Goal: Information Seeking & Learning: Learn about a topic

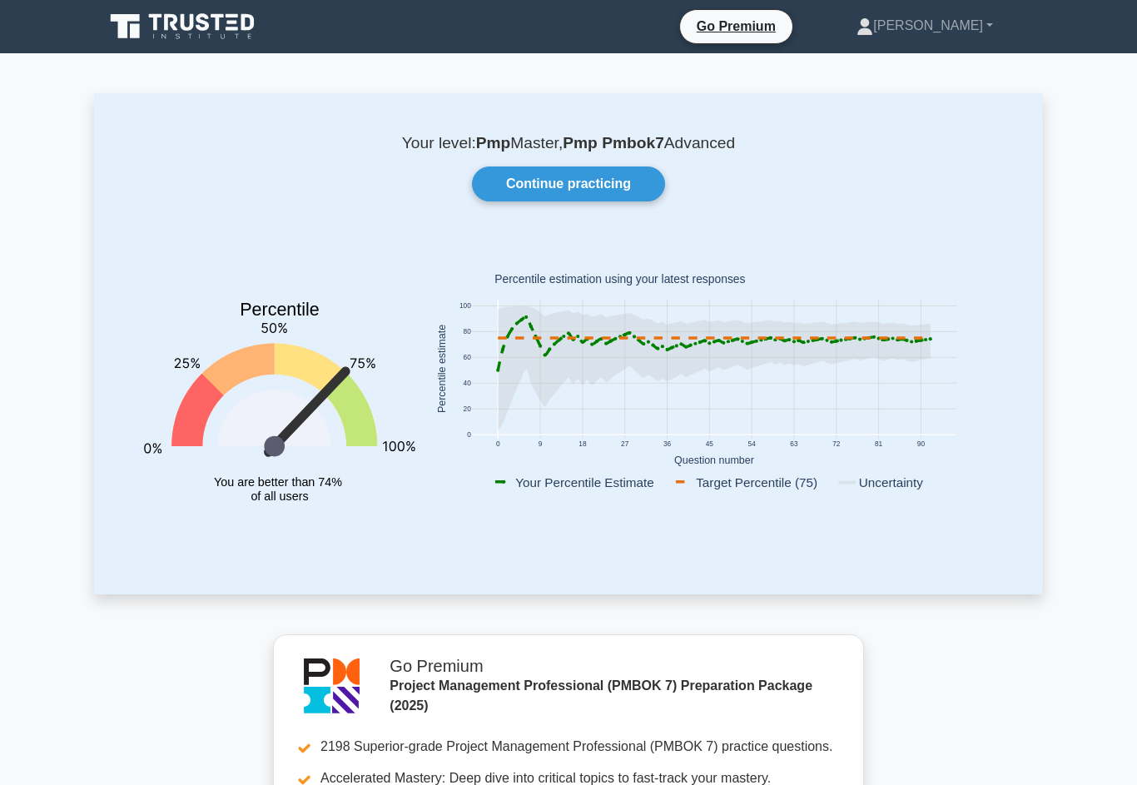
click at [620, 187] on link "Continue practicing" at bounding box center [568, 184] width 193 height 35
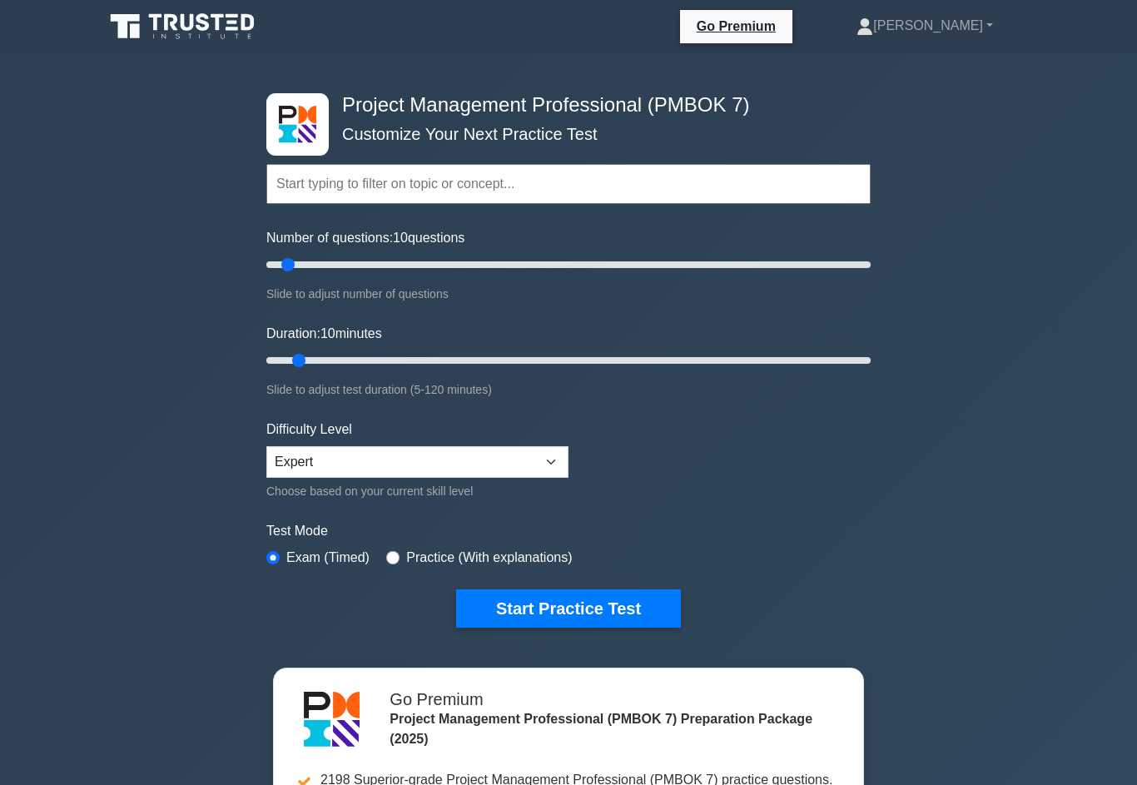
click at [585, 628] on button "Start Practice Test" at bounding box center [568, 609] width 225 height 38
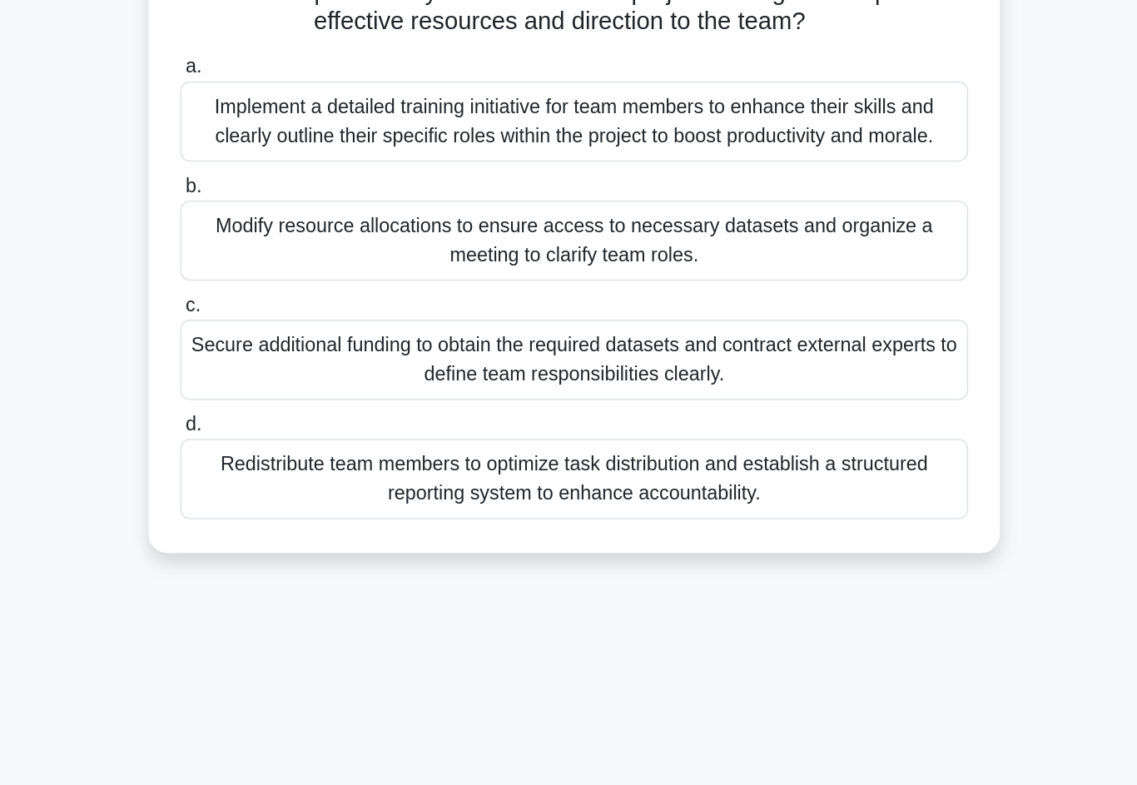
scroll to position [32, 0]
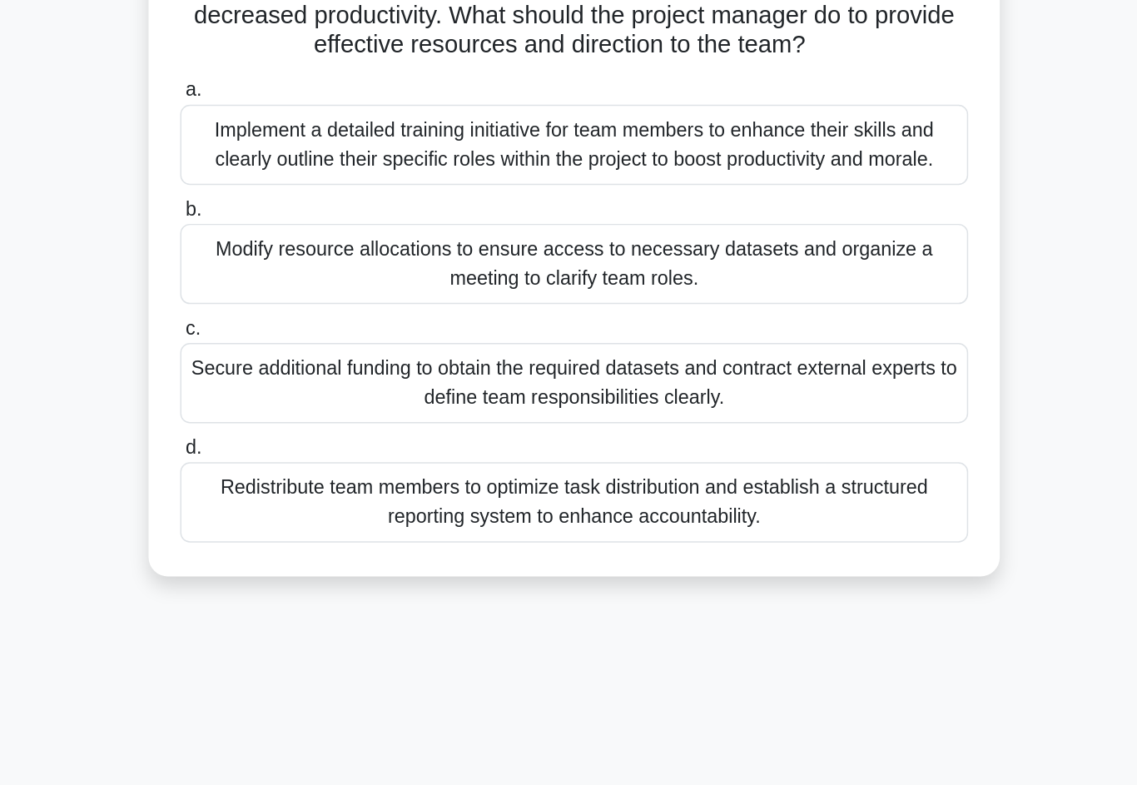
click at [299, 529] on div "Redistribute team members to optimize task distribution and establish a structu…" at bounding box center [569, 556] width 540 height 55
click at [299, 514] on input "d. Redistribute team members to optimize task distribution and establish a stru…" at bounding box center [299, 519] width 0 height 11
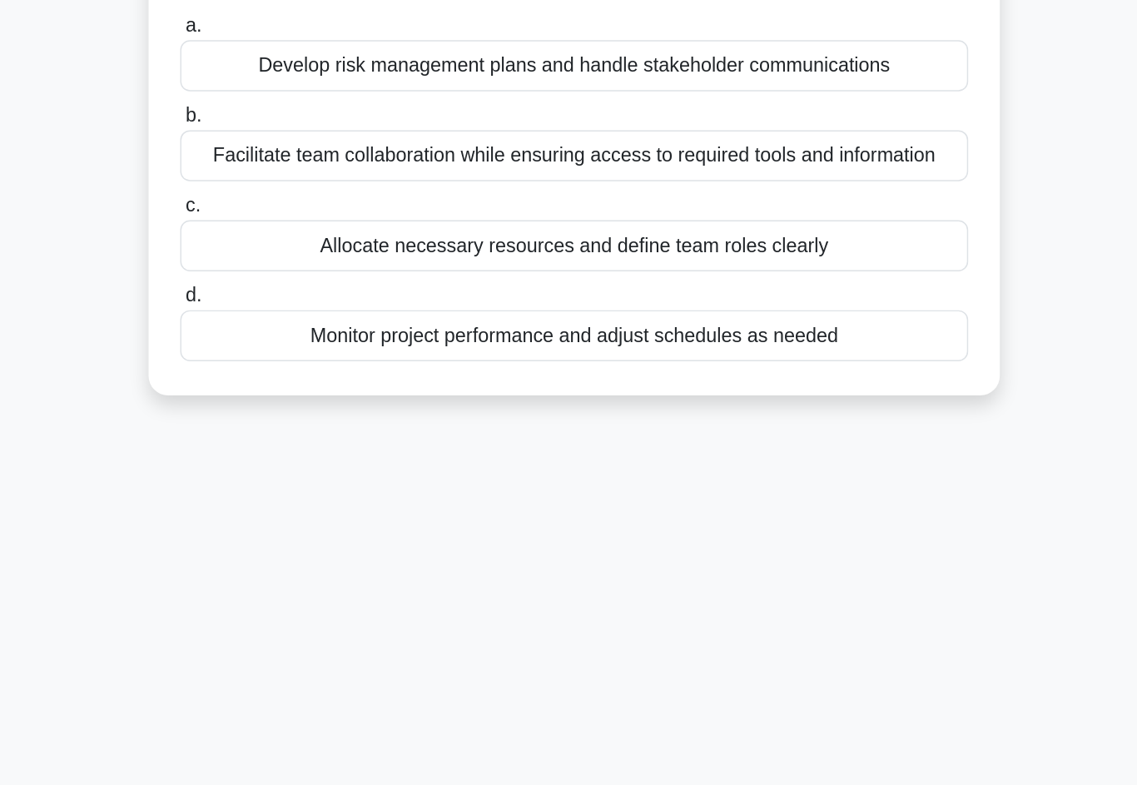
scroll to position [0, 0]
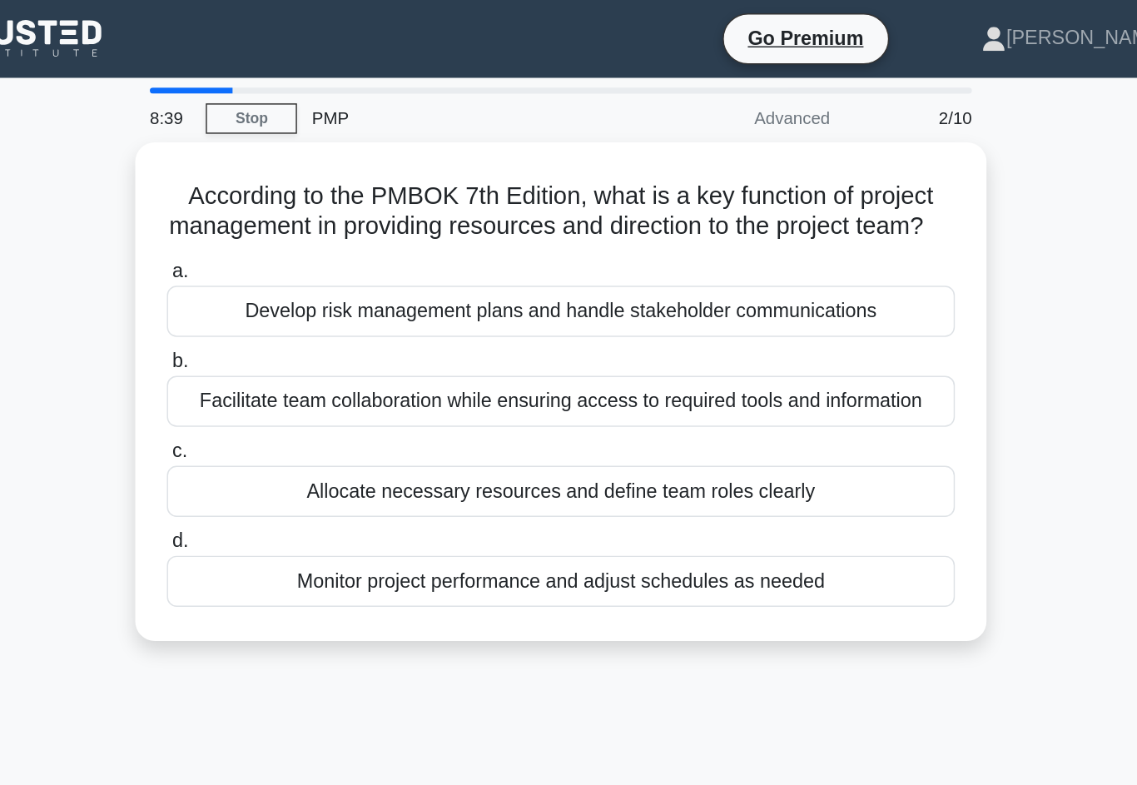
click at [299, 292] on div "Facilitate team collaboration while ensuring access to required tools and infor…" at bounding box center [569, 274] width 540 height 35
click at [299, 253] on input "b. Facilitate team collaboration while ensuring access to required tools and in…" at bounding box center [299, 247] width 0 height 11
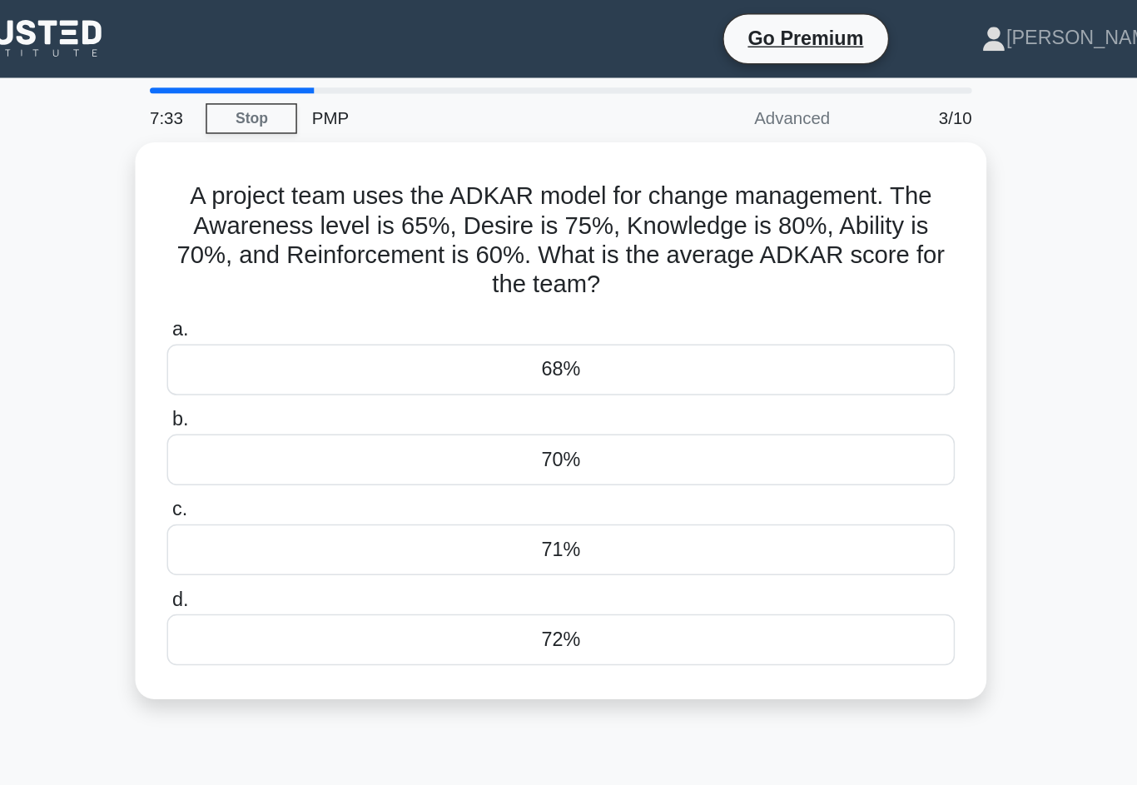
click at [483, 321] on div "70%" at bounding box center [569, 314] width 540 height 35
click at [299, 293] on input "b. 70%" at bounding box center [299, 287] width 0 height 11
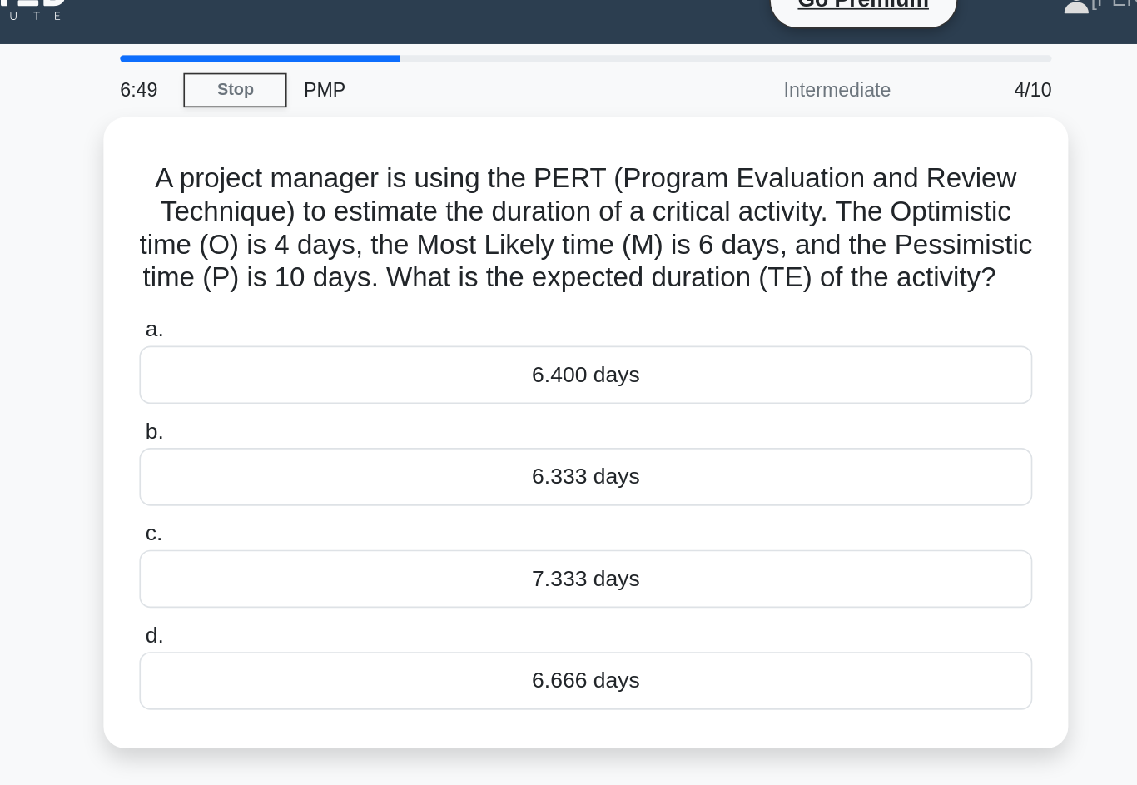
click at [474, 314] on div "6.333 days" at bounding box center [569, 314] width 540 height 35
click at [299, 293] on input "b. 6.333 days" at bounding box center [299, 287] width 0 height 11
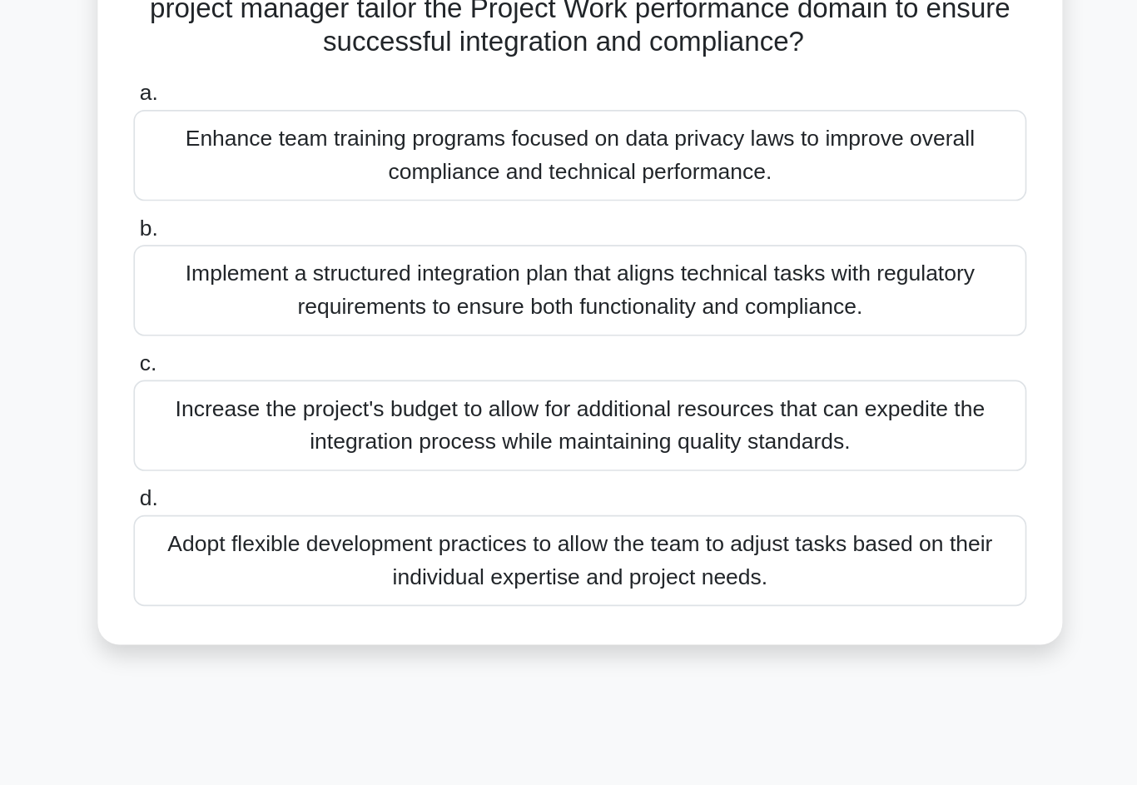
click at [299, 520] on div "Adopt flexible development practices to allow the team to adjust tasks based on…" at bounding box center [569, 547] width 540 height 55
click at [299, 505] on input "d. Adopt flexible development practices to allow the team to adjust tasks based…" at bounding box center [299, 510] width 0 height 11
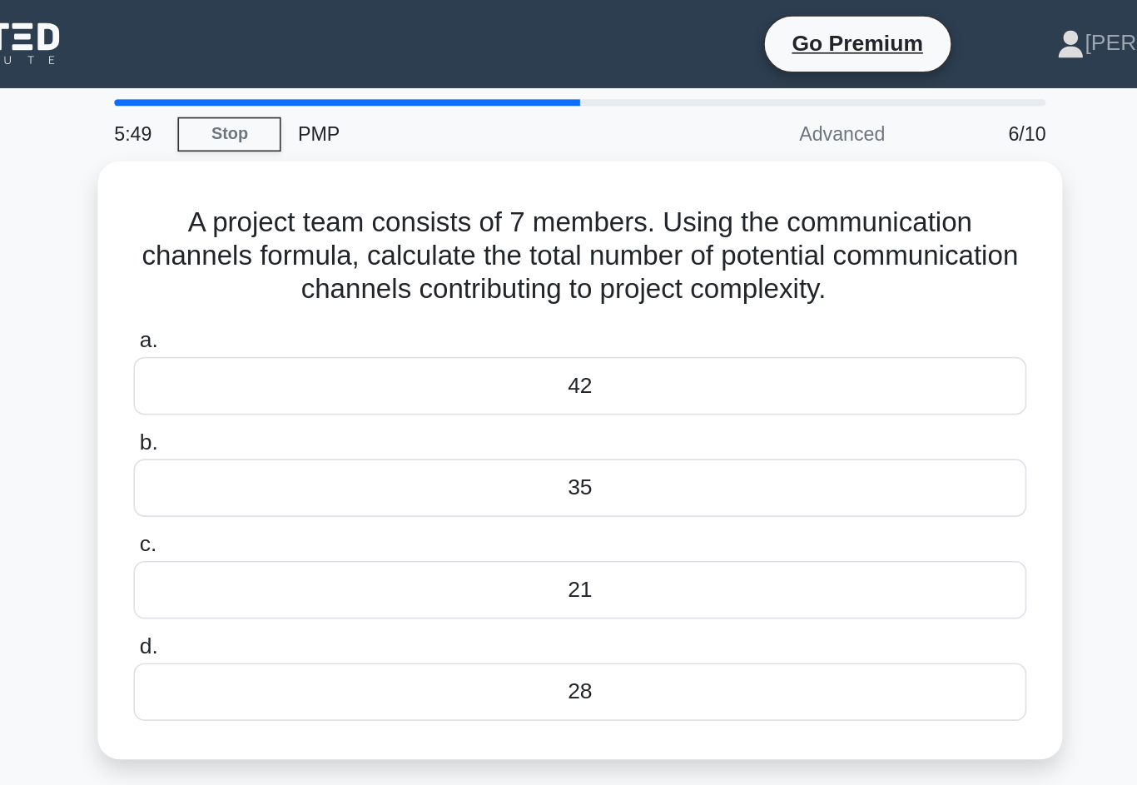
click at [423, 374] on div "21" at bounding box center [569, 356] width 540 height 35
click at [299, 335] on input "c. 21" at bounding box center [299, 329] width 0 height 11
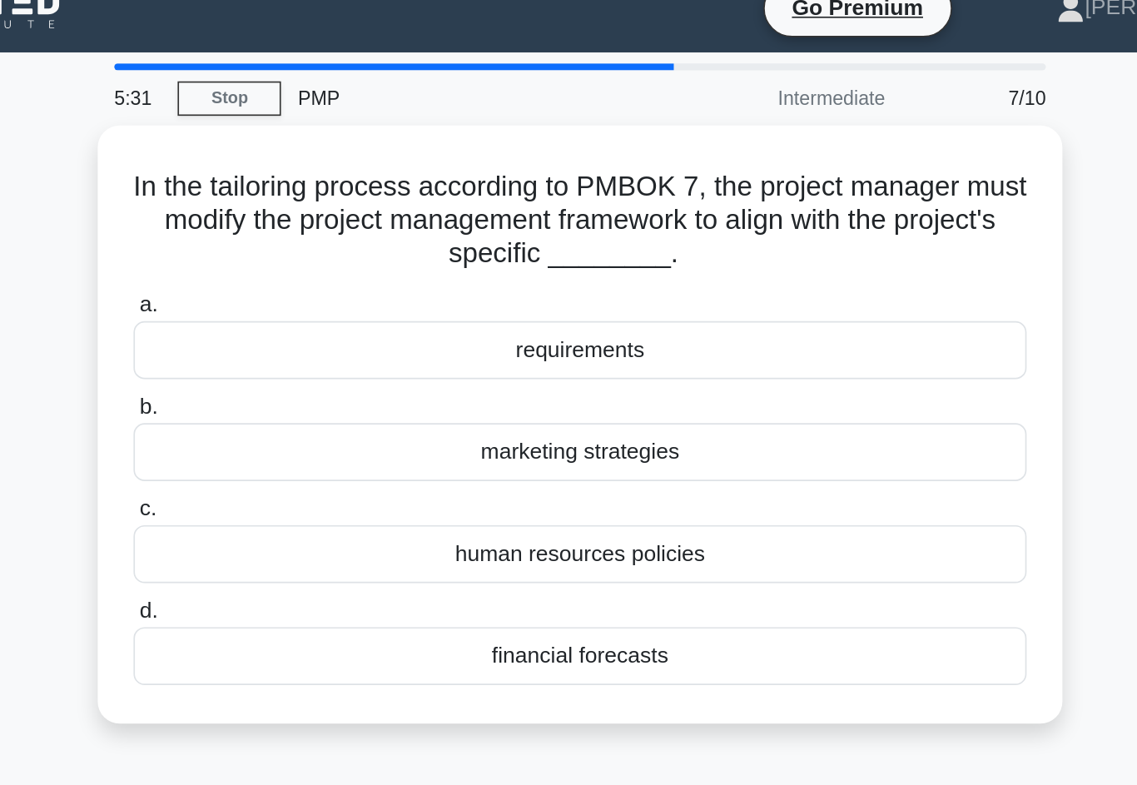
click at [502, 222] on div "requirements" at bounding box center [569, 233] width 540 height 35
click at [299, 212] on input "a. requirements" at bounding box center [299, 206] width 0 height 11
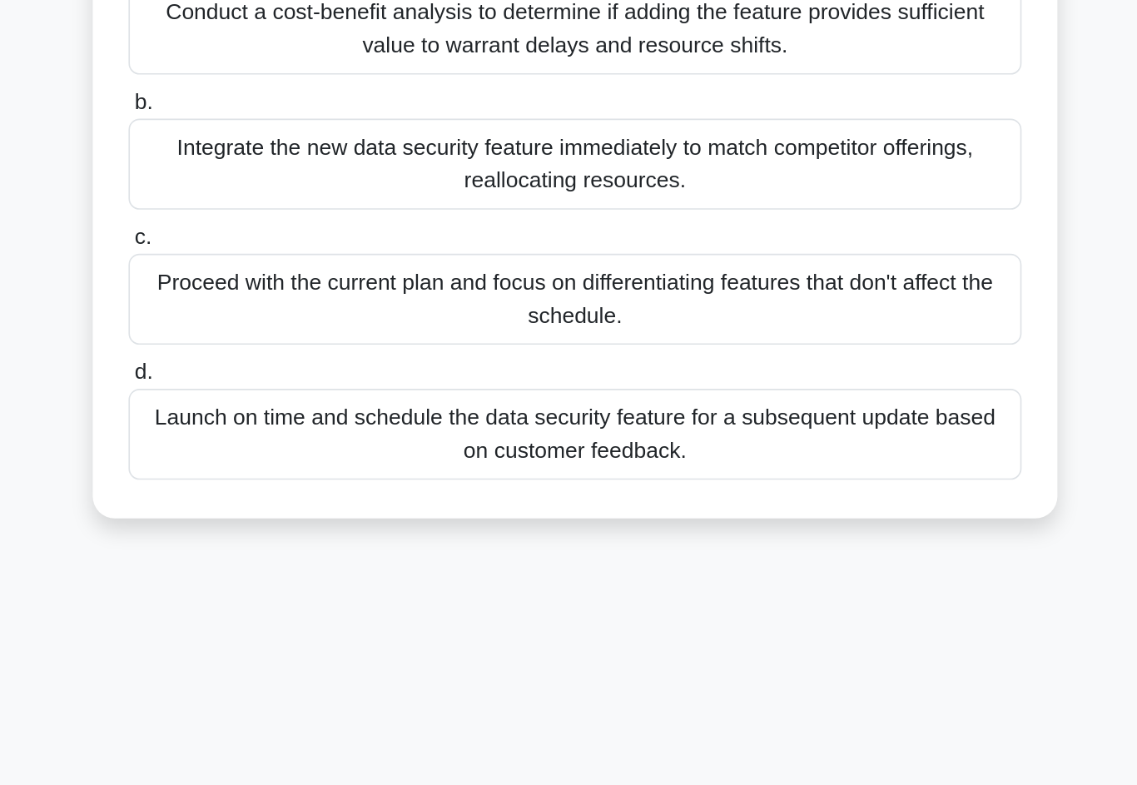
scroll to position [52, 0]
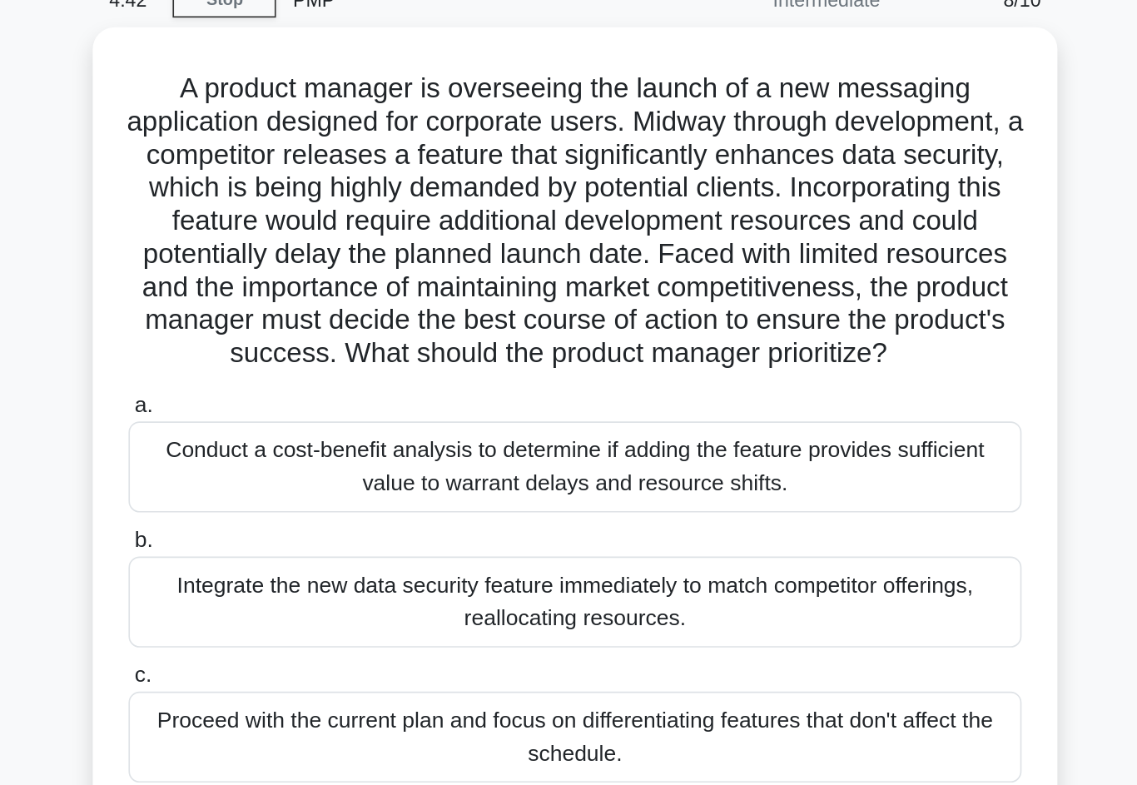
click at [299, 311] on div "Conduct a cost-benefit analysis to determine if adding the feature provides suf…" at bounding box center [569, 311] width 540 height 55
click at [299, 280] on input "a. Conduct a cost-benefit analysis to determine if adding the feature provides …" at bounding box center [299, 274] width 0 height 11
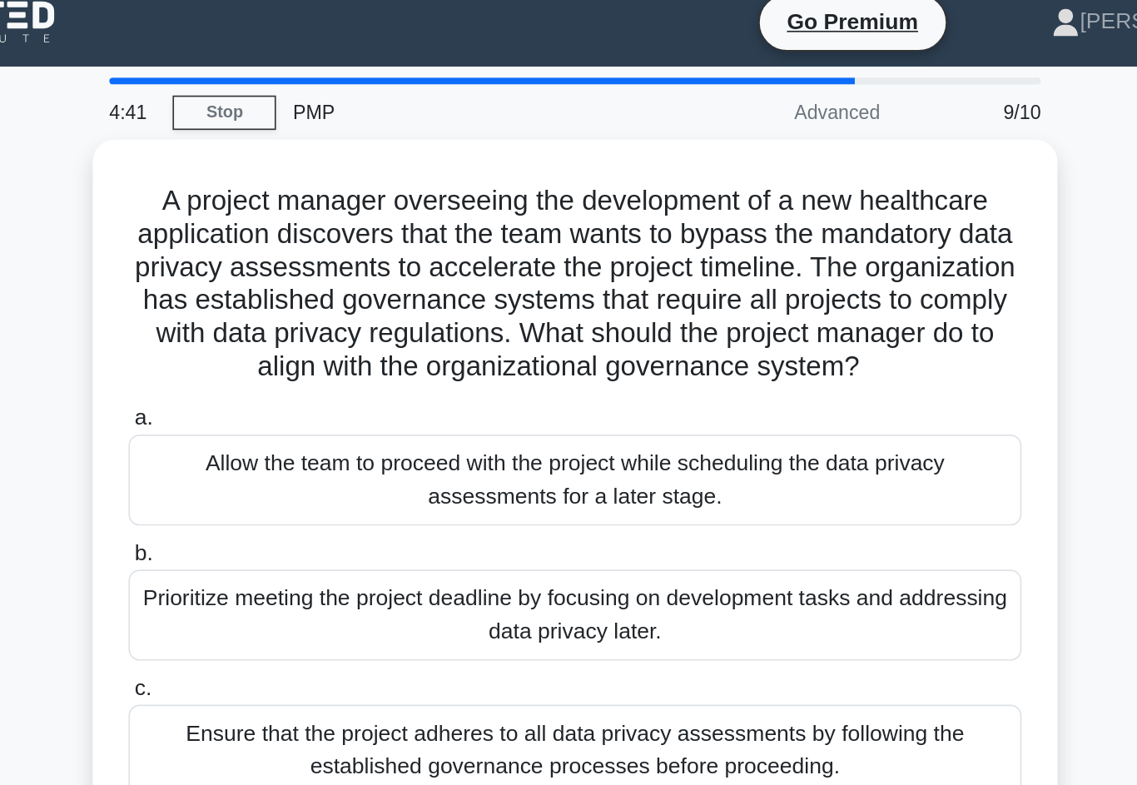
scroll to position [0, 0]
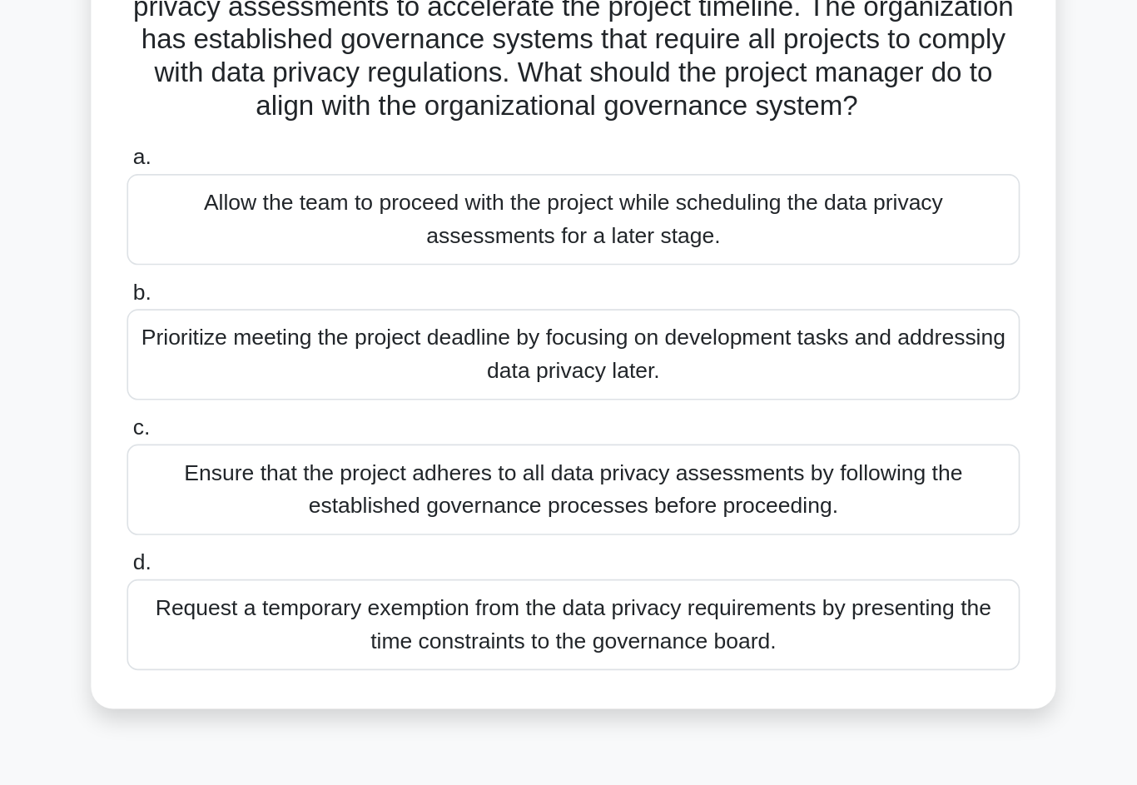
click at [299, 439] on div "Ensure that the project adheres to all data privacy assessments by following th…" at bounding box center [569, 466] width 540 height 55
click at [299, 424] on input "c. Ensure that the project adheres to all data privacy assessments by following…" at bounding box center [299, 429] width 0 height 11
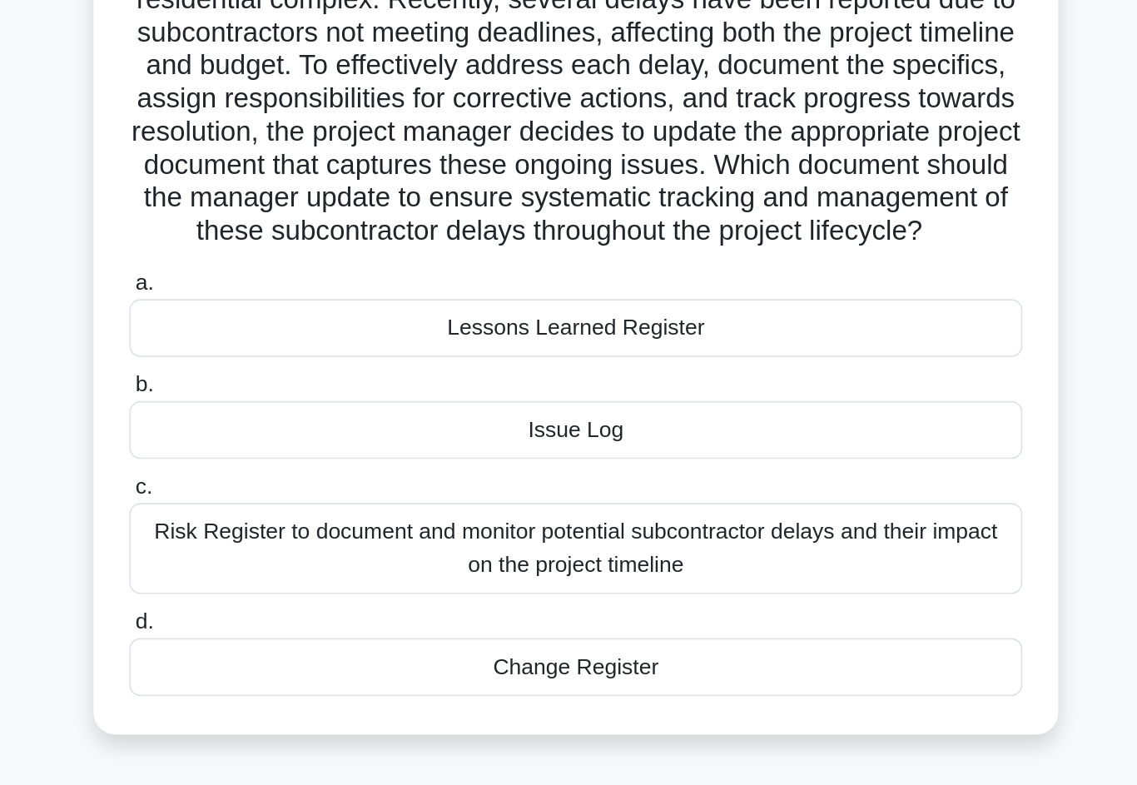
click at [299, 397] on div "Issue Log" at bounding box center [569, 414] width 540 height 35
click at [299, 382] on input "b. Issue Log" at bounding box center [299, 387] width 0 height 11
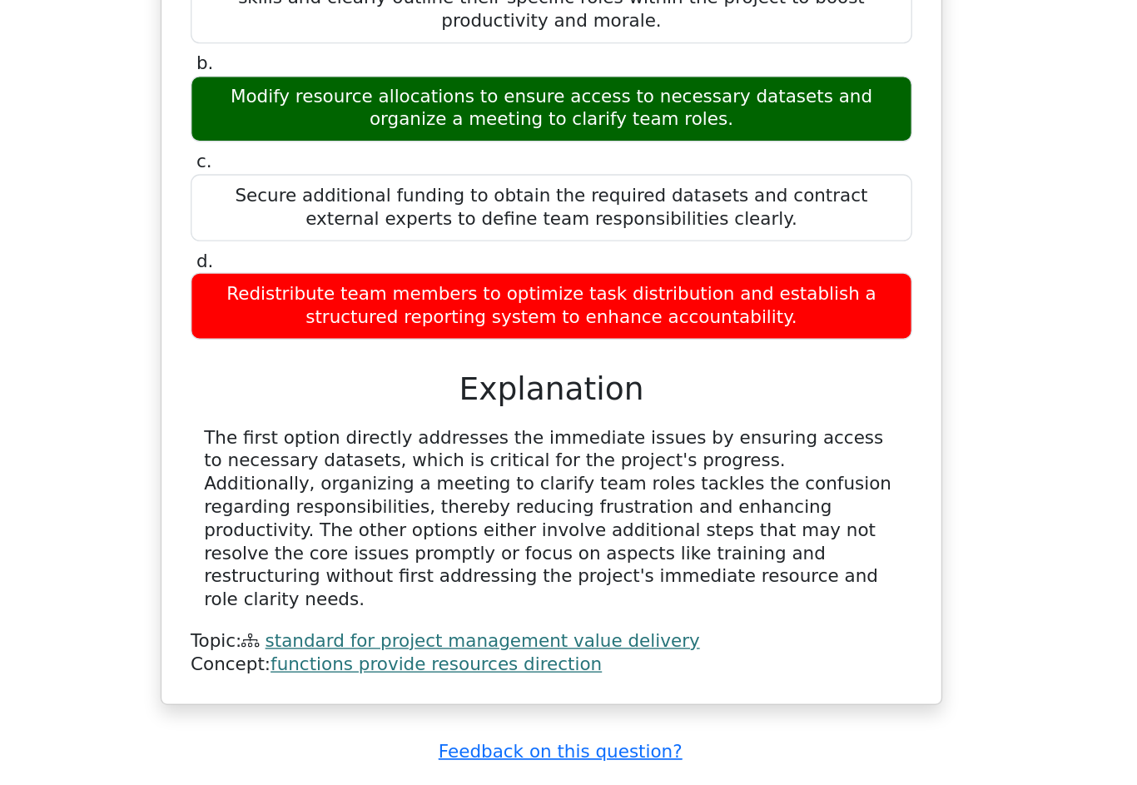
scroll to position [1456, 0]
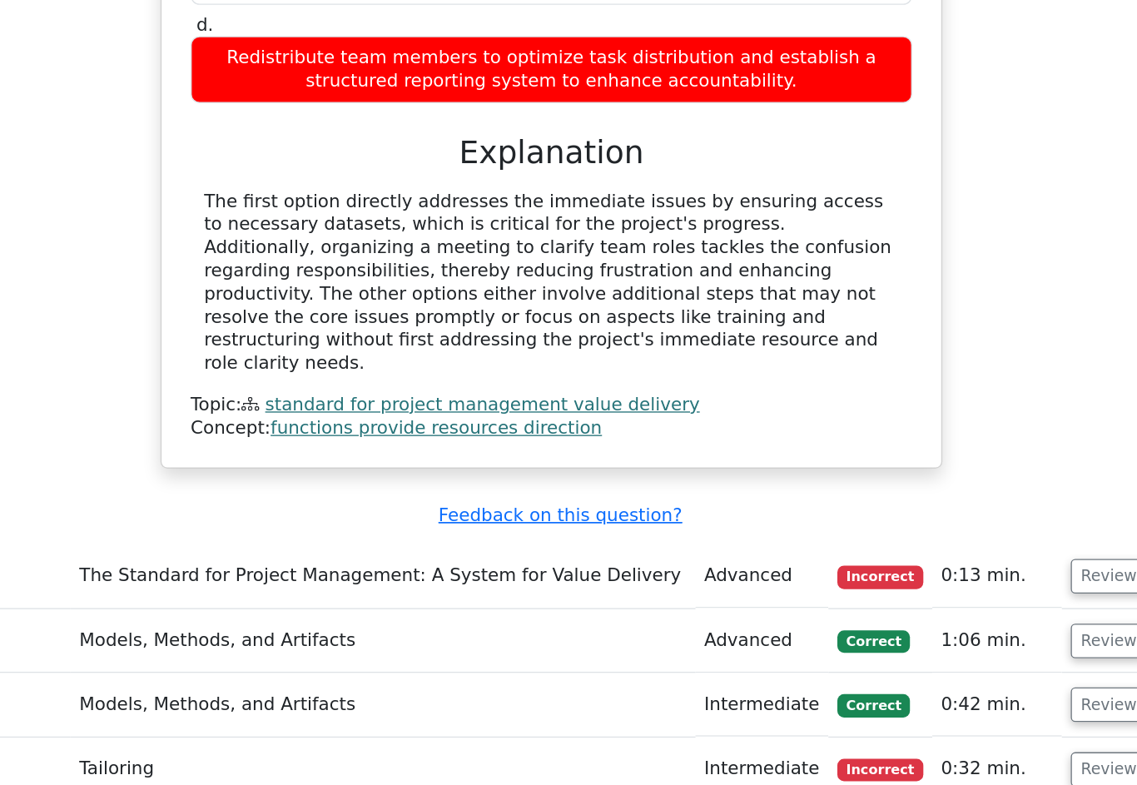
click at [956, 595] on button "Review" at bounding box center [984, 608] width 57 height 26
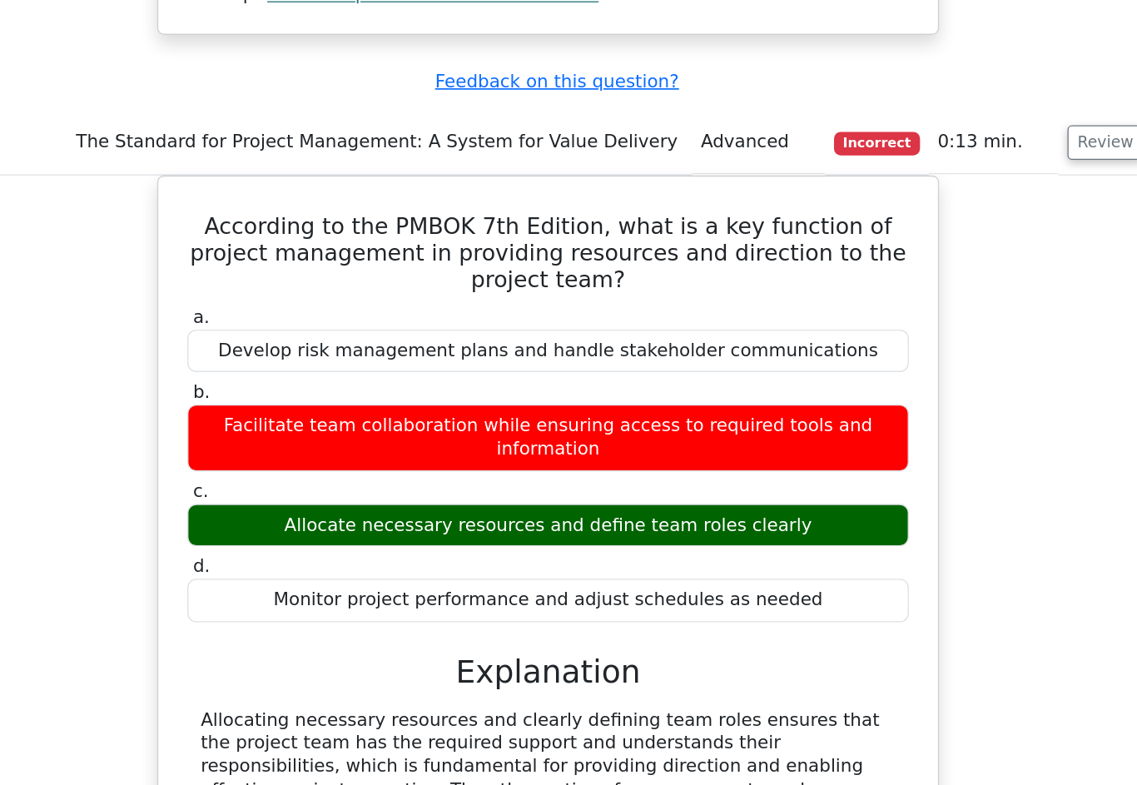
scroll to position [1954, 0]
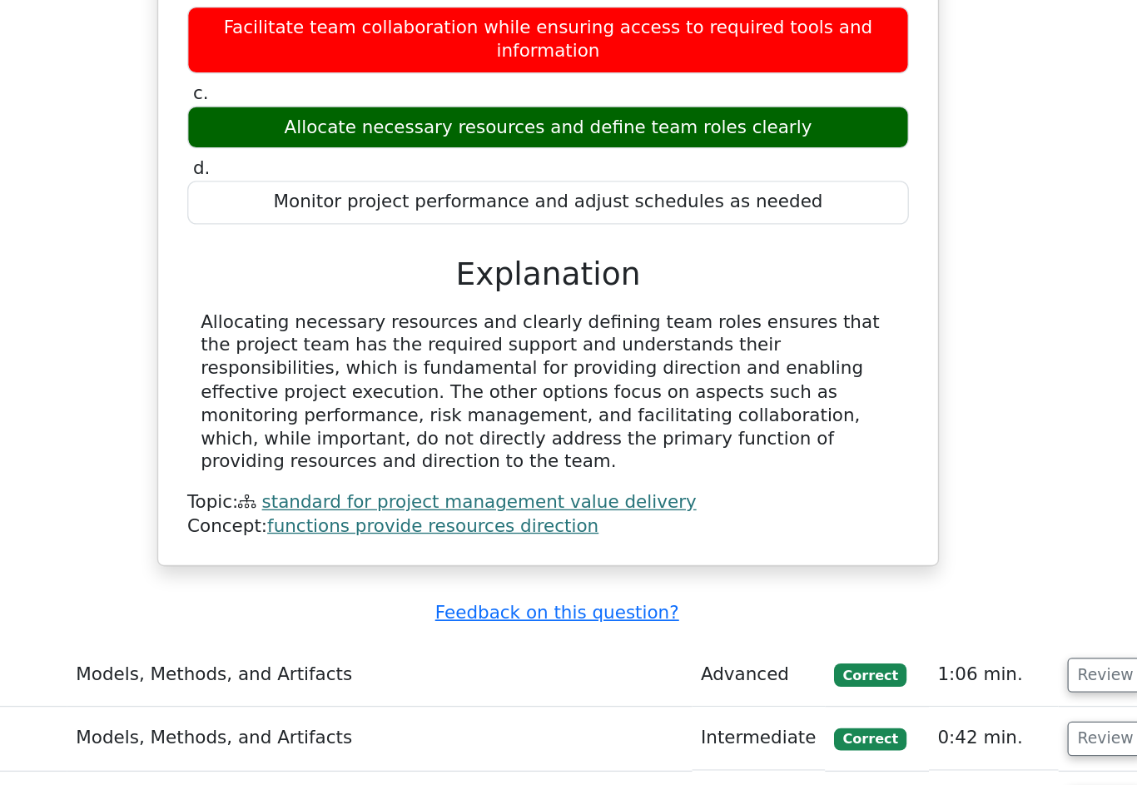
click at [956, 668] on button "Review" at bounding box center [984, 681] width 57 height 26
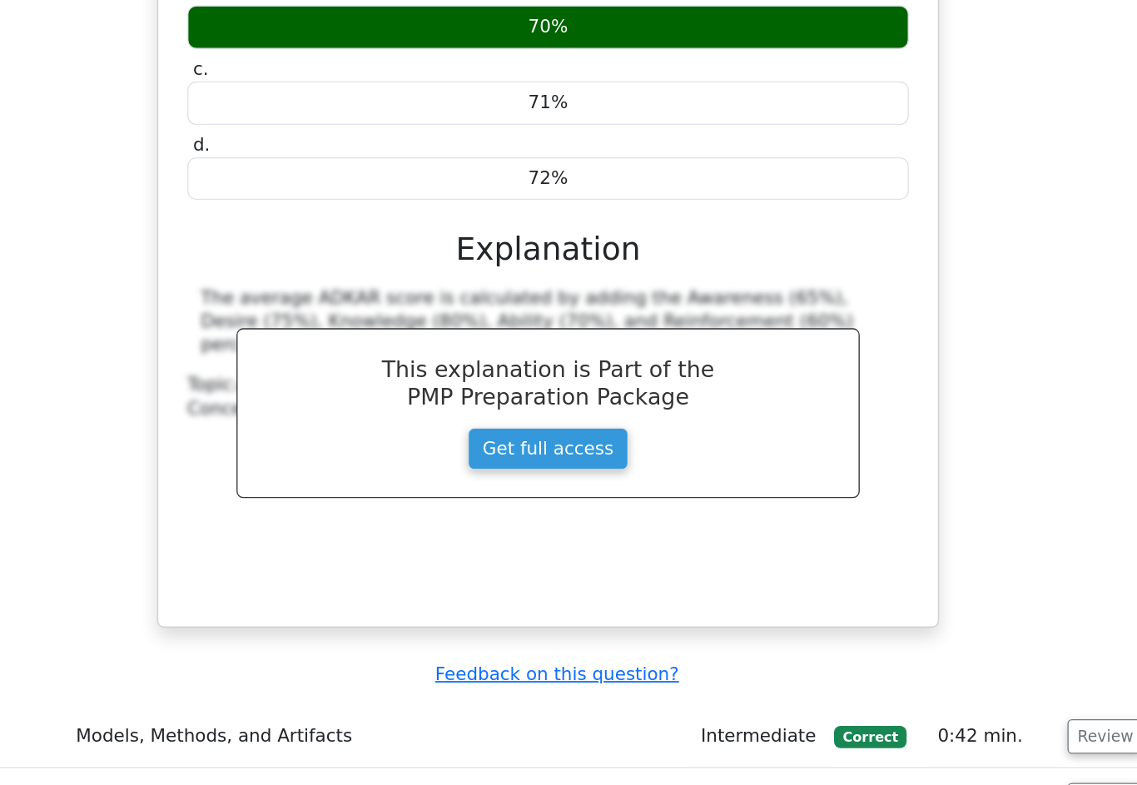
click at [956, 714] on button "Review" at bounding box center [984, 727] width 57 height 26
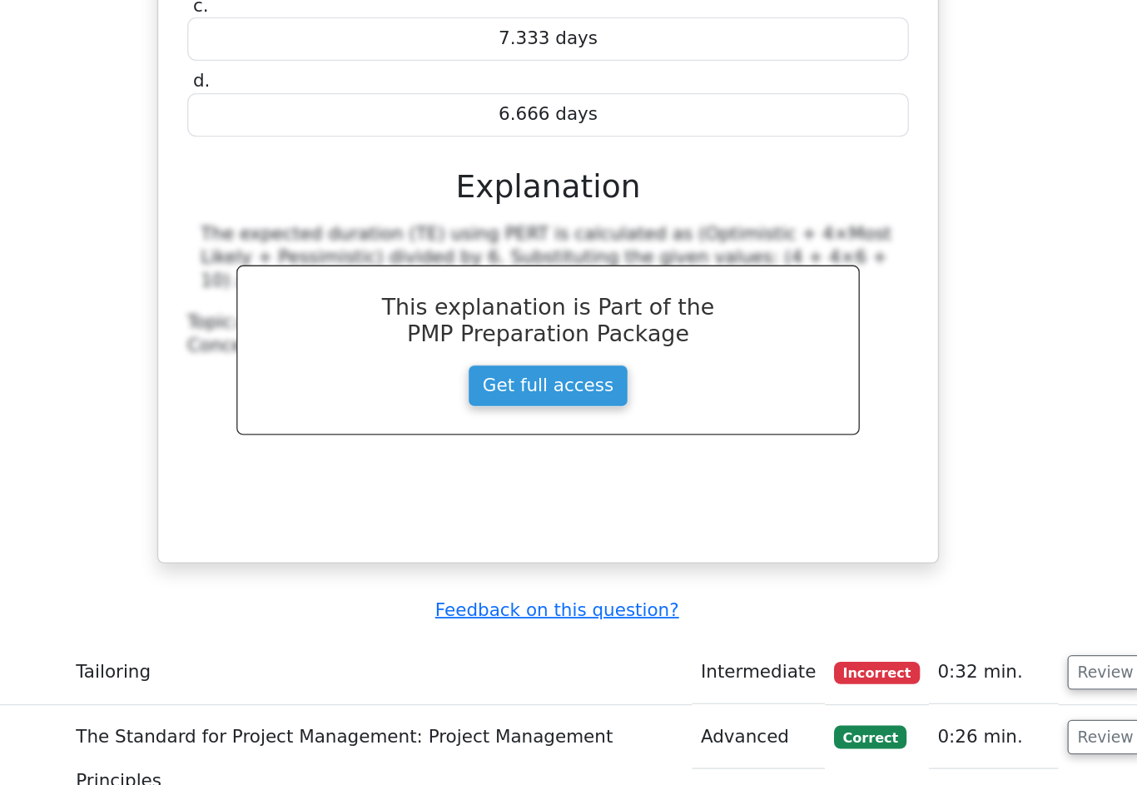
click at [956, 666] on button "Review" at bounding box center [984, 679] width 57 height 26
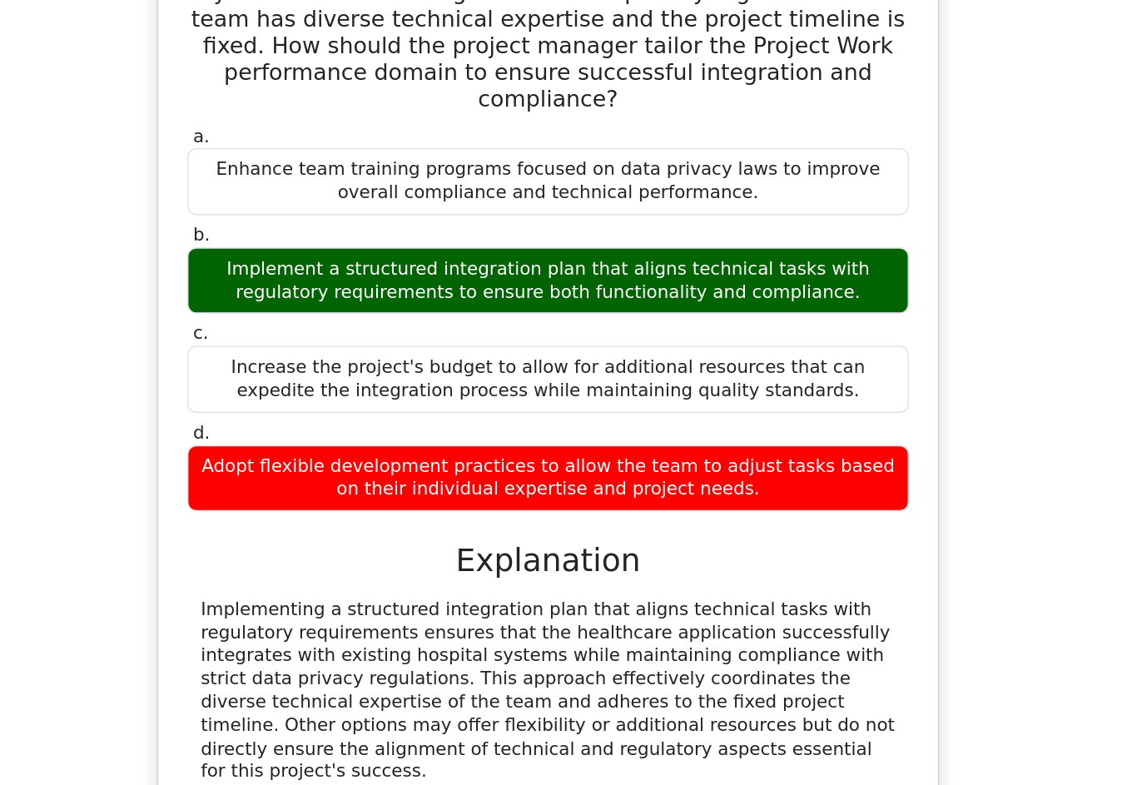
scroll to position [4403, 0]
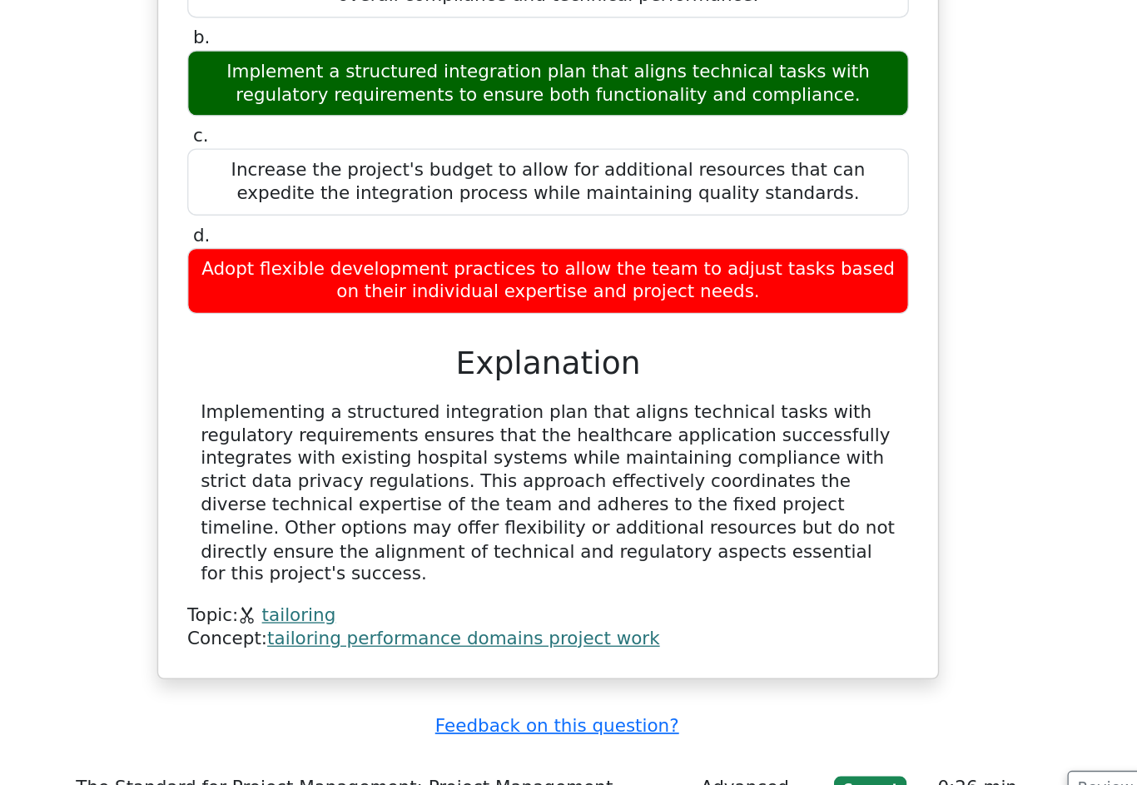
click at [956, 753] on button "Review" at bounding box center [984, 766] width 57 height 26
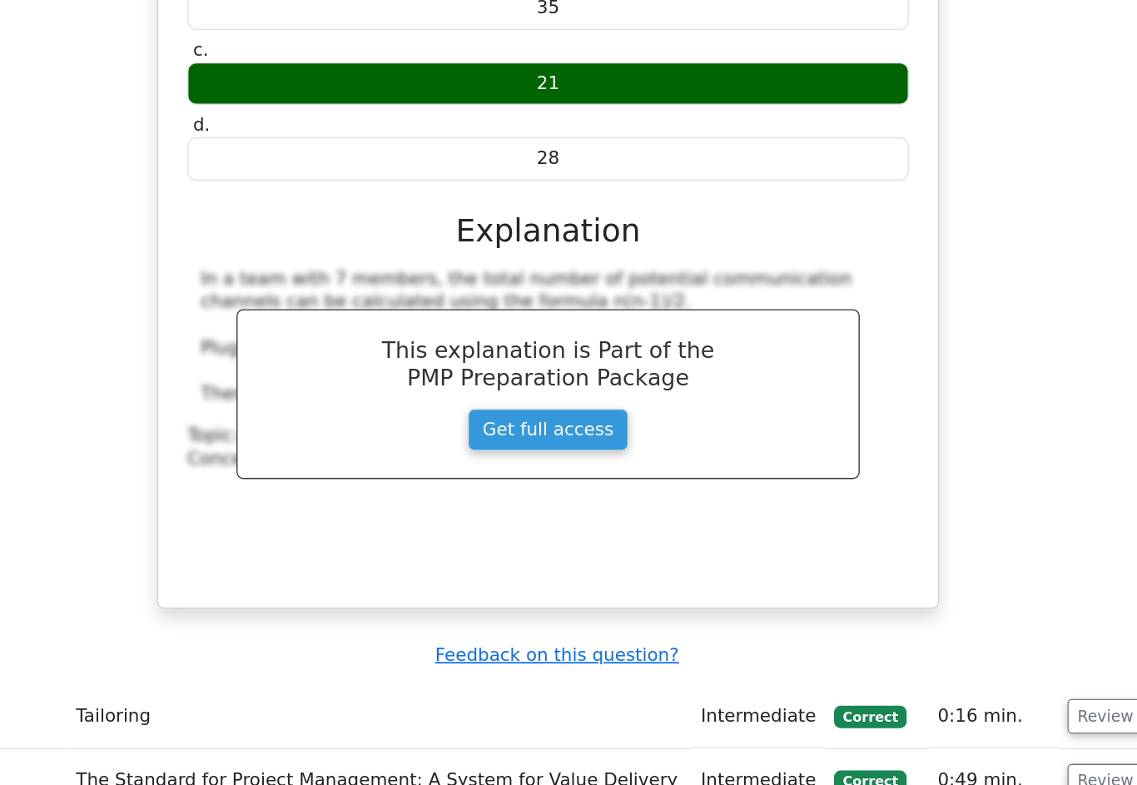
click at [956, 699] on button "Review" at bounding box center [984, 712] width 57 height 26
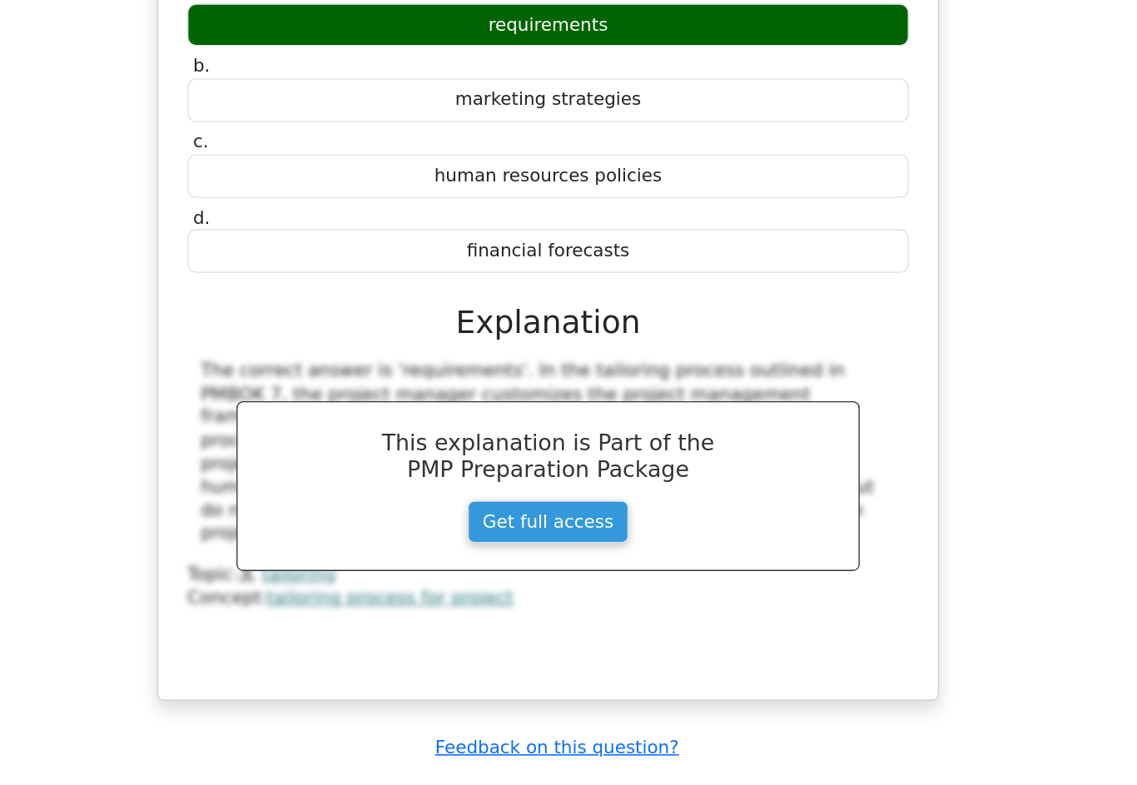
click at [956, 768] on button "Review" at bounding box center [984, 781] width 57 height 26
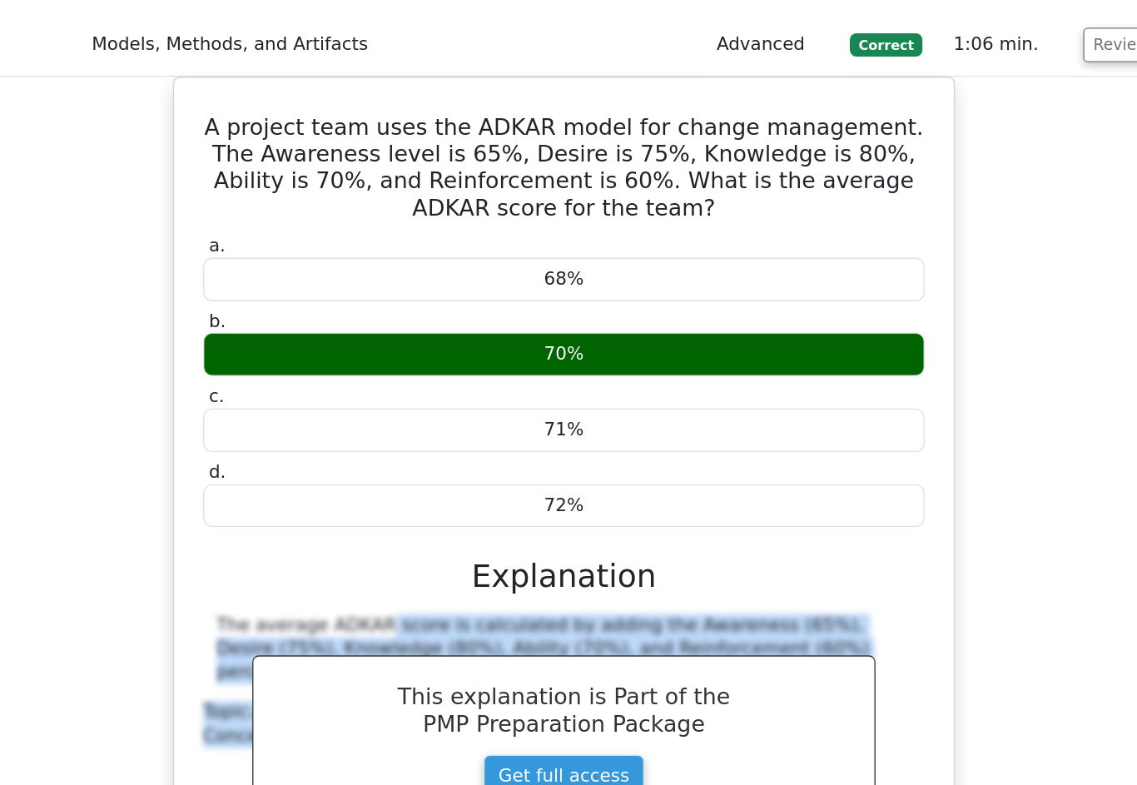
scroll to position [2721, 0]
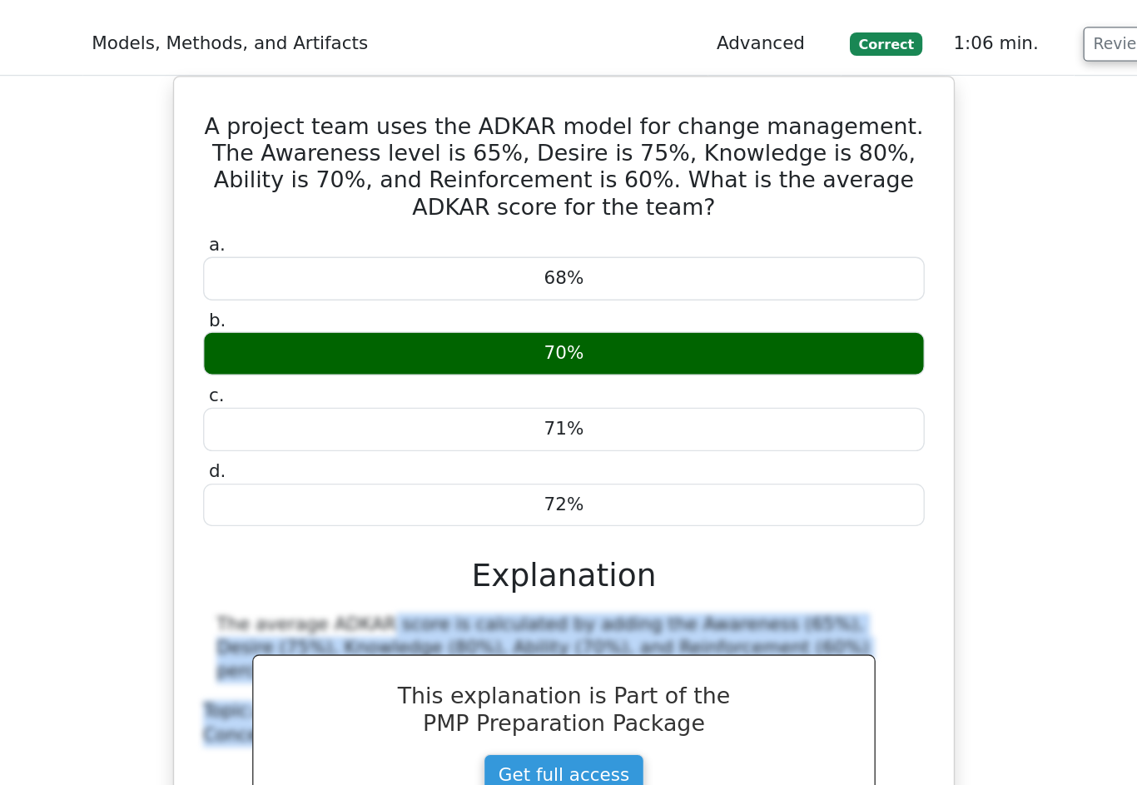
click at [774, 440] on div "A project team uses the ADKAR model for change management. The Awareness level …" at bounding box center [568, 571] width 901 height 675
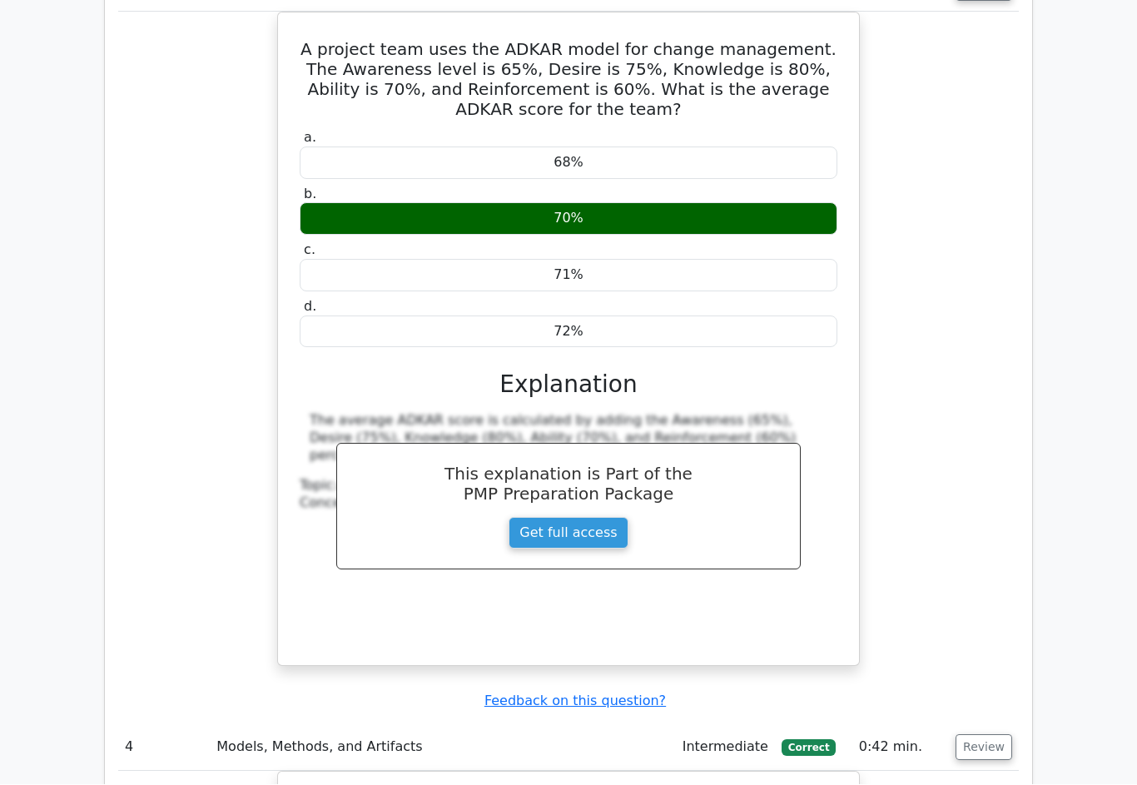
click at [1009, 735] on button "Review" at bounding box center [984, 748] width 57 height 26
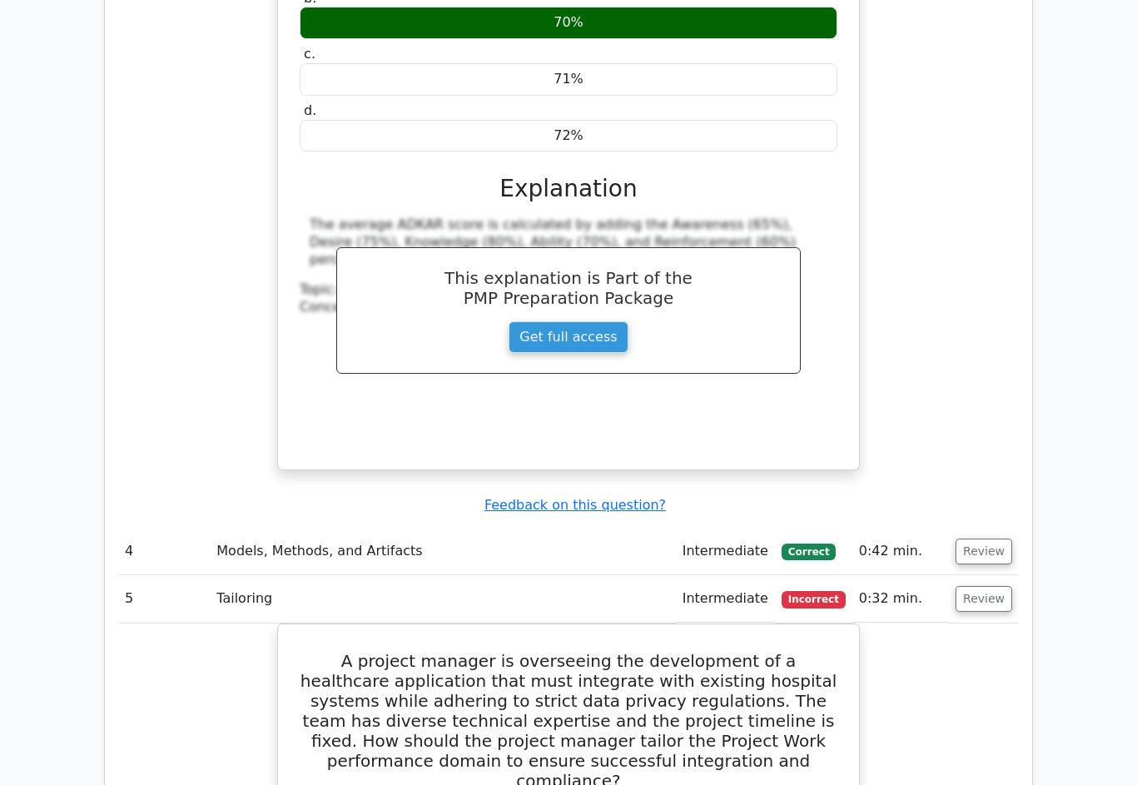
scroll to position [3084, 0]
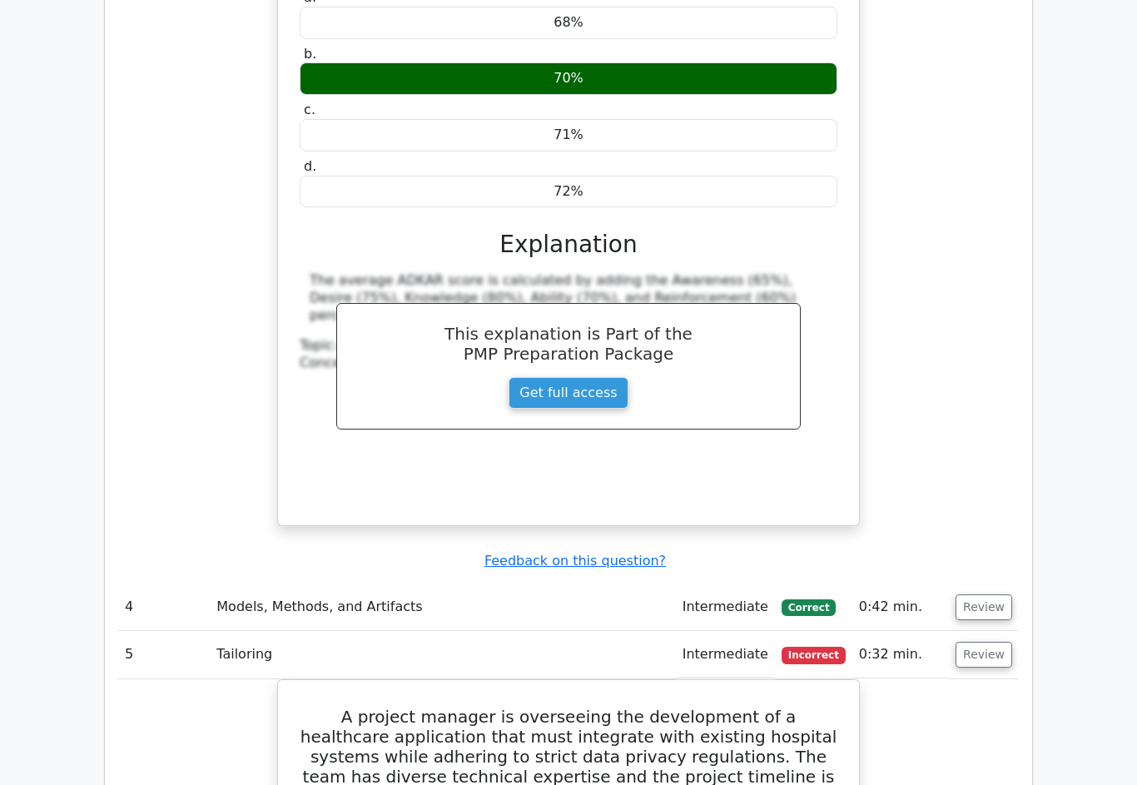
click at [999, 642] on button "Review" at bounding box center [984, 655] width 57 height 26
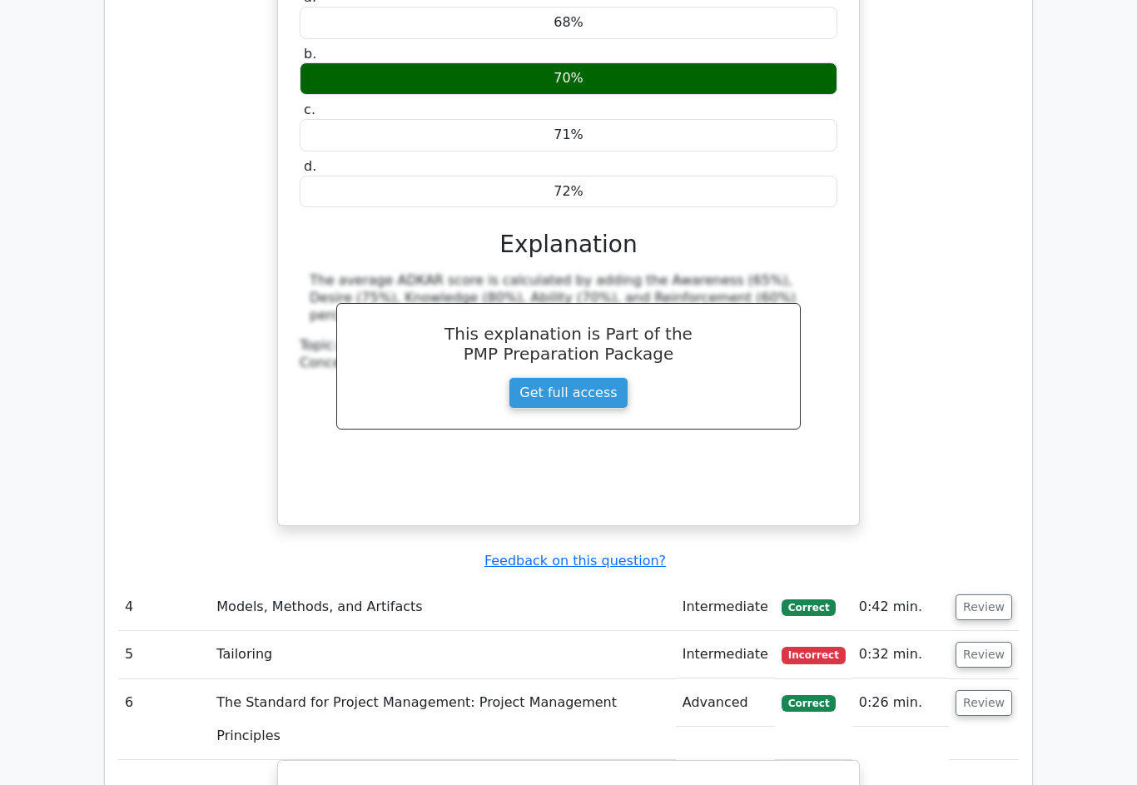
click at [995, 690] on button "Review" at bounding box center [984, 703] width 57 height 26
click at [993, 771] on button "Review" at bounding box center [984, 784] width 57 height 26
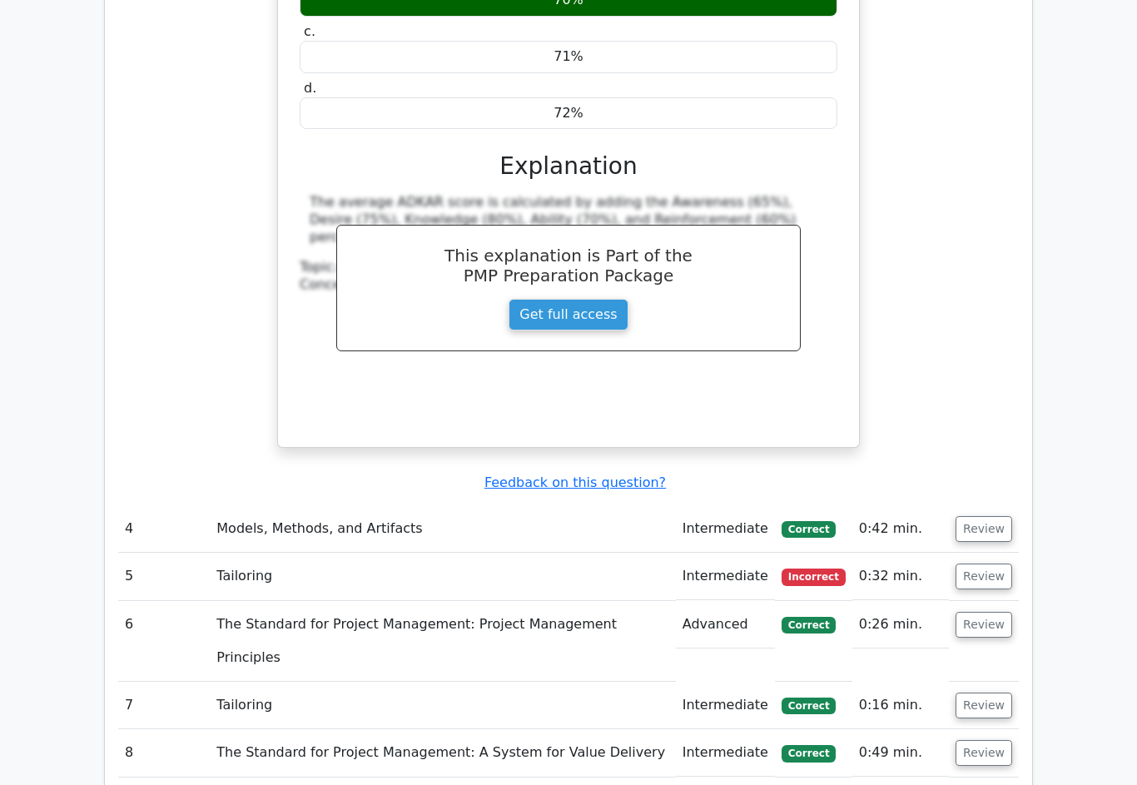
scroll to position [3178, 0]
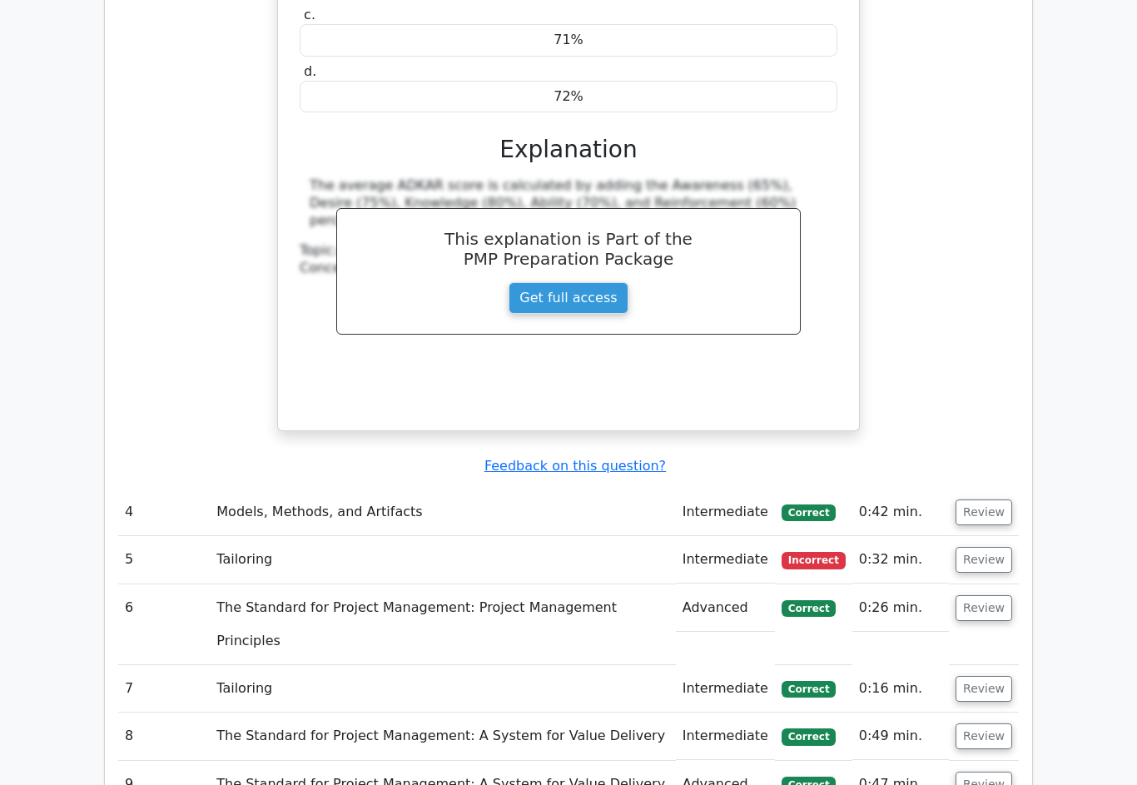
click at [993, 772] on button "Review" at bounding box center [984, 785] width 57 height 26
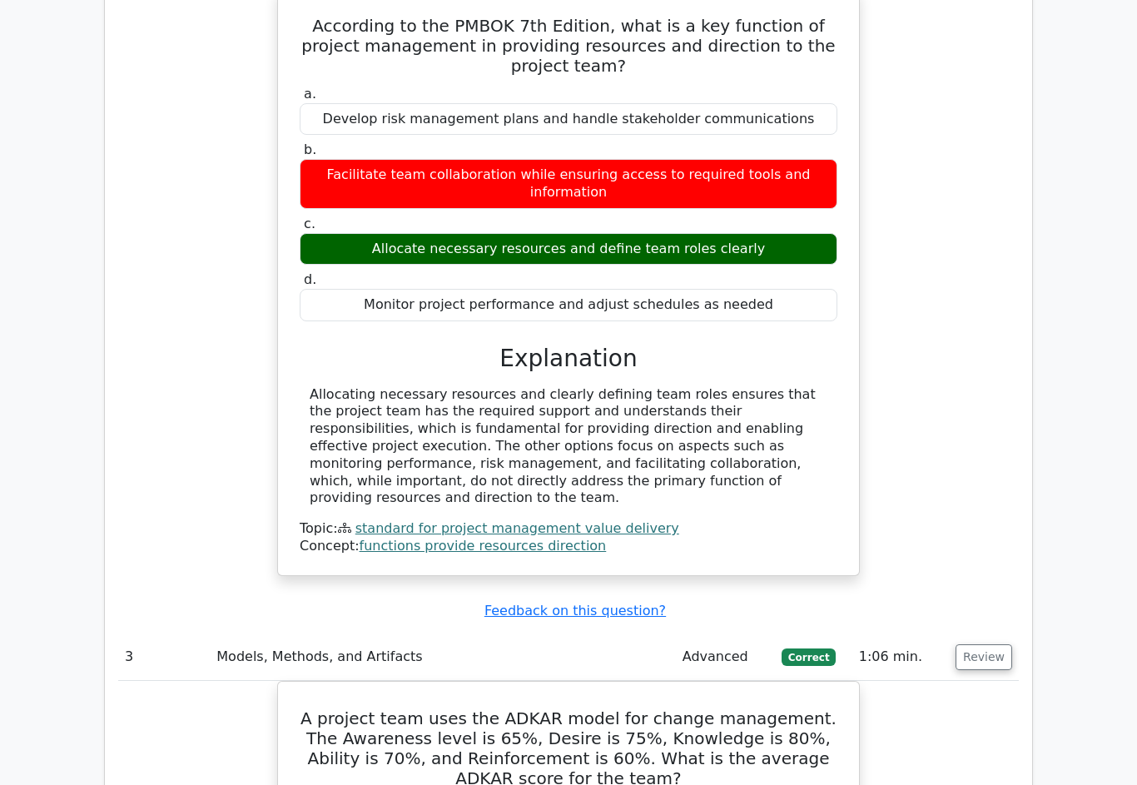
click at [994, 645] on button "Review" at bounding box center [984, 658] width 57 height 26
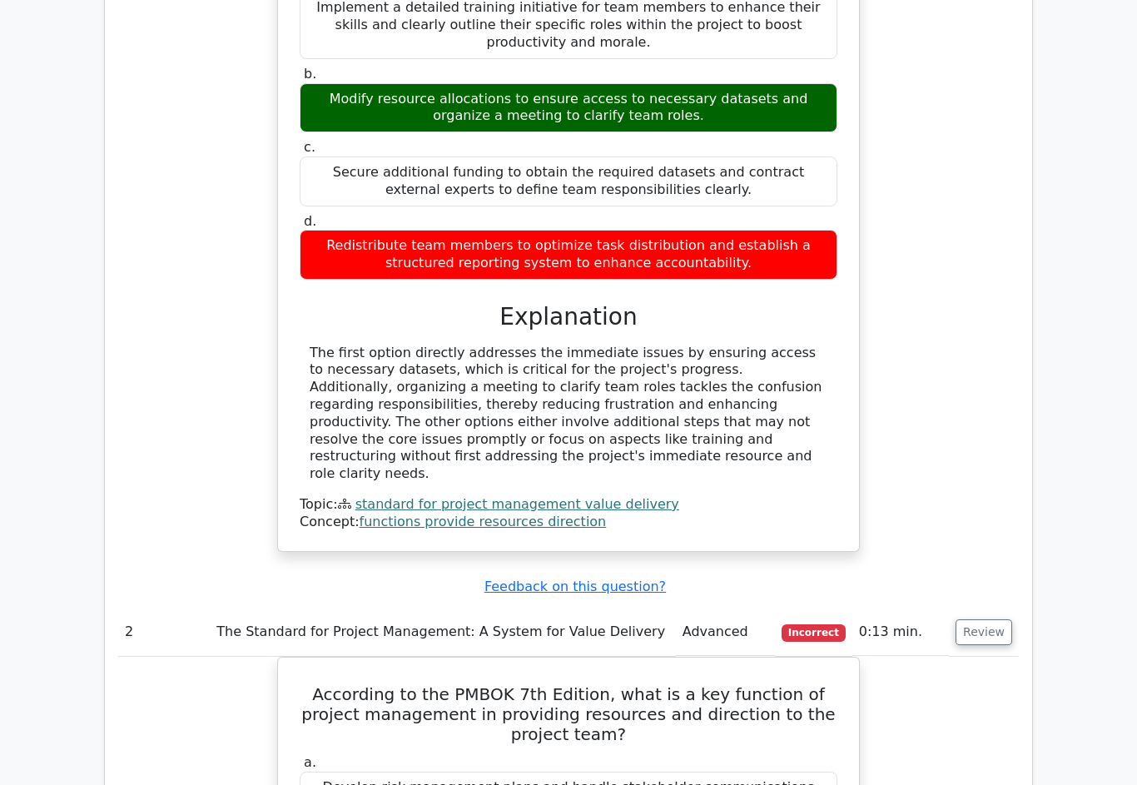
click at [996, 620] on button "Review" at bounding box center [984, 633] width 57 height 26
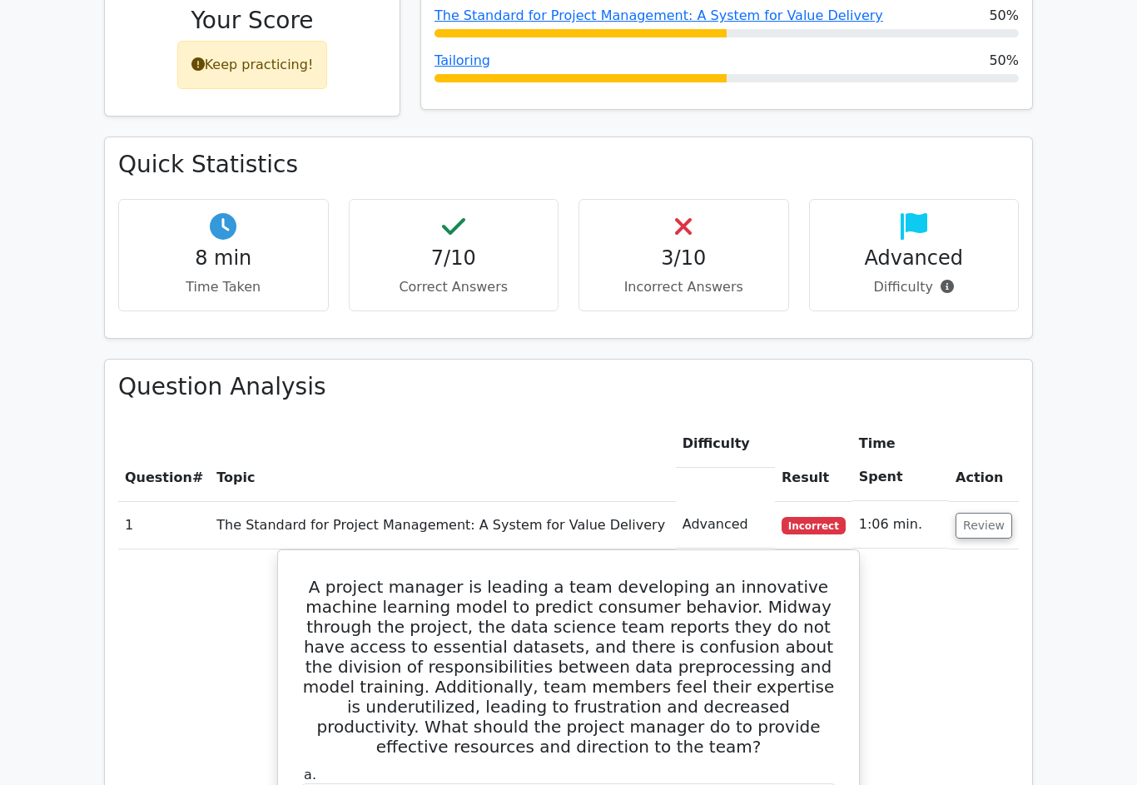
click at [999, 514] on button "Review" at bounding box center [984, 527] width 57 height 26
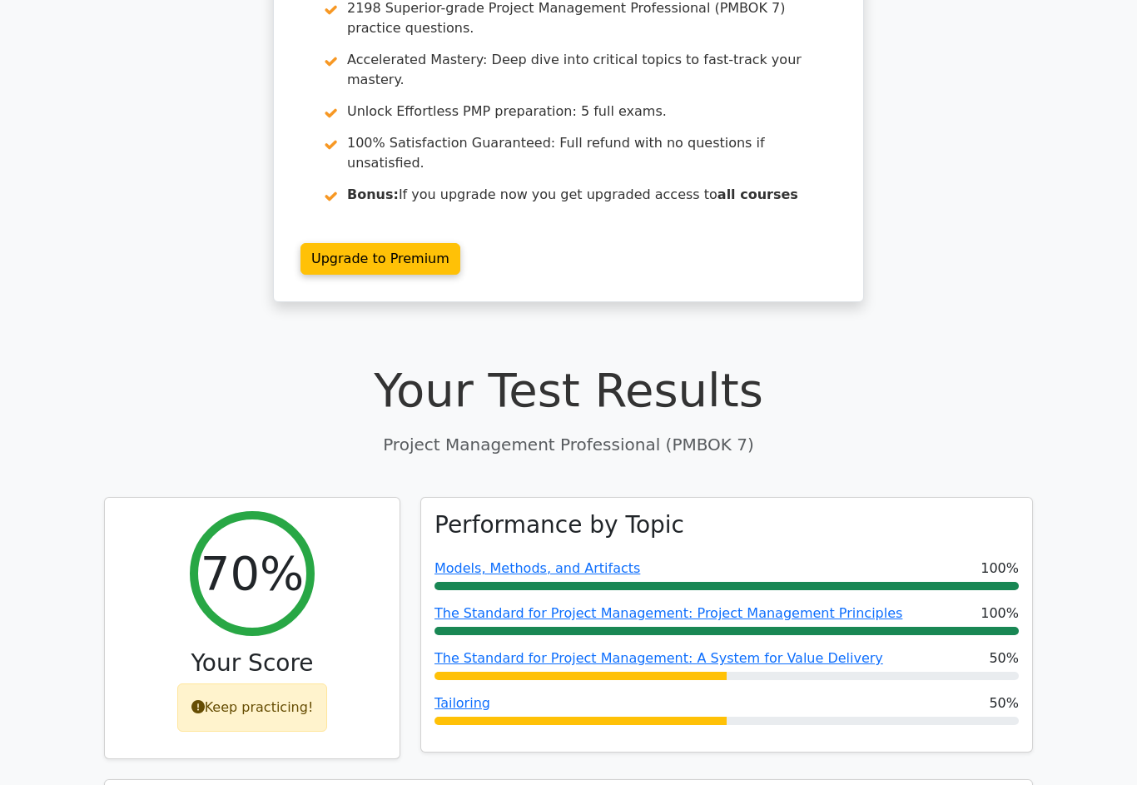
scroll to position [0, 0]
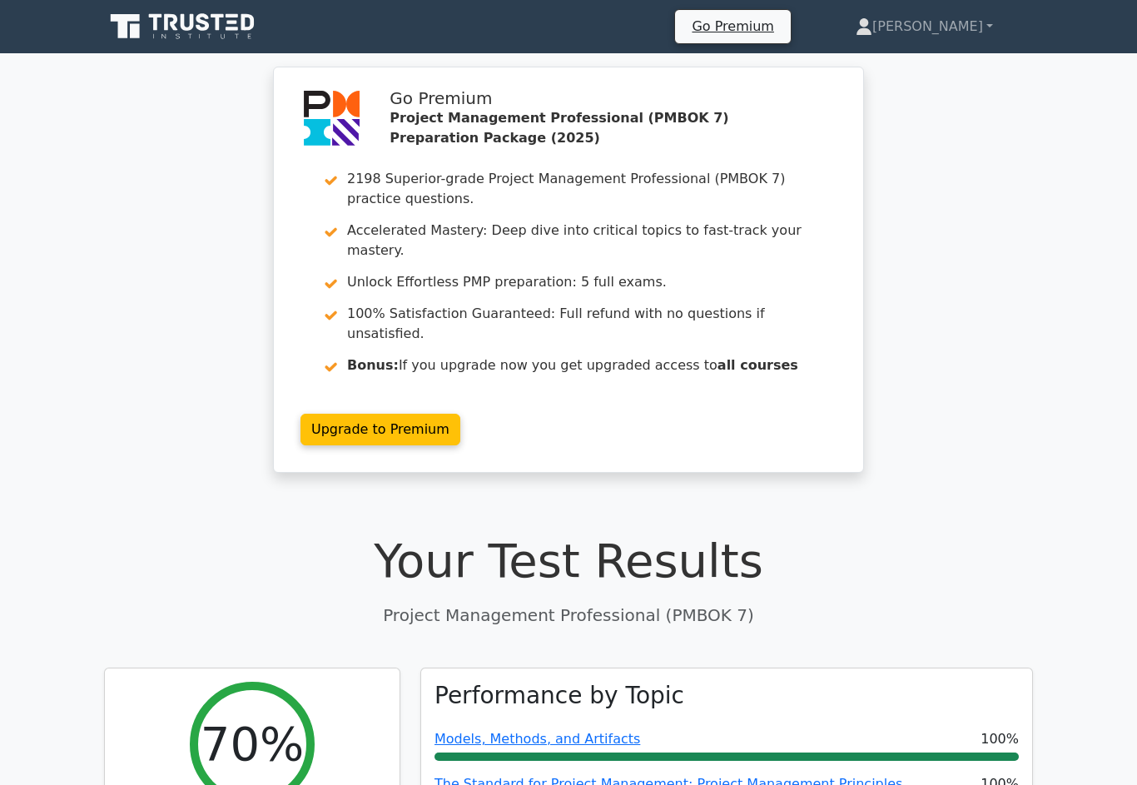
click at [959, 28] on link "[PERSON_NAME]" at bounding box center [924, 26] width 217 height 33
click at [923, 66] on link "Profile" at bounding box center [883, 65] width 132 height 27
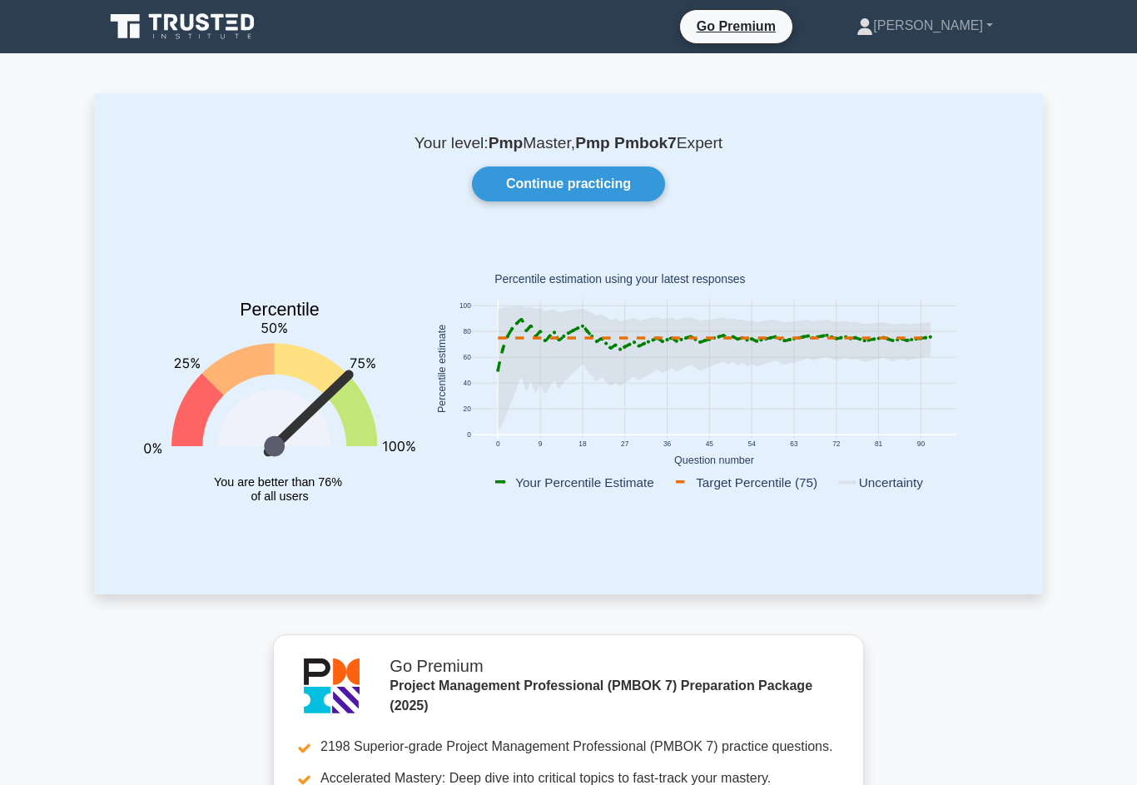
click at [624, 194] on link "Continue practicing" at bounding box center [568, 184] width 193 height 35
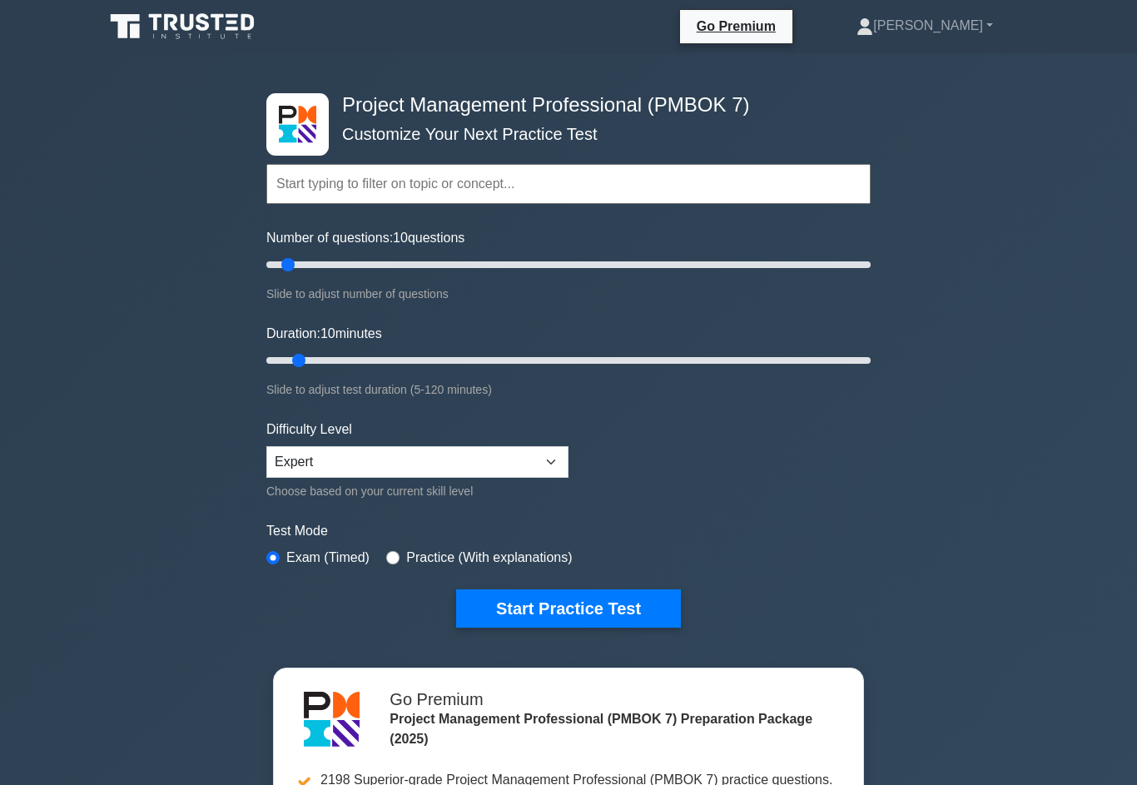
click at [624, 627] on button "Start Practice Test" at bounding box center [568, 609] width 225 height 38
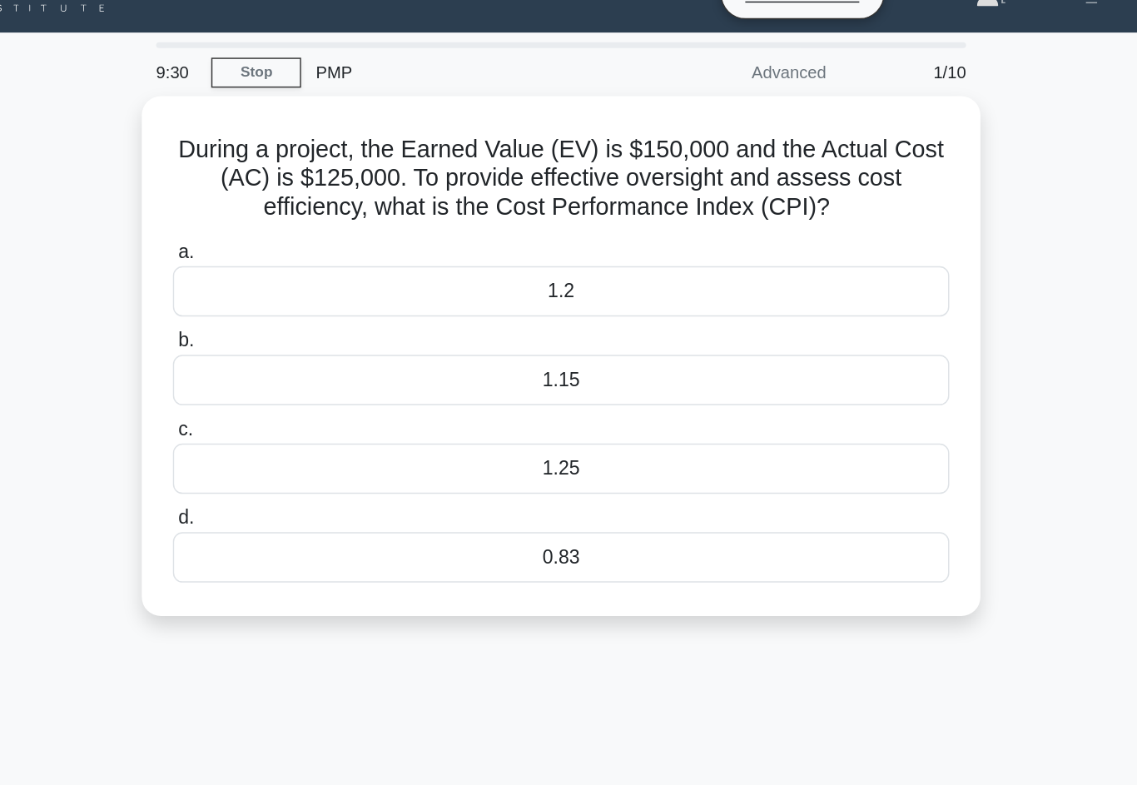
click at [494, 230] on div "1.2" at bounding box center [569, 233] width 540 height 35
click at [299, 212] on input "a. 1.2" at bounding box center [299, 206] width 0 height 11
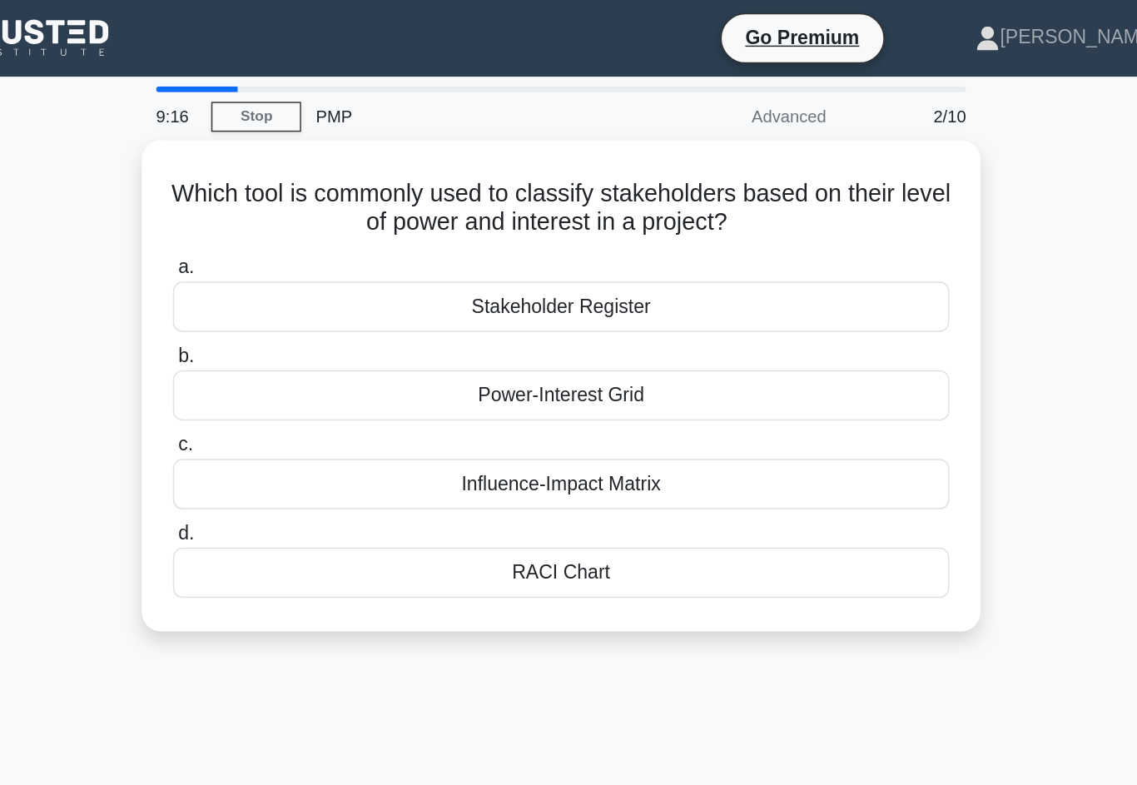
click at [524, 281] on div "Power-Interest Grid" at bounding box center [569, 274] width 540 height 35
click at [299, 253] on input "b. Power-Interest Grid" at bounding box center [299, 247] width 0 height 11
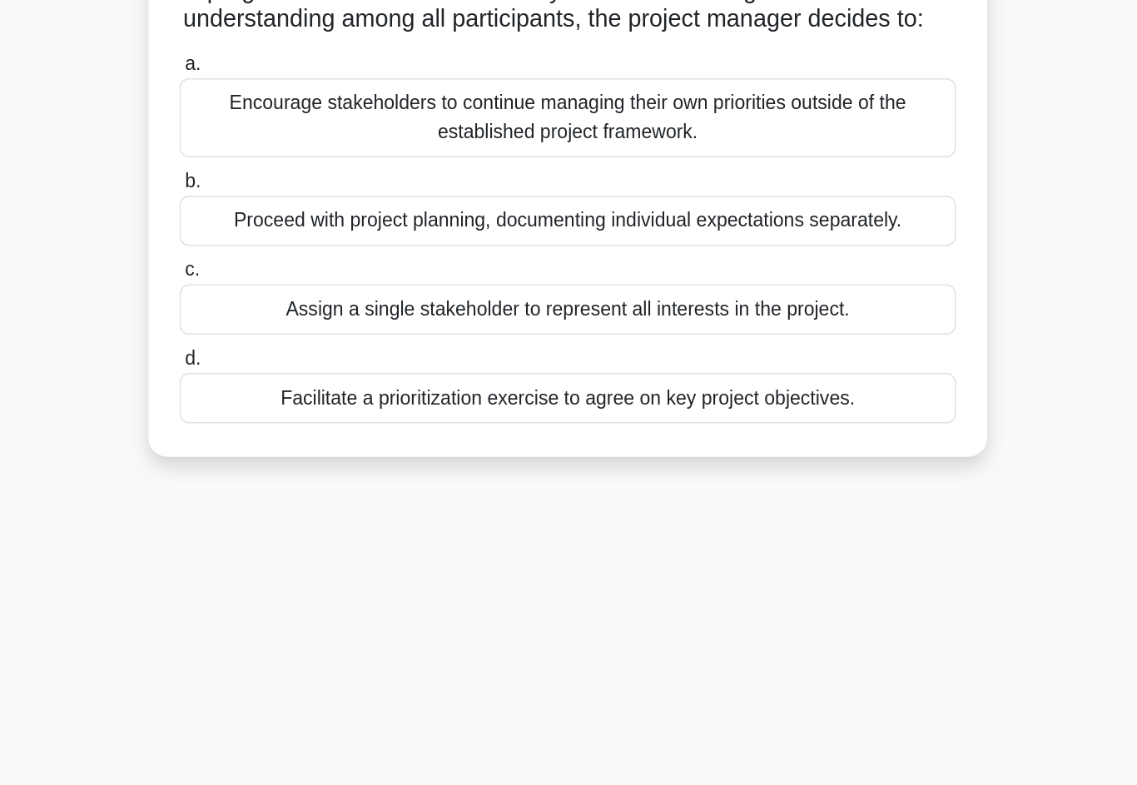
scroll to position [24, 0]
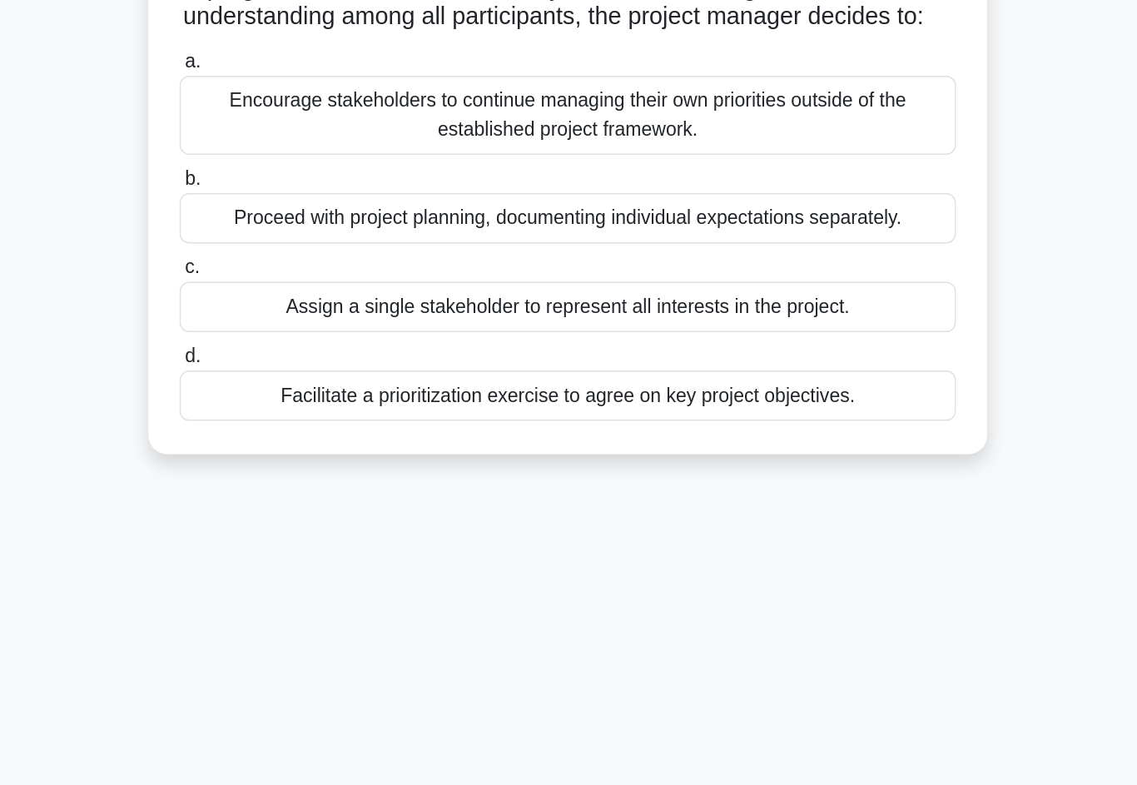
click at [569, 476] on div "Facilitate a prioritization exercise to agree on key project objectives." at bounding box center [569, 493] width 540 height 35
click at [299, 461] on input "d. Facilitate a prioritization exercise to agree on key project objectives." at bounding box center [299, 466] width 0 height 11
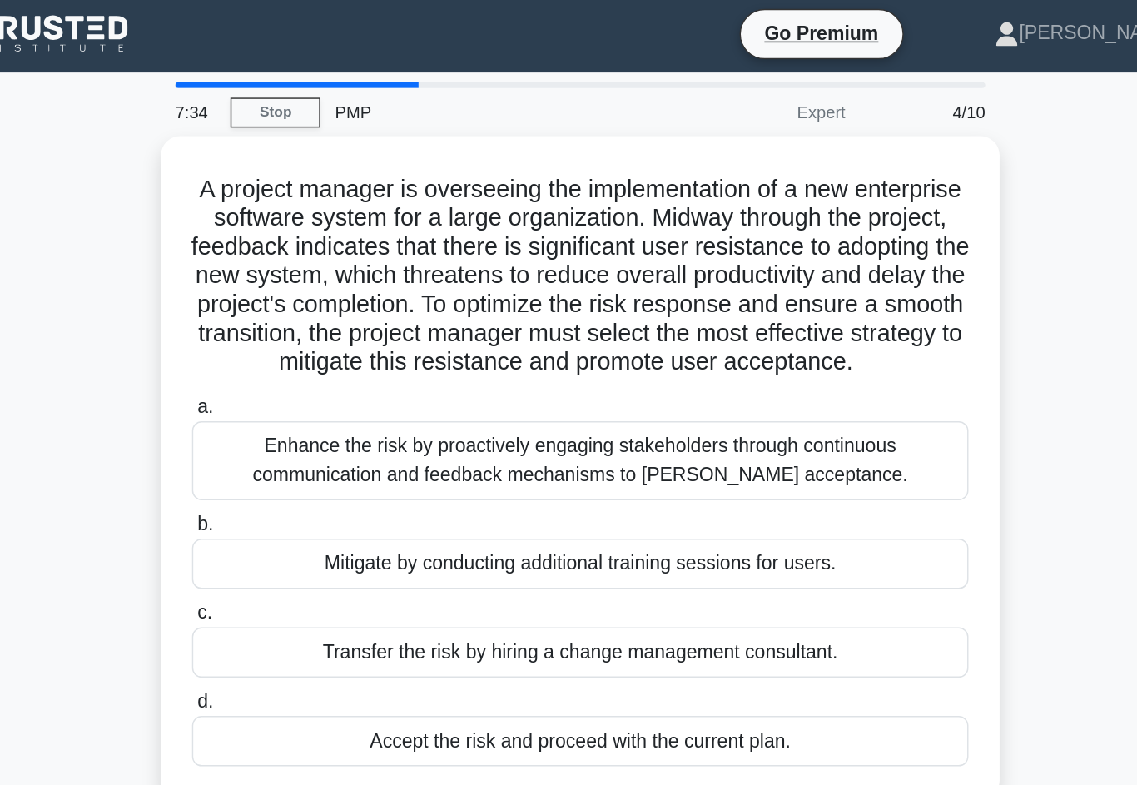
scroll to position [0, 0]
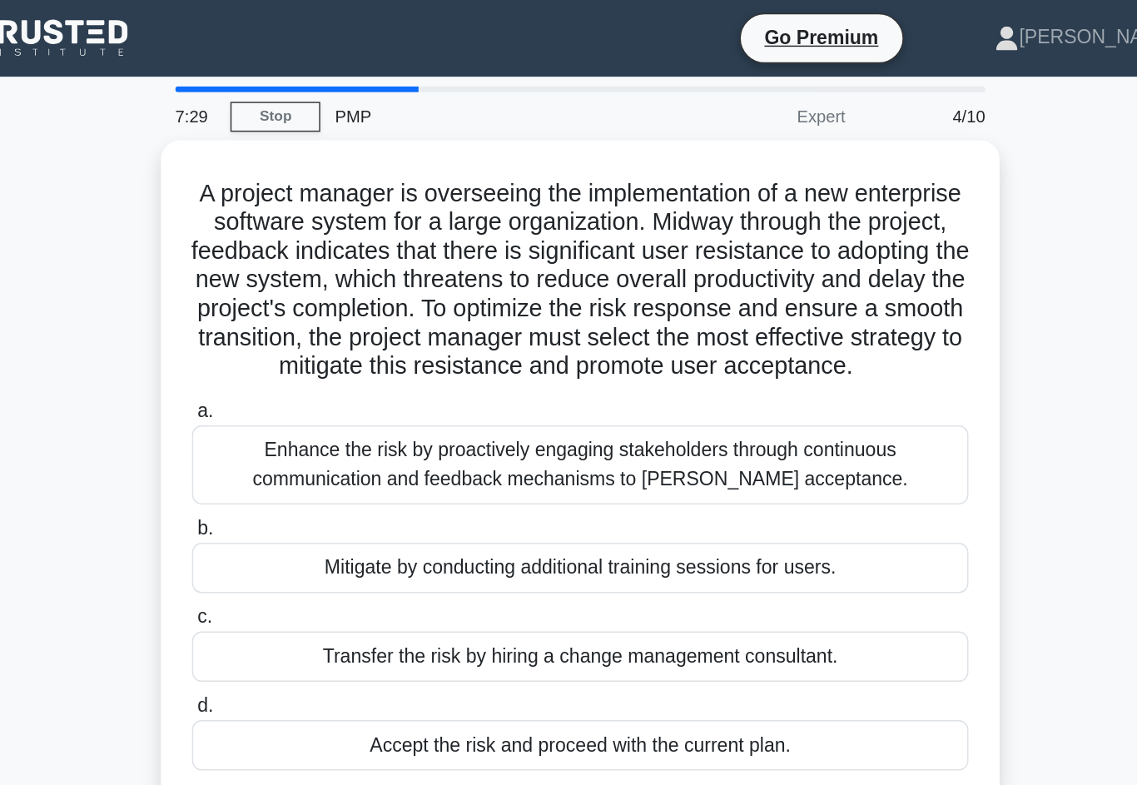
click at [644, 351] on div "Enhance the risk by proactively engaging stakeholders through continuous commun…" at bounding box center [569, 323] width 540 height 55
click at [299, 291] on input "a. Enhance the risk by proactively engaging stakeholders through continuous com…" at bounding box center [299, 286] width 0 height 11
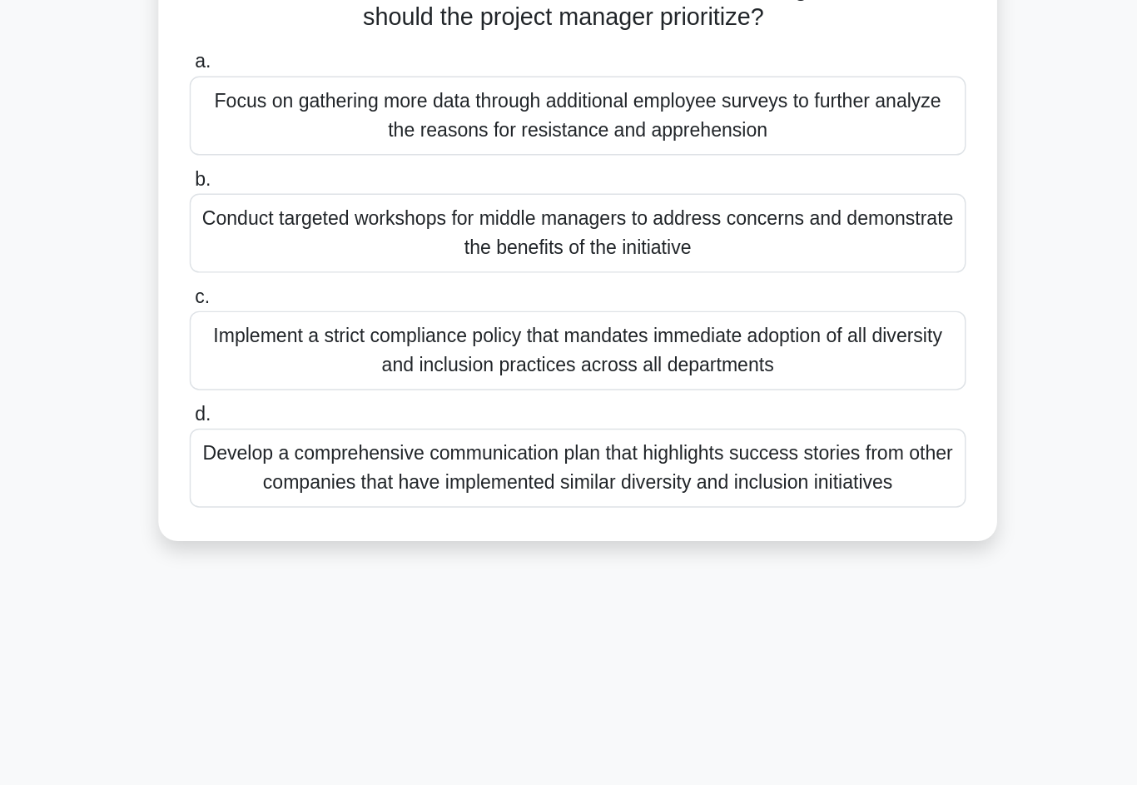
scroll to position [44, 0]
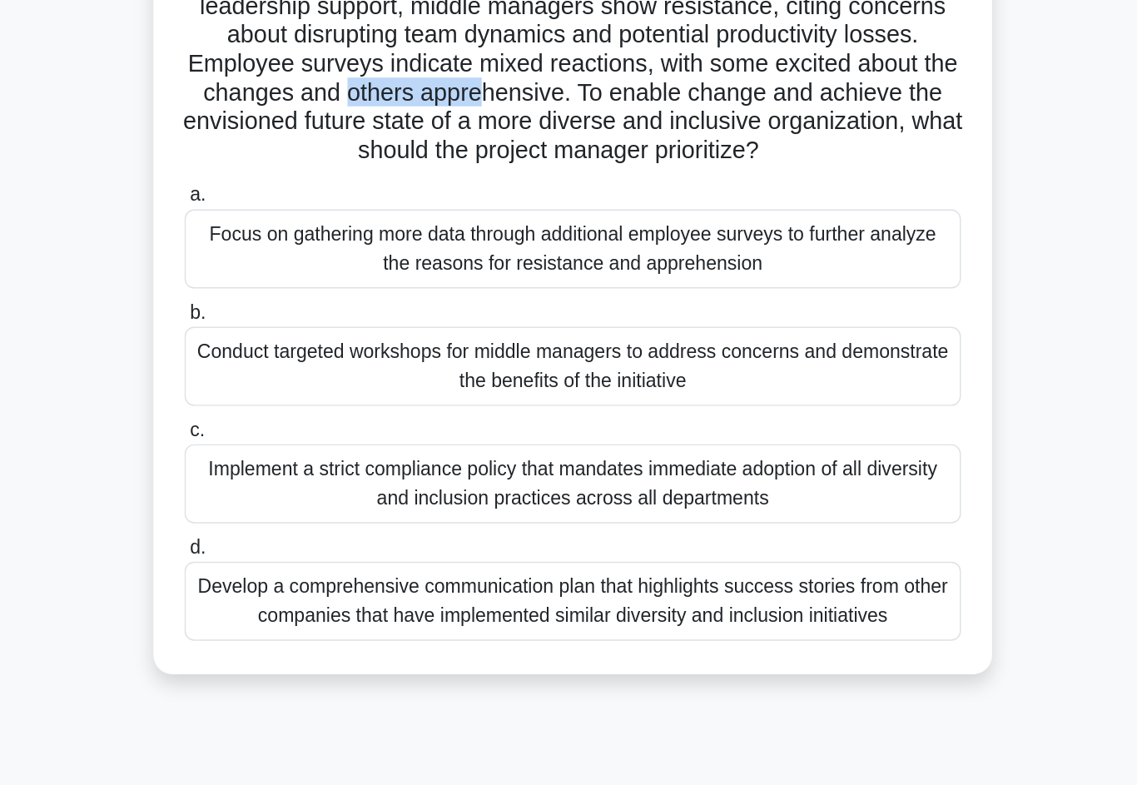
click at [642, 516] on div "Develop a comprehensive communication plan that highlights success stories from…" at bounding box center [569, 543] width 540 height 55
click at [299, 501] on input "d. Develop a comprehensive communication plan that highlights success stories f…" at bounding box center [299, 506] width 0 height 11
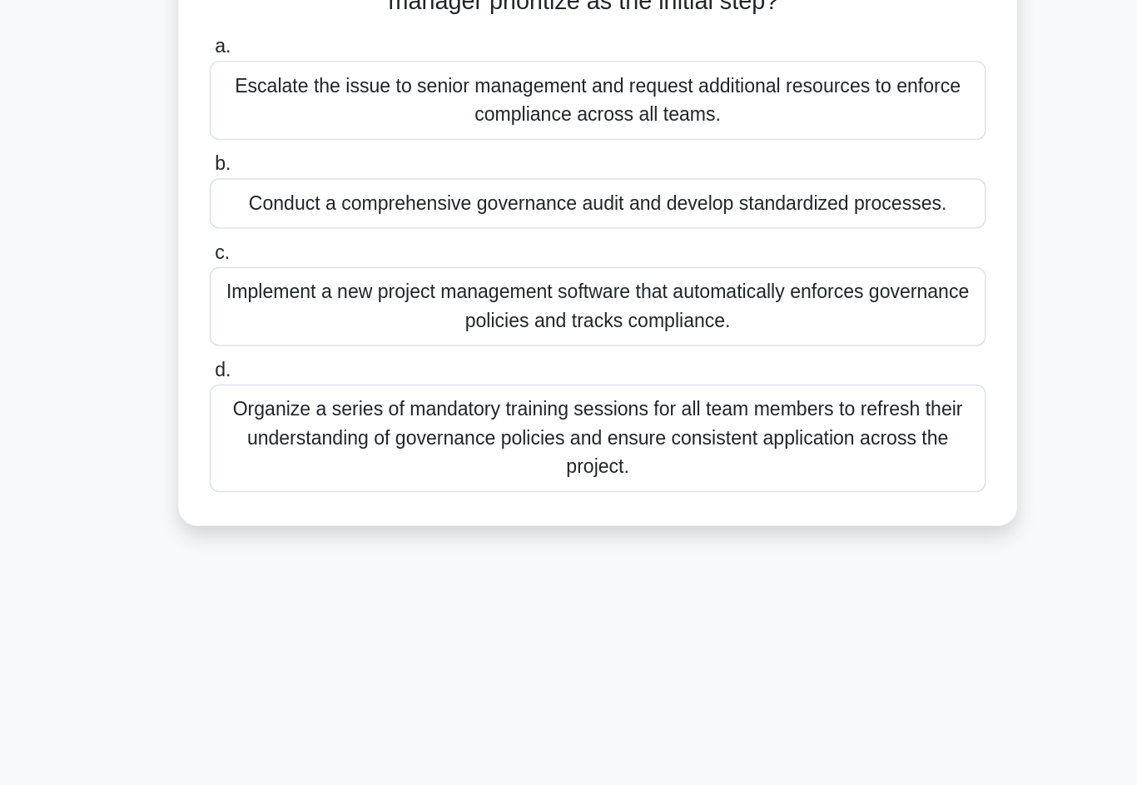
scroll to position [114, 0]
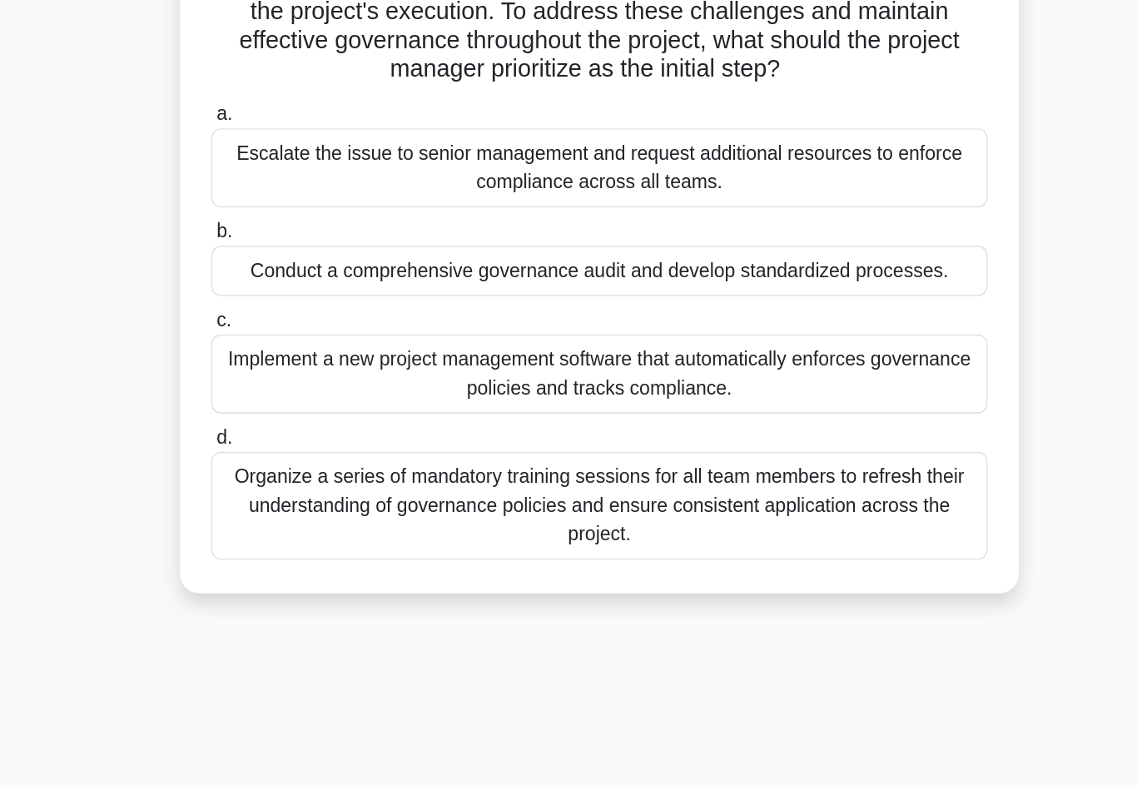
click at [665, 486] on div "Organize a series of mandatory training sessions for all team members to refres…" at bounding box center [569, 523] width 540 height 75
click at [299, 471] on input "d. Organize a series of mandatory training sessions for all team members to ref…" at bounding box center [299, 476] width 0 height 11
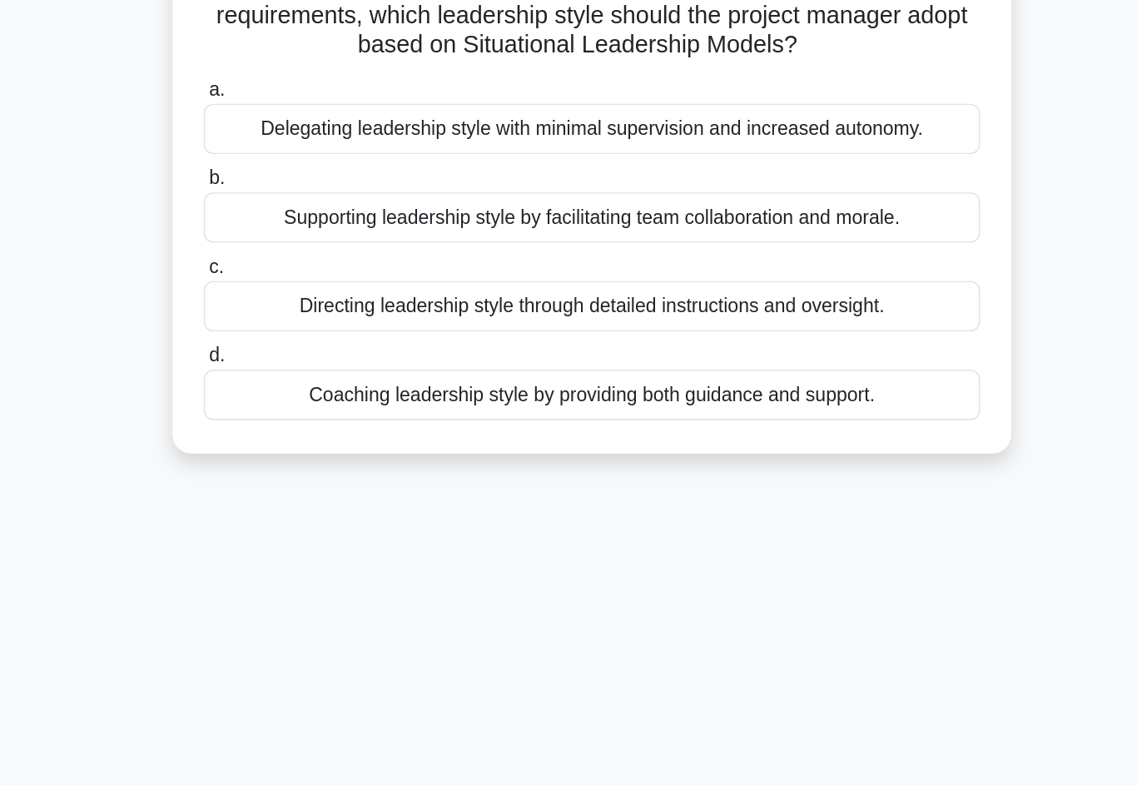
scroll to position [66, 0]
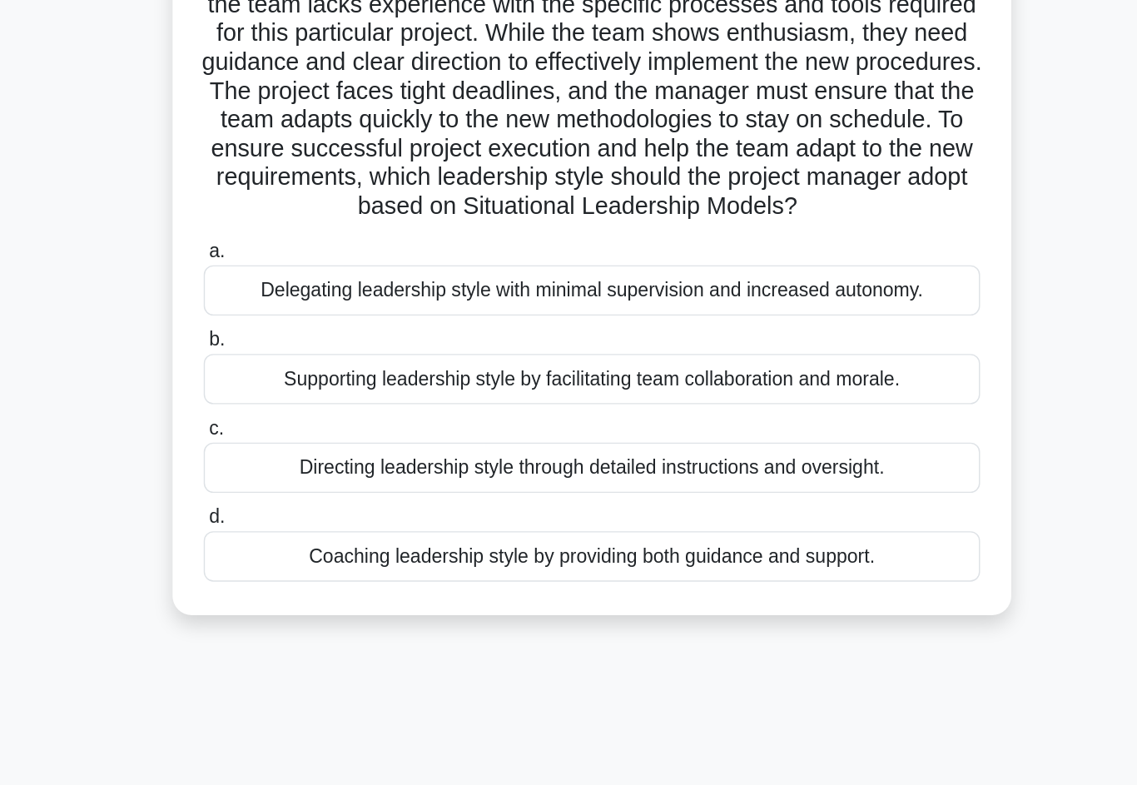
click at [645, 351] on div "Supporting leadership style by facilitating team collaboration and morale." at bounding box center [569, 368] width 540 height 35
click at [299, 336] on input "b. Supporting leadership style by facilitating team collaboration and morale." at bounding box center [299, 341] width 0 height 11
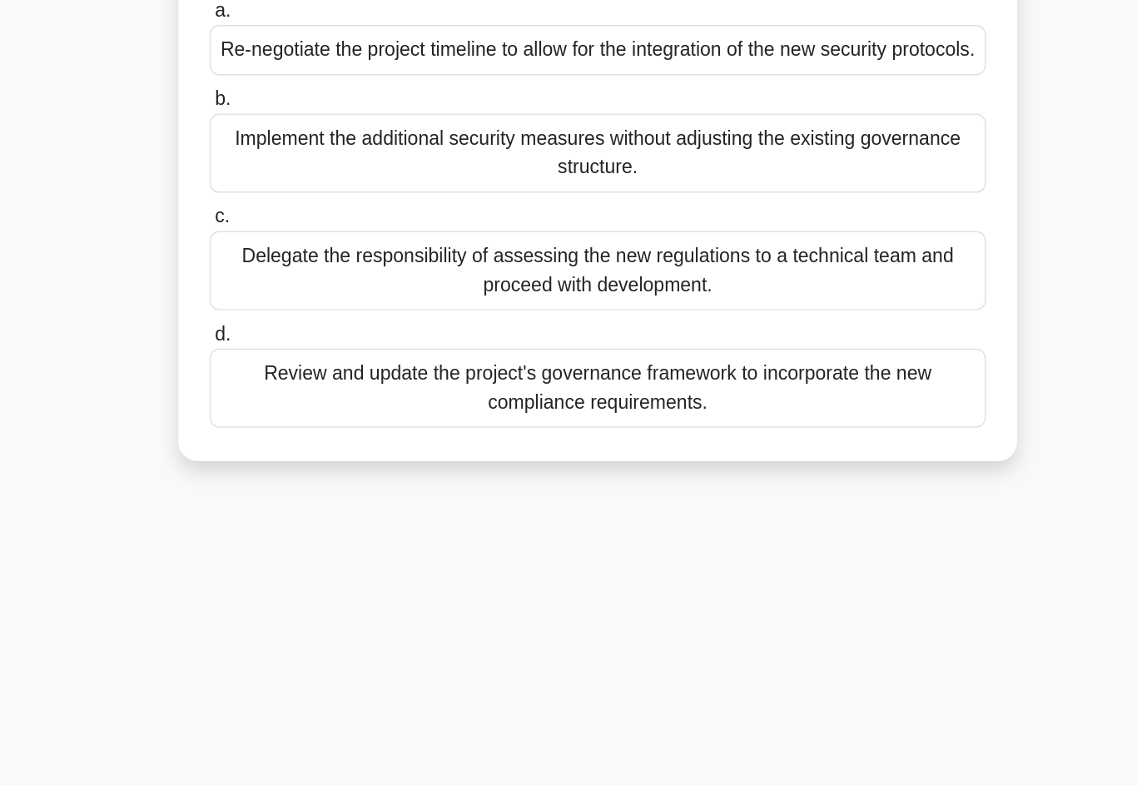
scroll to position [59, 0]
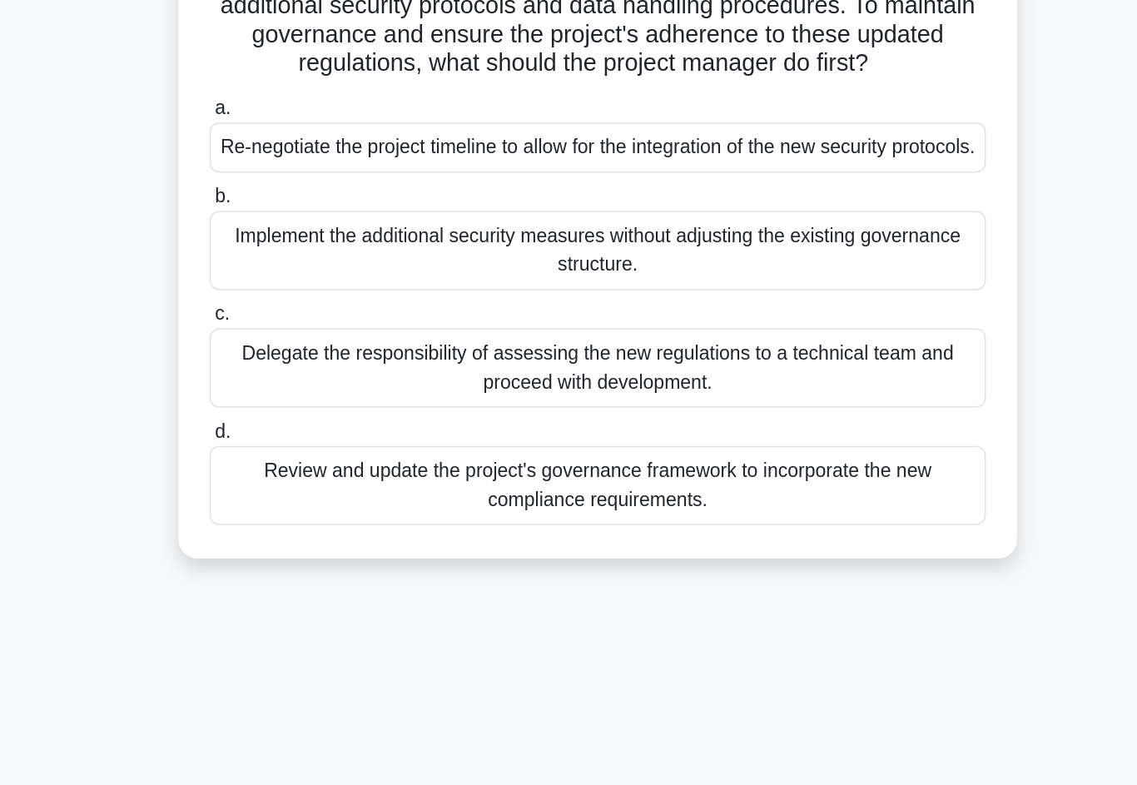
click at [656, 461] on div "Review and update the project's governance framework to incorporate the new com…" at bounding box center [569, 488] width 540 height 55
click at [299, 446] on input "d. Review and update the project's governance framework to incorporate the new …" at bounding box center [299, 451] width 0 height 11
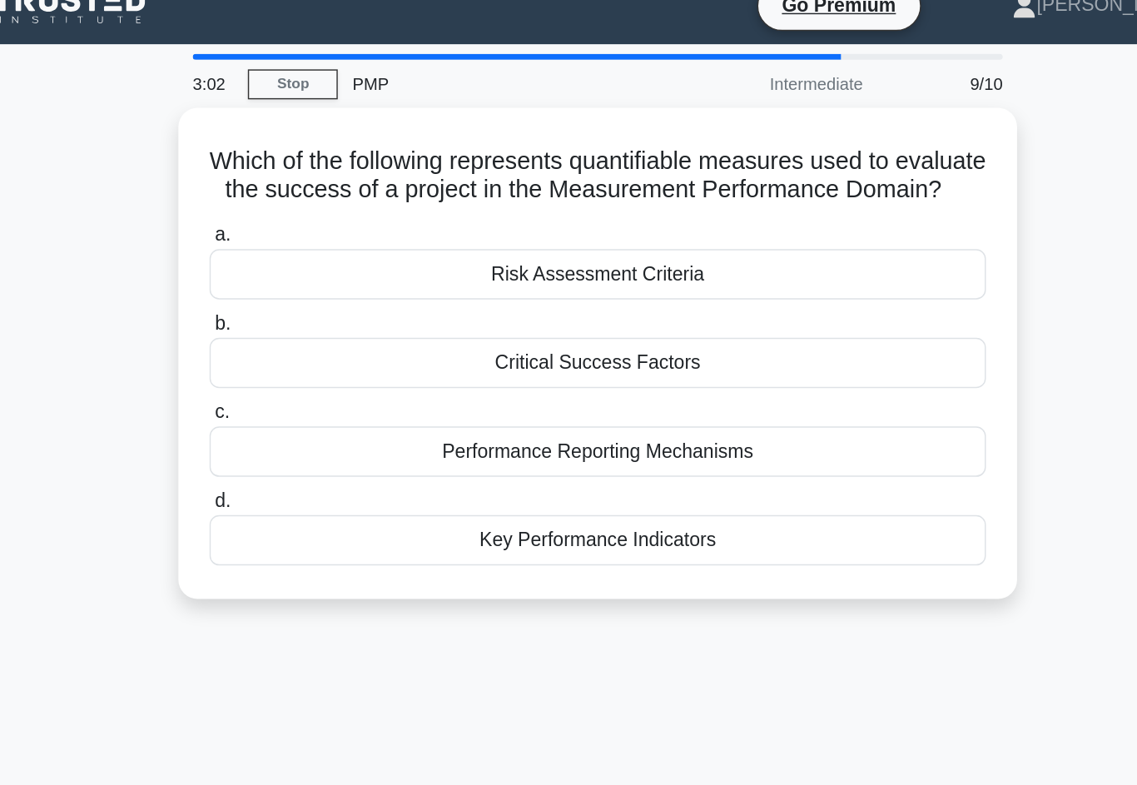
scroll to position [0, 0]
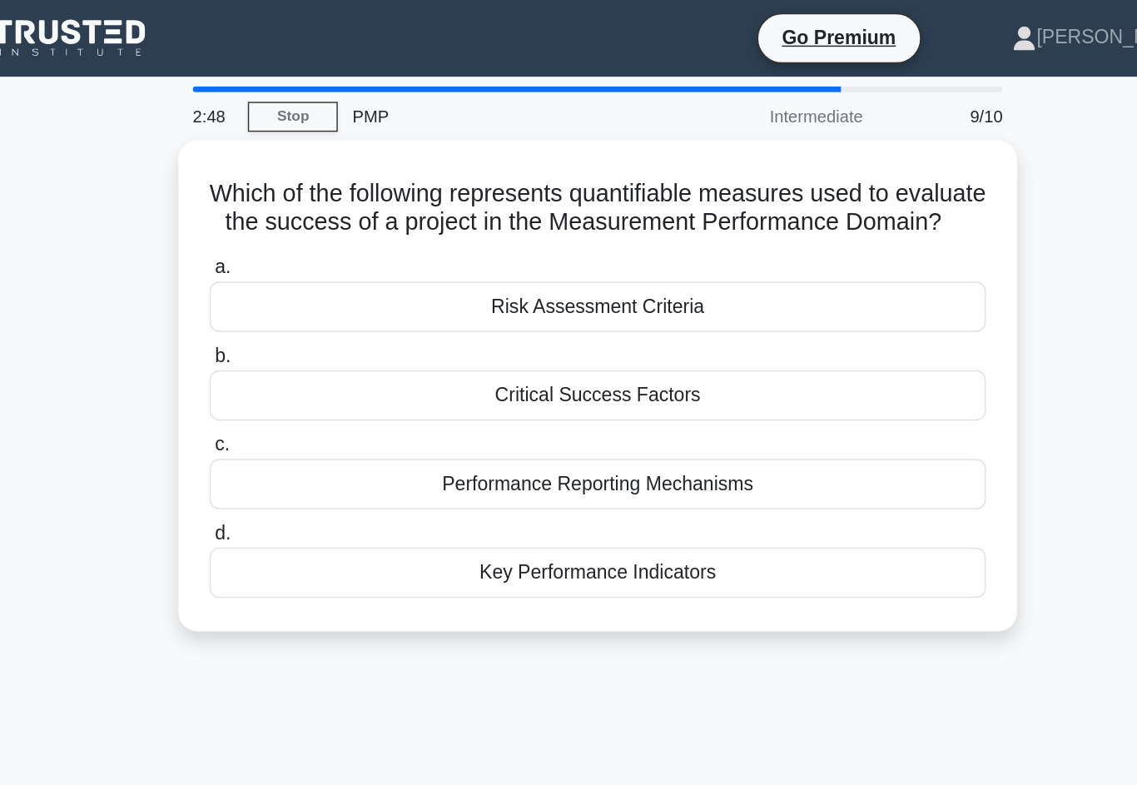
click at [649, 419] on div "a. Risk Assessment Criteria b. Critical Success Factors c. d." at bounding box center [569, 295] width 560 height 246
click at [637, 416] on div "Key Performance Indicators" at bounding box center [569, 398] width 540 height 35
click at [299, 376] on input "d. Key Performance Indicators" at bounding box center [299, 371] width 0 height 11
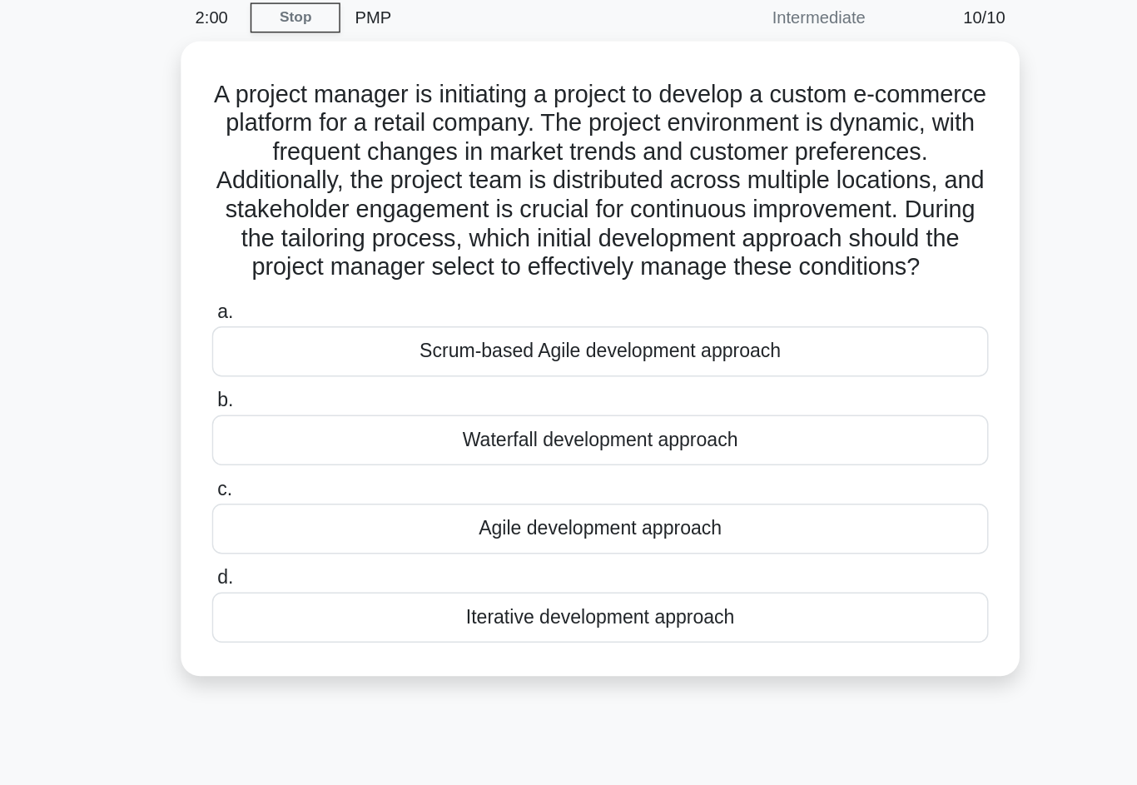
click at [634, 480] on div "Iterative development approach" at bounding box center [569, 497] width 540 height 35
click at [299, 473] on input "d. Iterative development approach" at bounding box center [299, 470] width 0 height 11
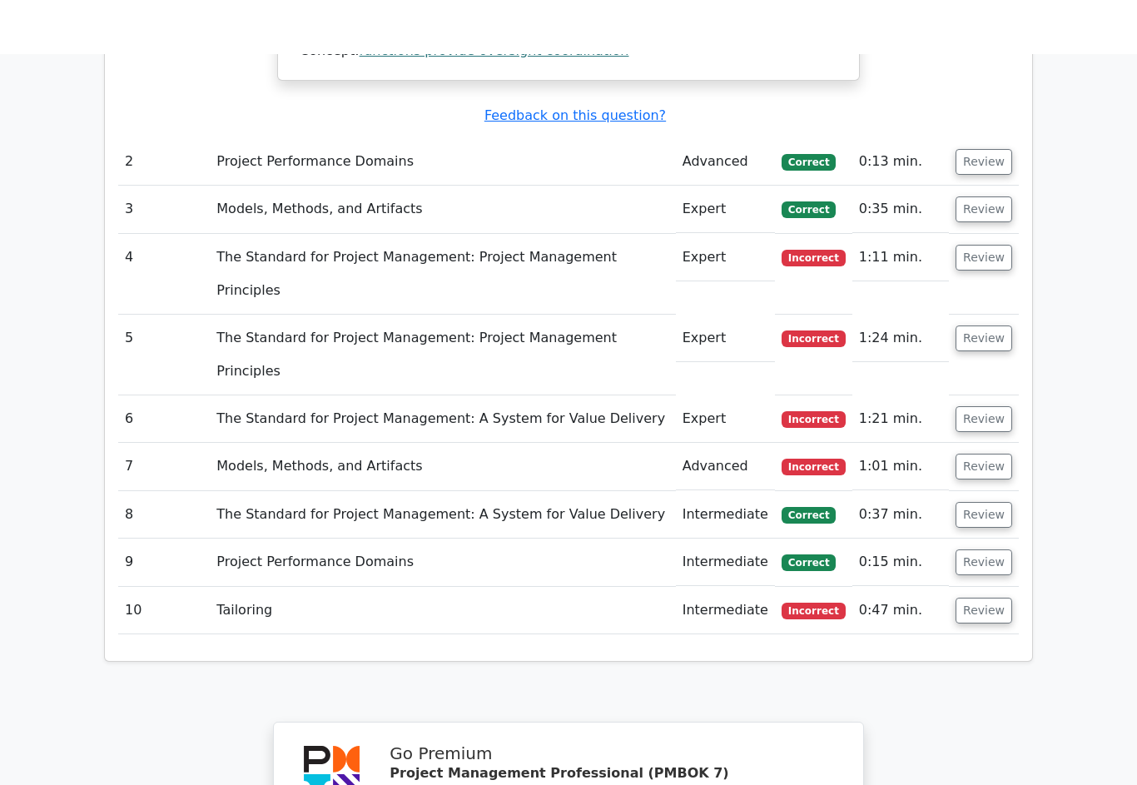
scroll to position [1780, 0]
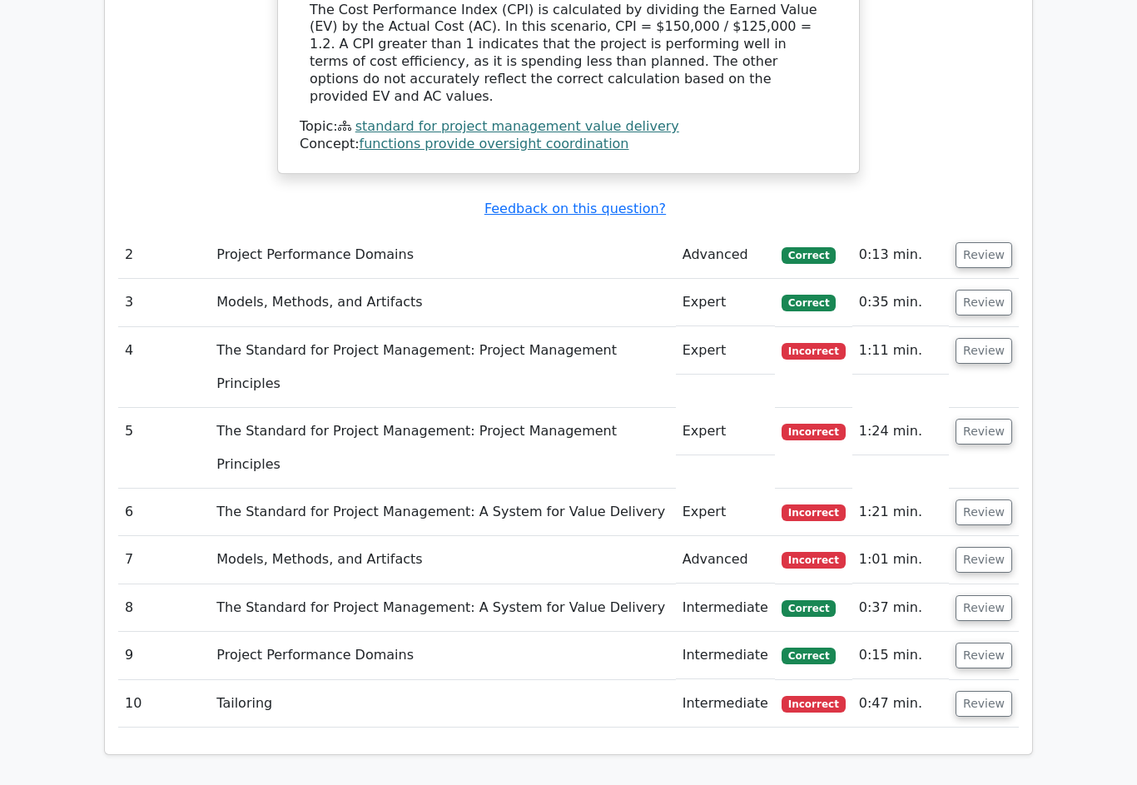
click at [989, 691] on button "Review" at bounding box center [984, 704] width 57 height 26
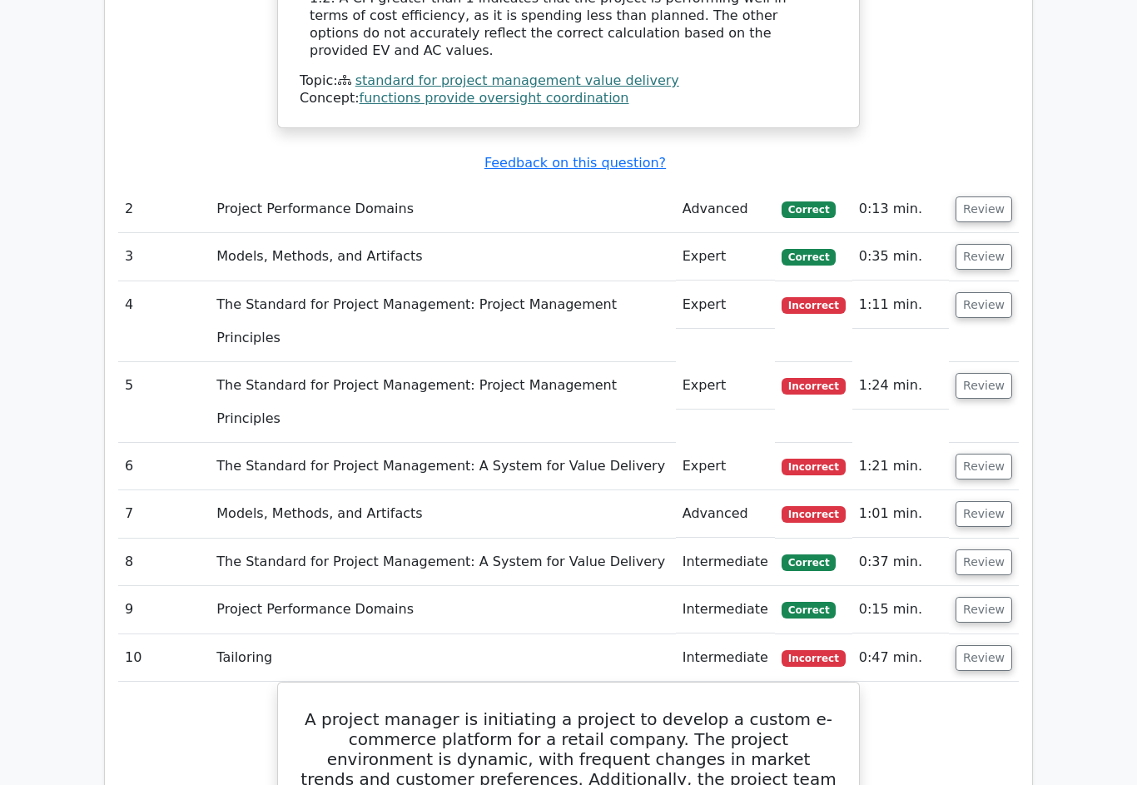
scroll to position [1801, 0]
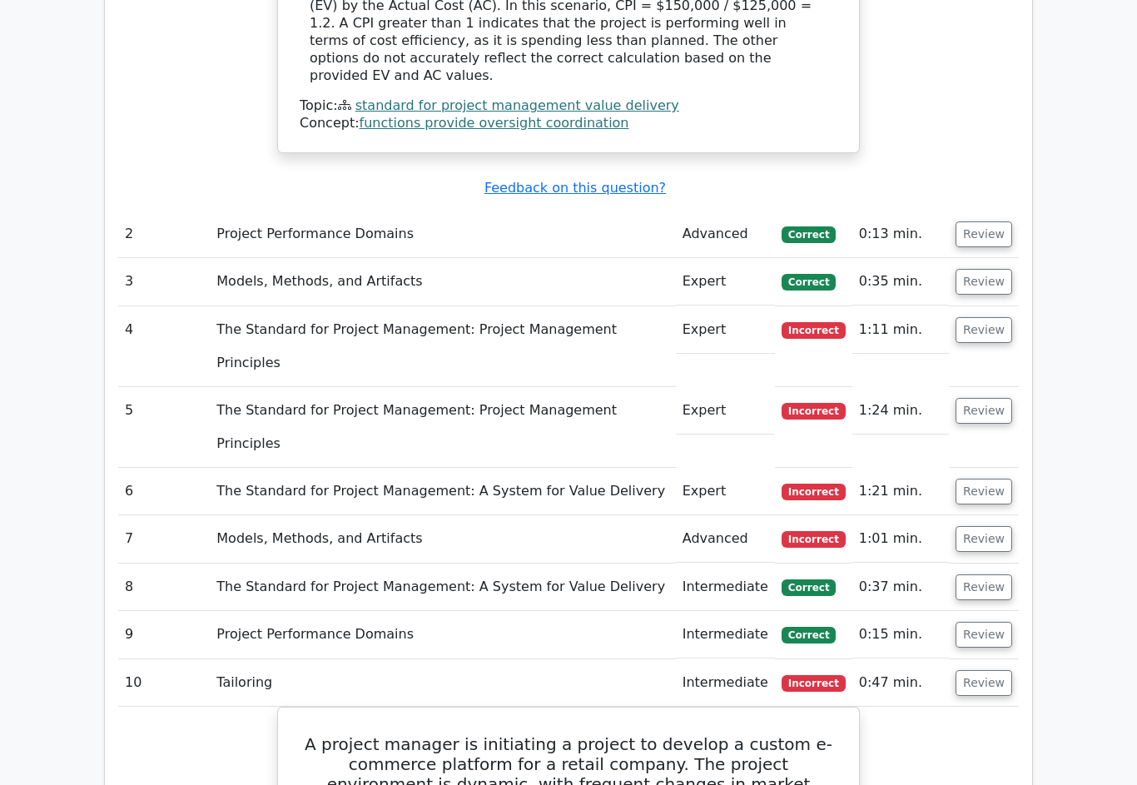
click at [991, 622] on button "Review" at bounding box center [984, 635] width 57 height 26
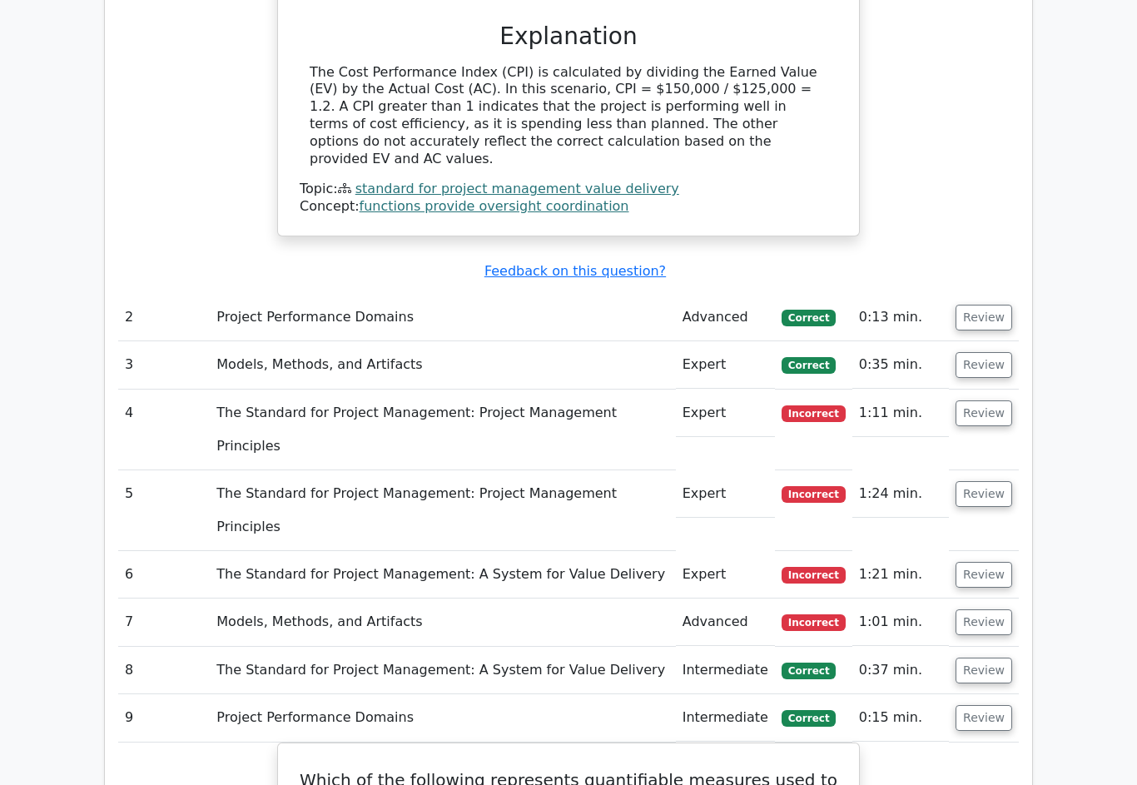
click at [999, 706] on button "Review" at bounding box center [984, 719] width 57 height 26
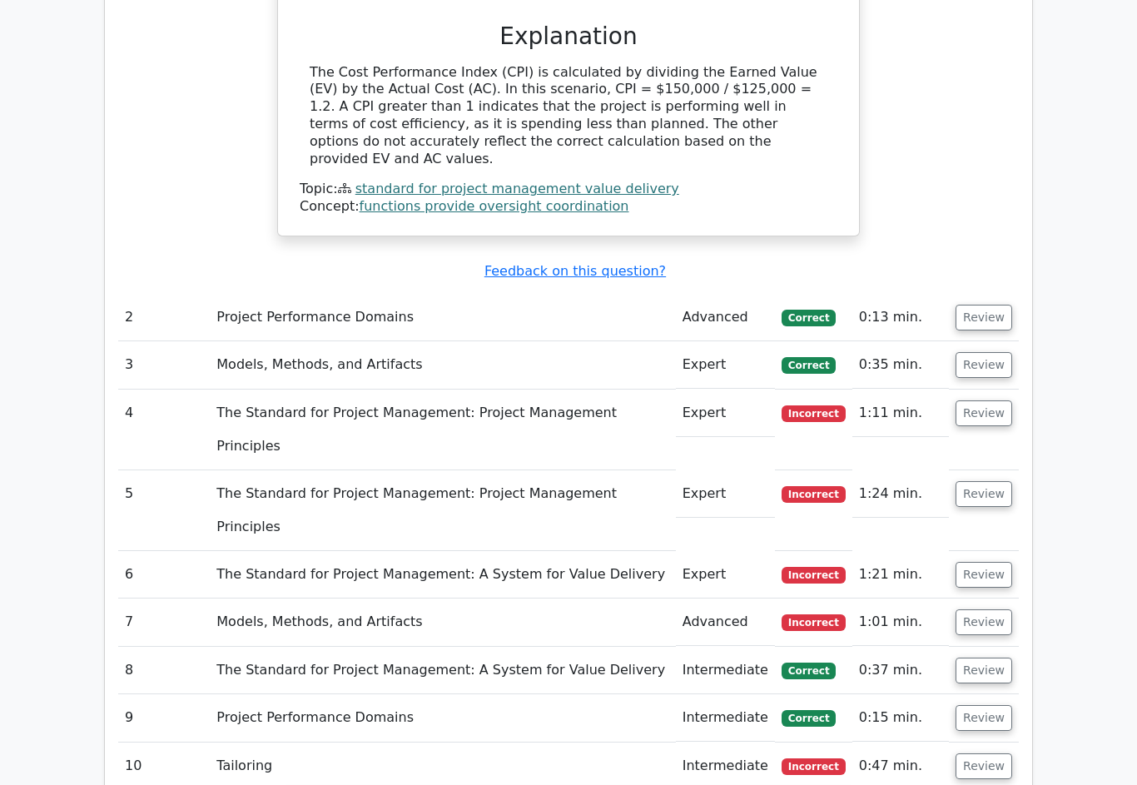
scroll to position [1718, 0]
click at [1003, 658] on button "Review" at bounding box center [984, 671] width 57 height 26
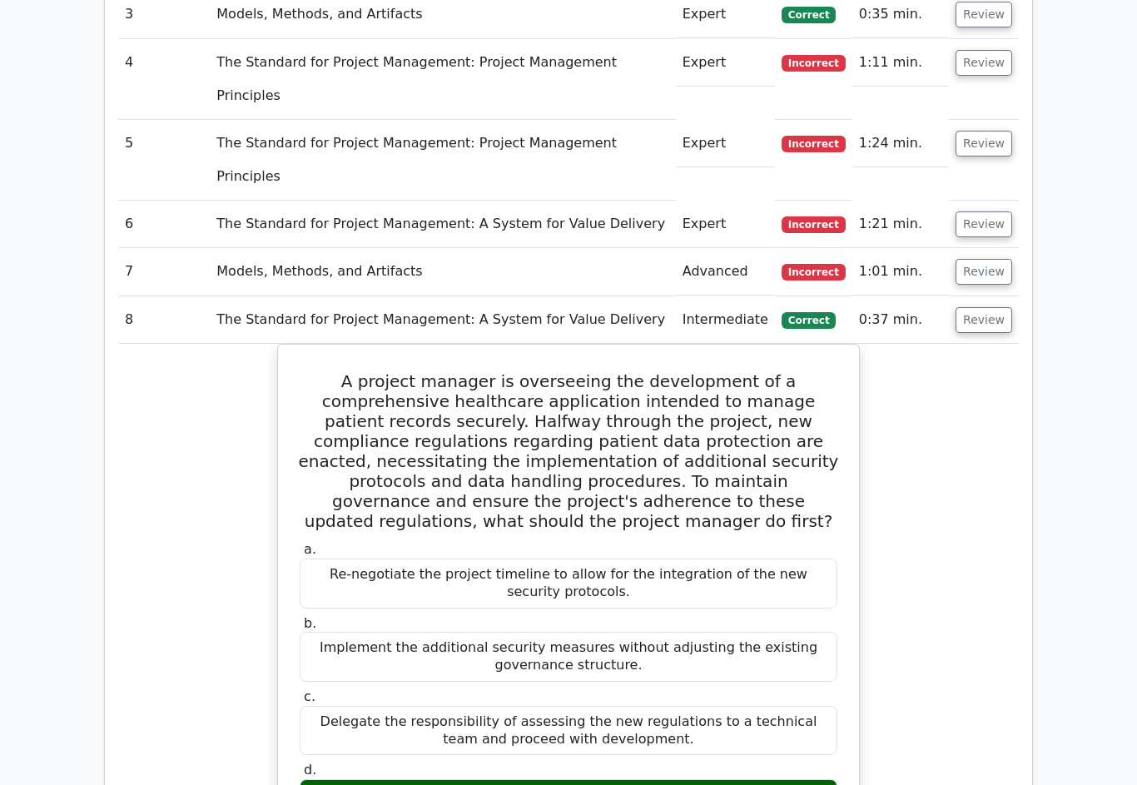
scroll to position [2099, 0]
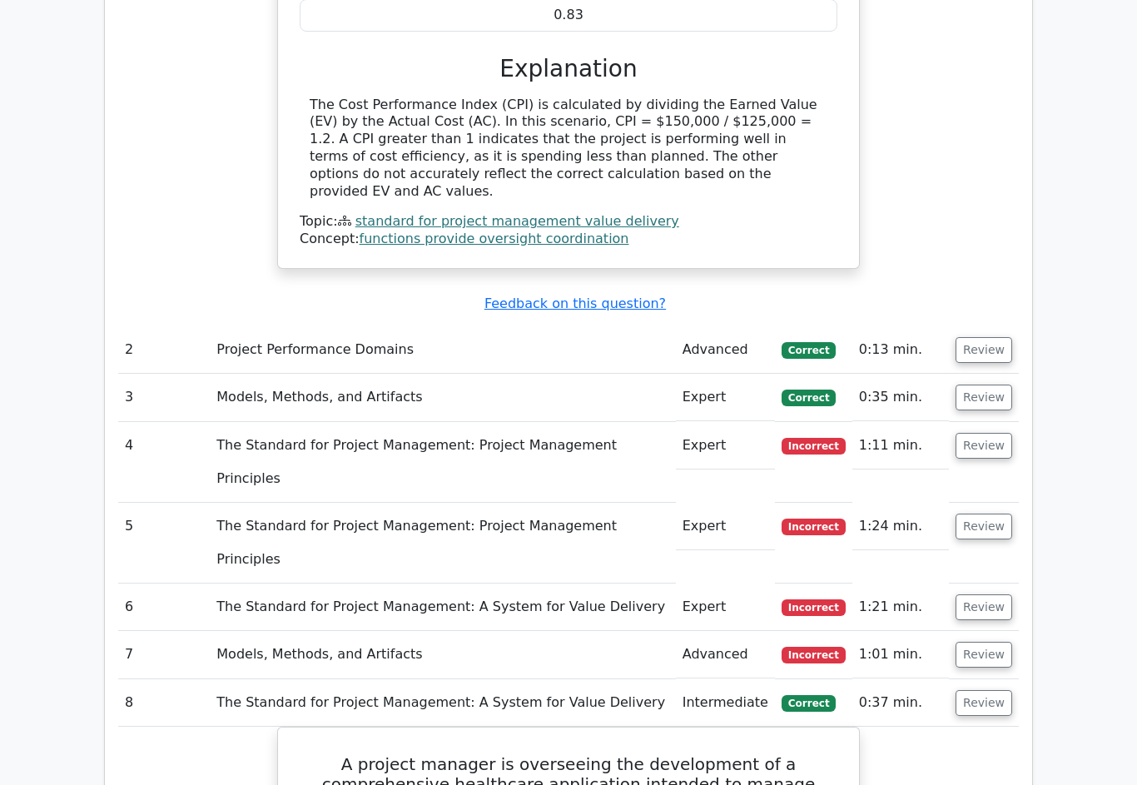
click at [998, 691] on button "Review" at bounding box center [984, 704] width 57 height 26
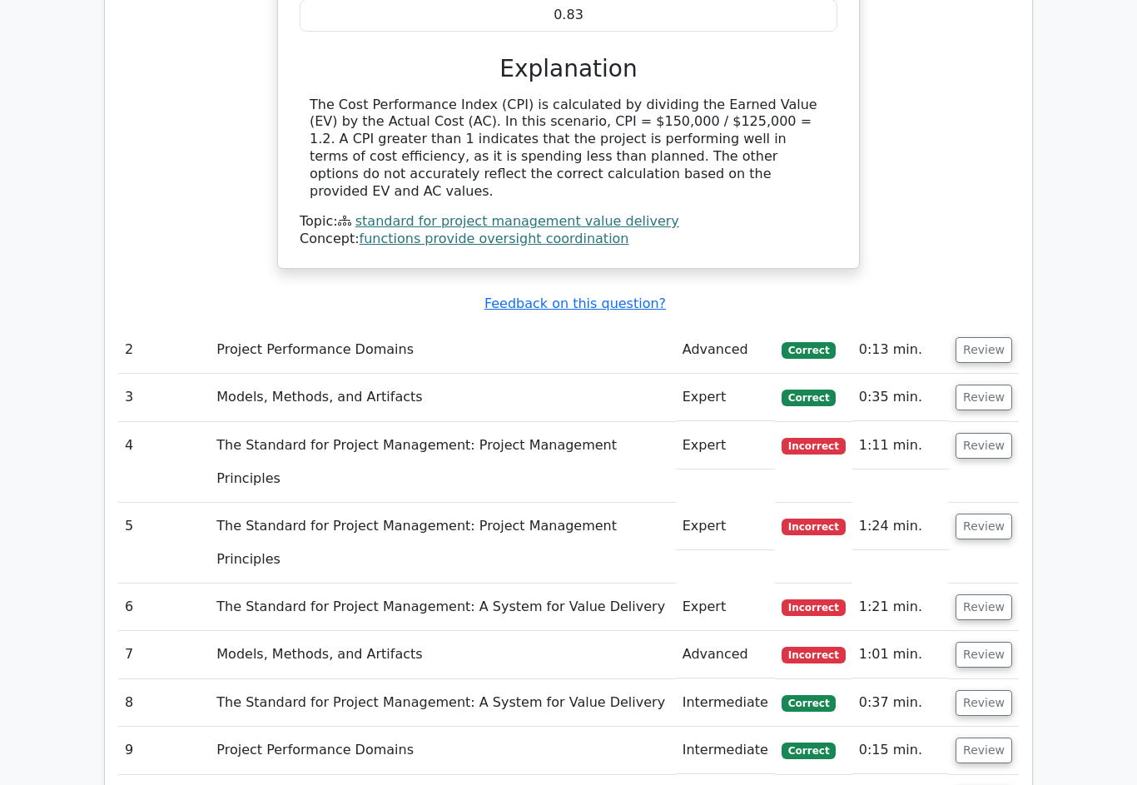
click at [996, 642] on button "Review" at bounding box center [984, 655] width 57 height 26
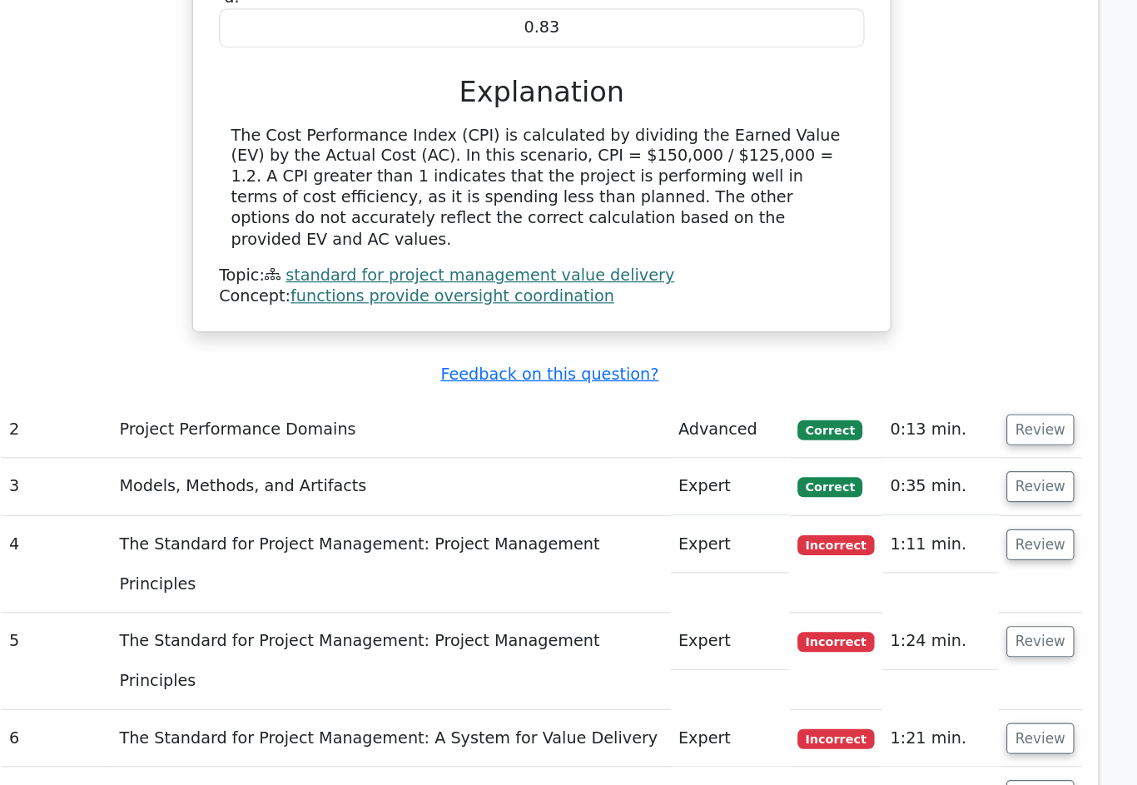
scroll to position [1663, 0]
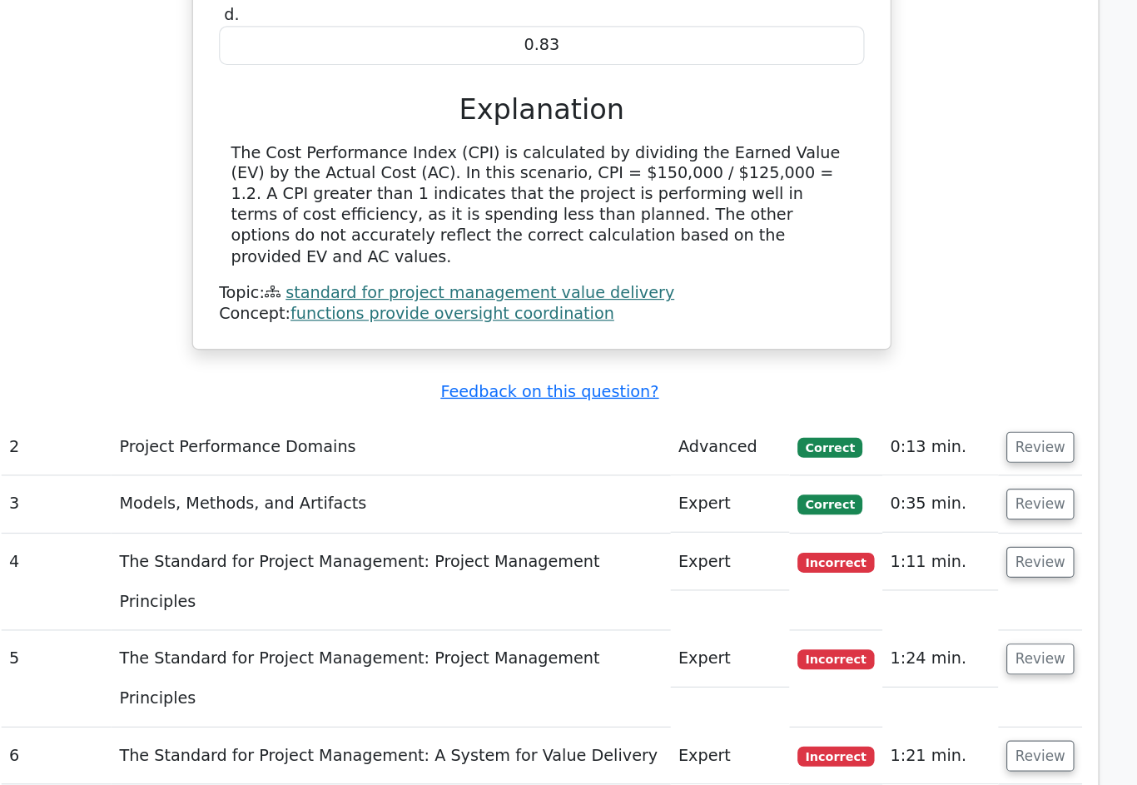
click at [956, 665] on button "Review" at bounding box center [984, 678] width 57 height 26
click at [956, 617] on button "Review" at bounding box center [984, 630] width 57 height 26
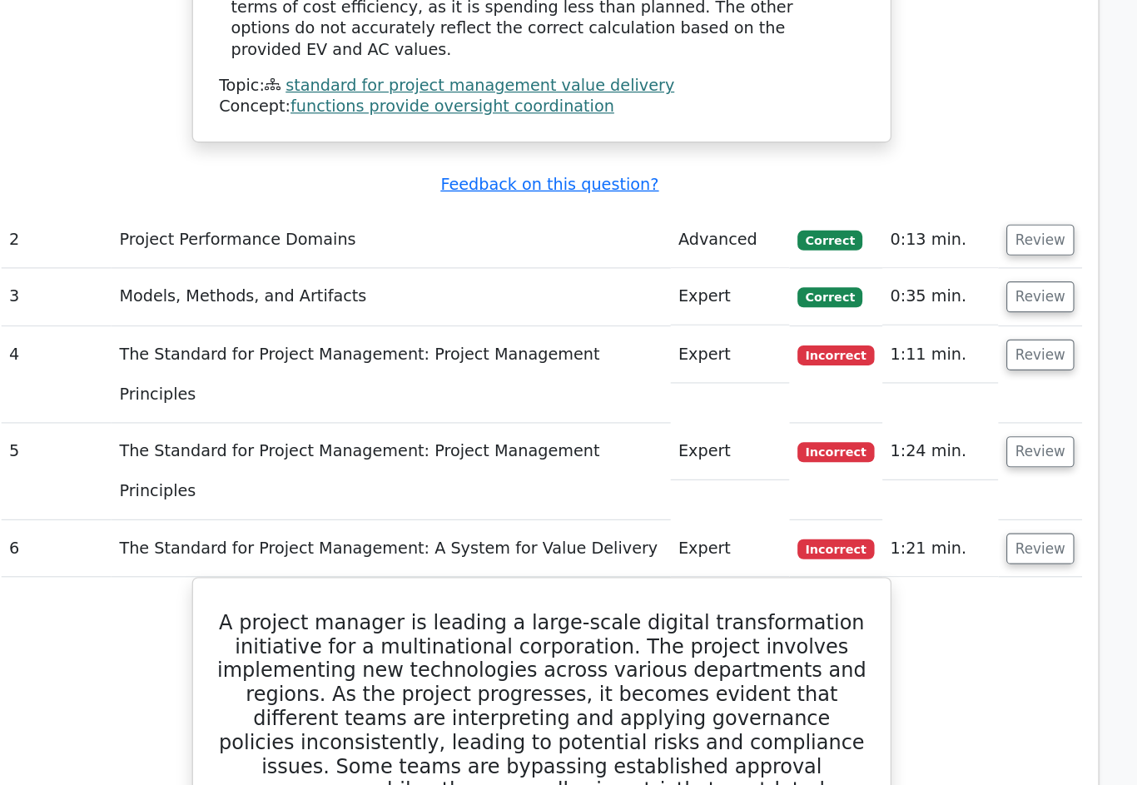
scroll to position [1765, 0]
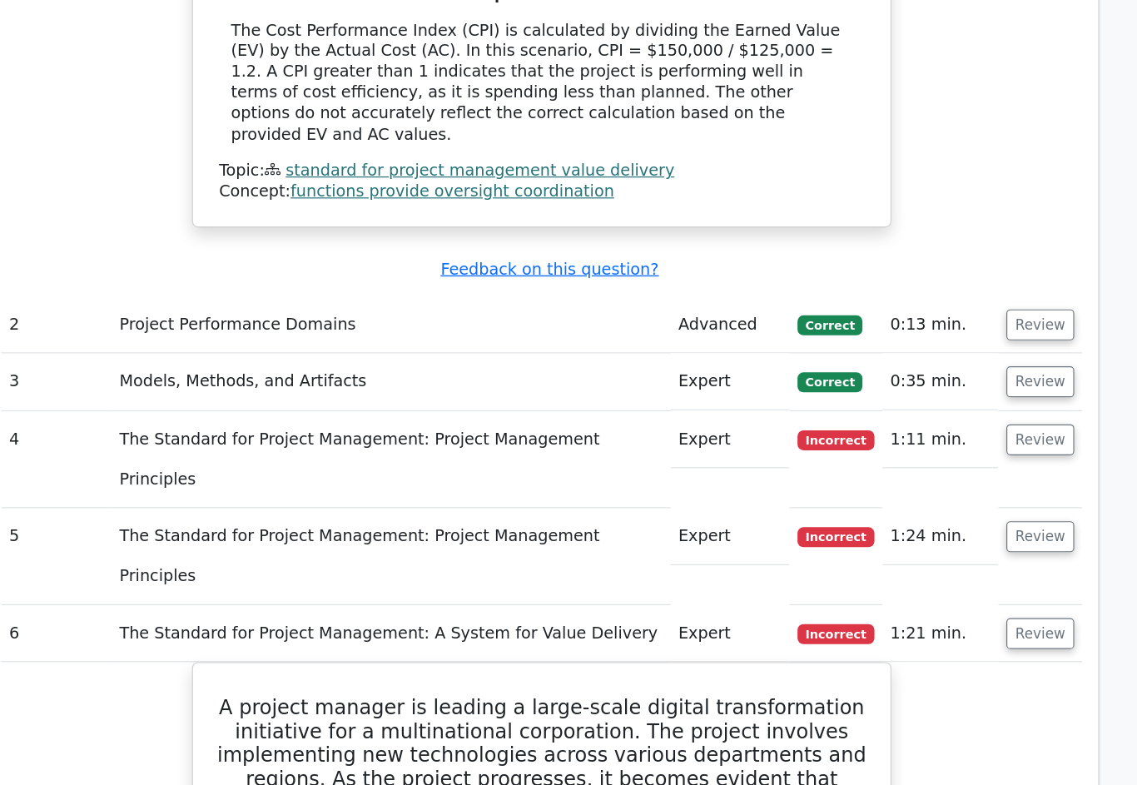
click at [956, 435] on button "Review" at bounding box center [984, 448] width 57 height 26
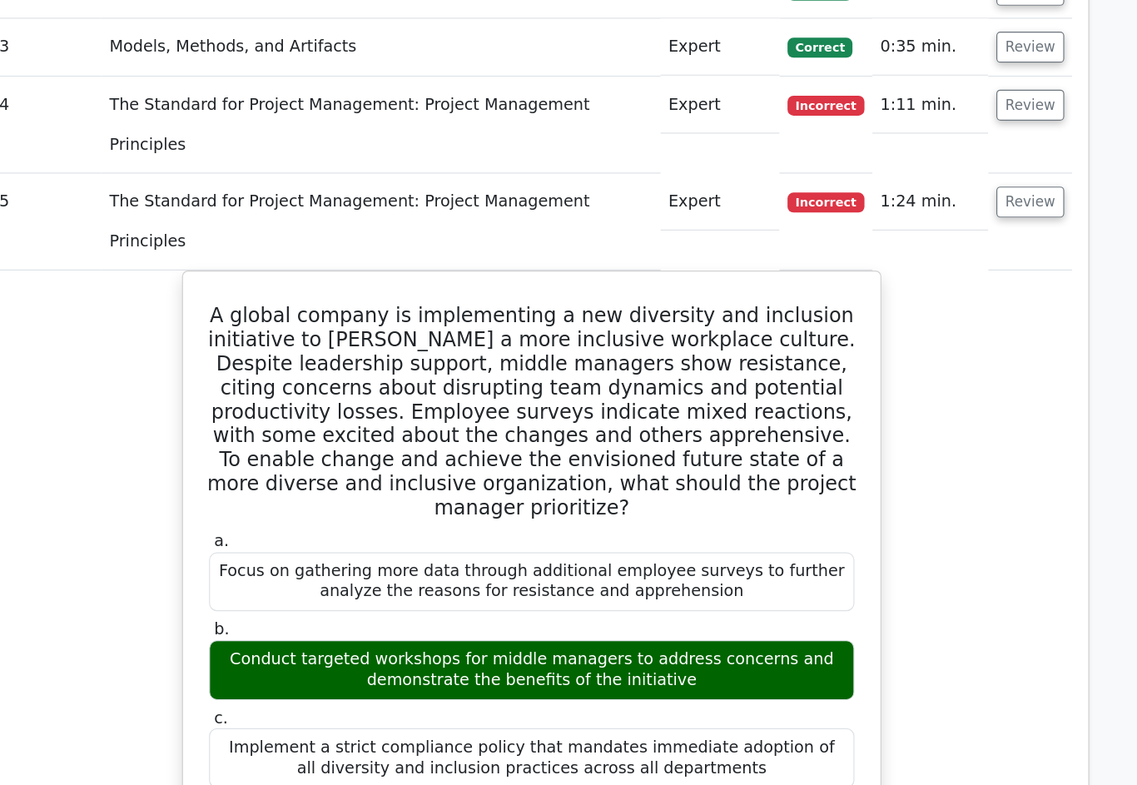
scroll to position [2042, 0]
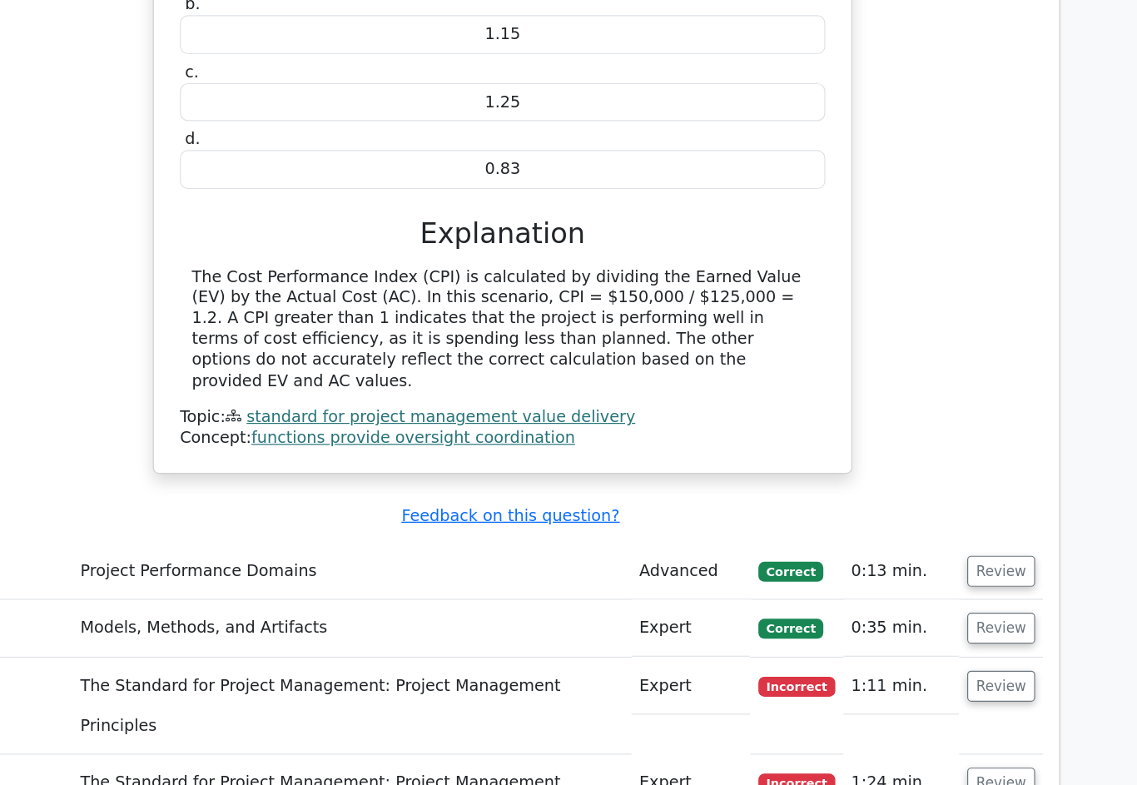
click at [956, 559] on button "Review" at bounding box center [984, 572] width 57 height 26
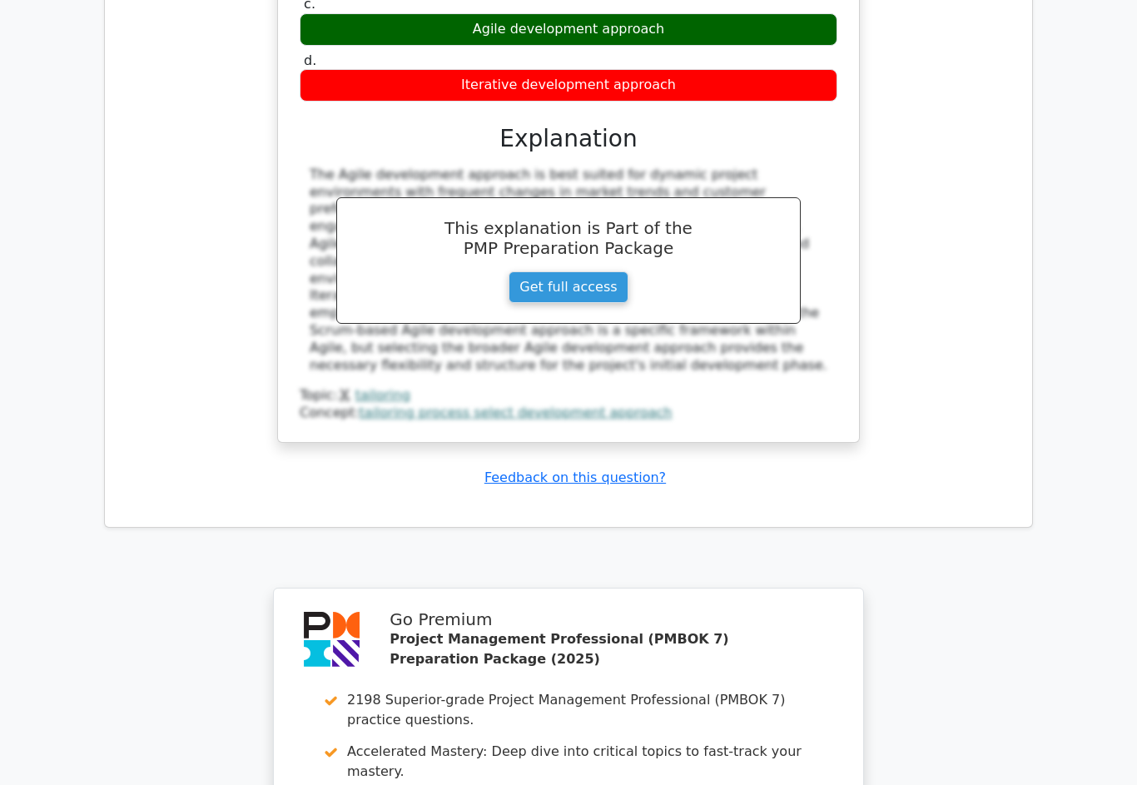
scroll to position [6399, 0]
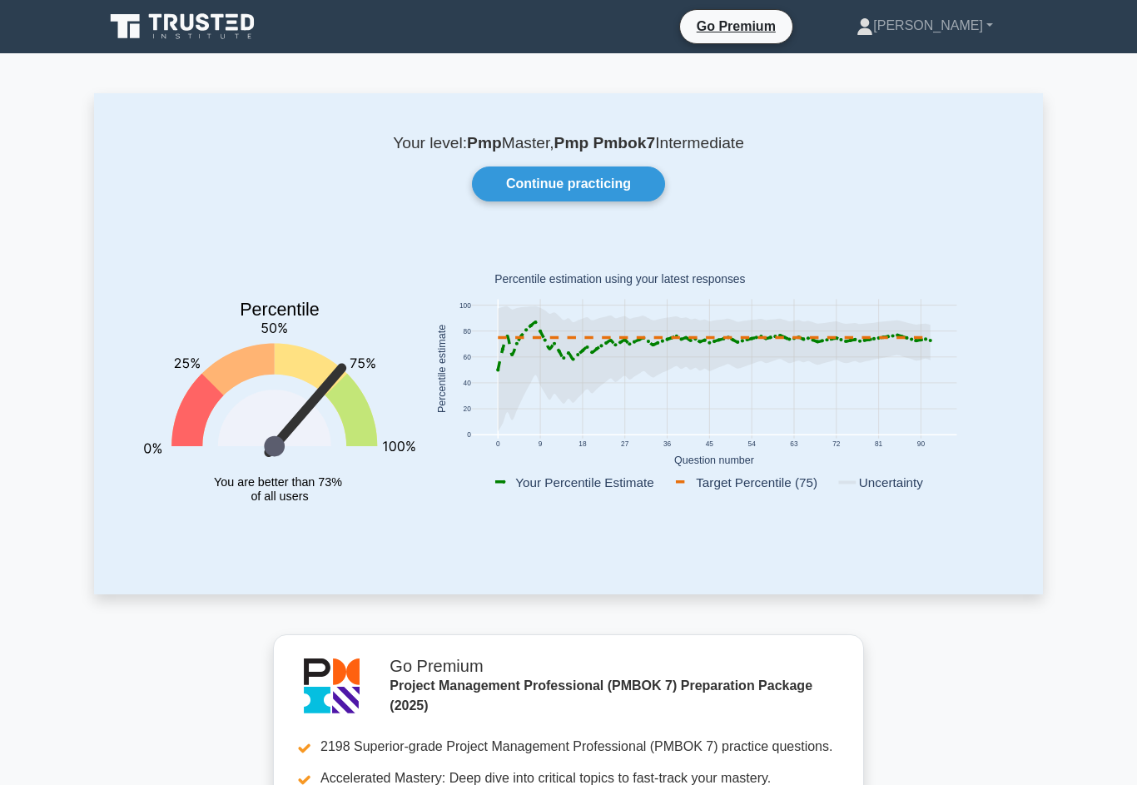
click at [609, 176] on link "Continue practicing" at bounding box center [568, 184] width 193 height 35
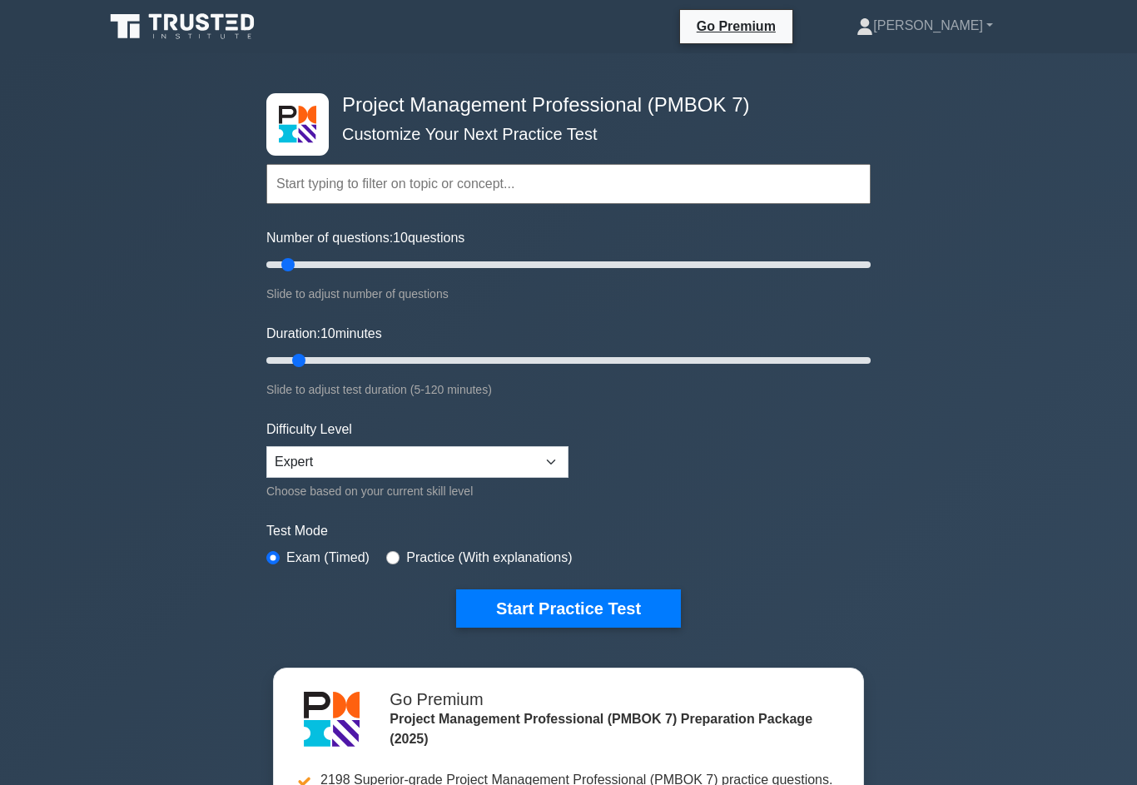
click at [586, 628] on button "Start Practice Test" at bounding box center [568, 609] width 225 height 38
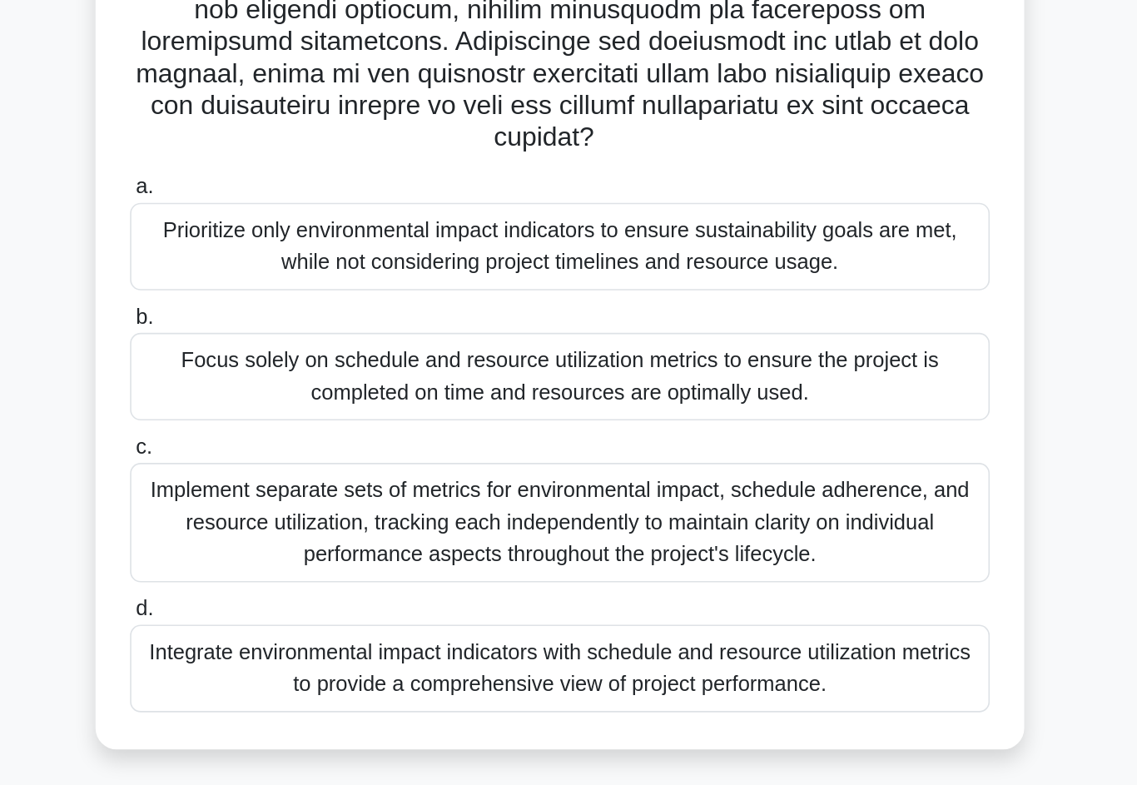
scroll to position [141, 0]
click at [299, 565] on div "Implement separate sets of metrics for environmental impact, schedule adherence…" at bounding box center [569, 602] width 540 height 75
click at [299, 550] on input "c. Implement separate sets of metrics for environmental impact, schedule adhere…" at bounding box center [299, 555] width 0 height 11
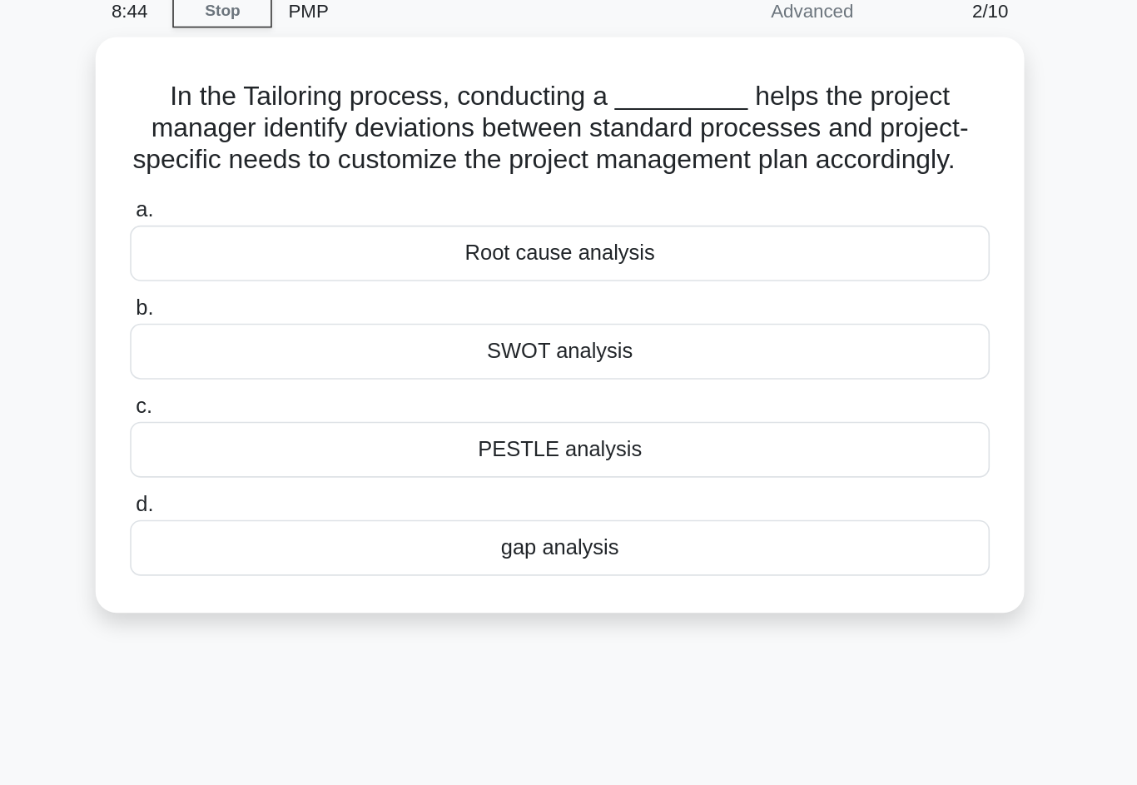
scroll to position [0, 0]
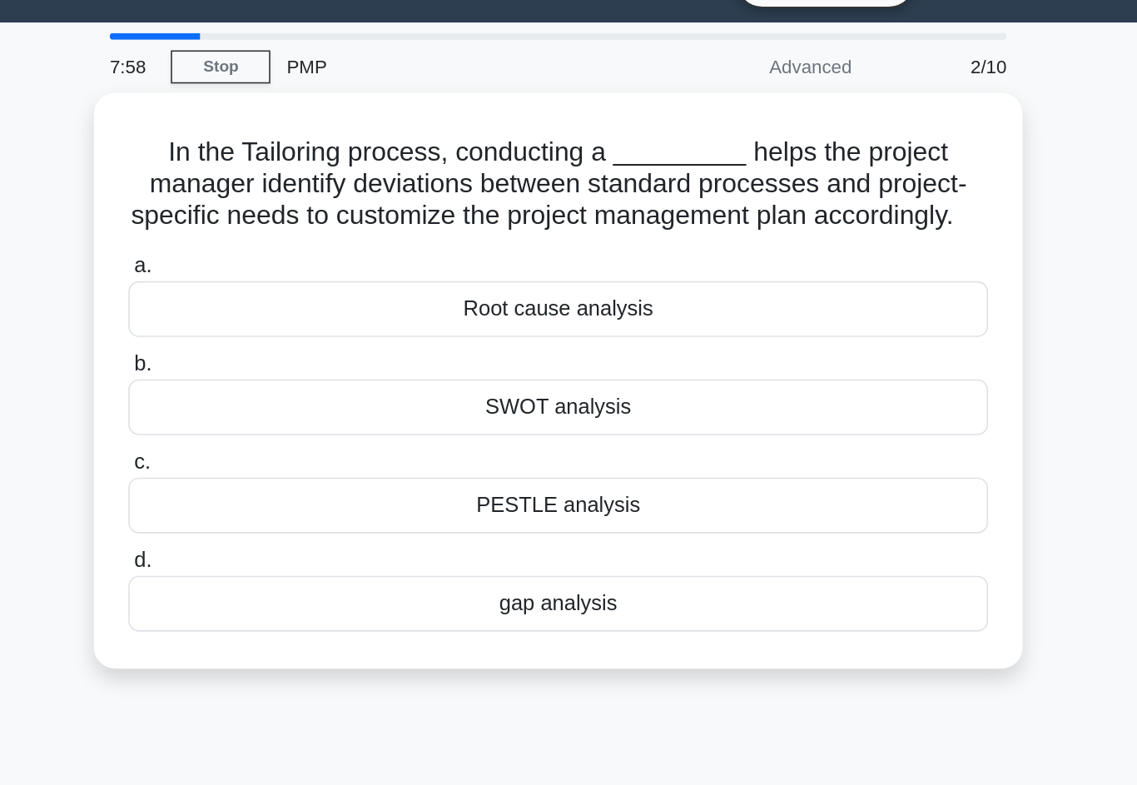
click at [560, 339] on div "PESTLE analysis" at bounding box center [569, 356] width 540 height 35
click at [299, 335] on input "c. PESTLE analysis" at bounding box center [299, 329] width 0 height 11
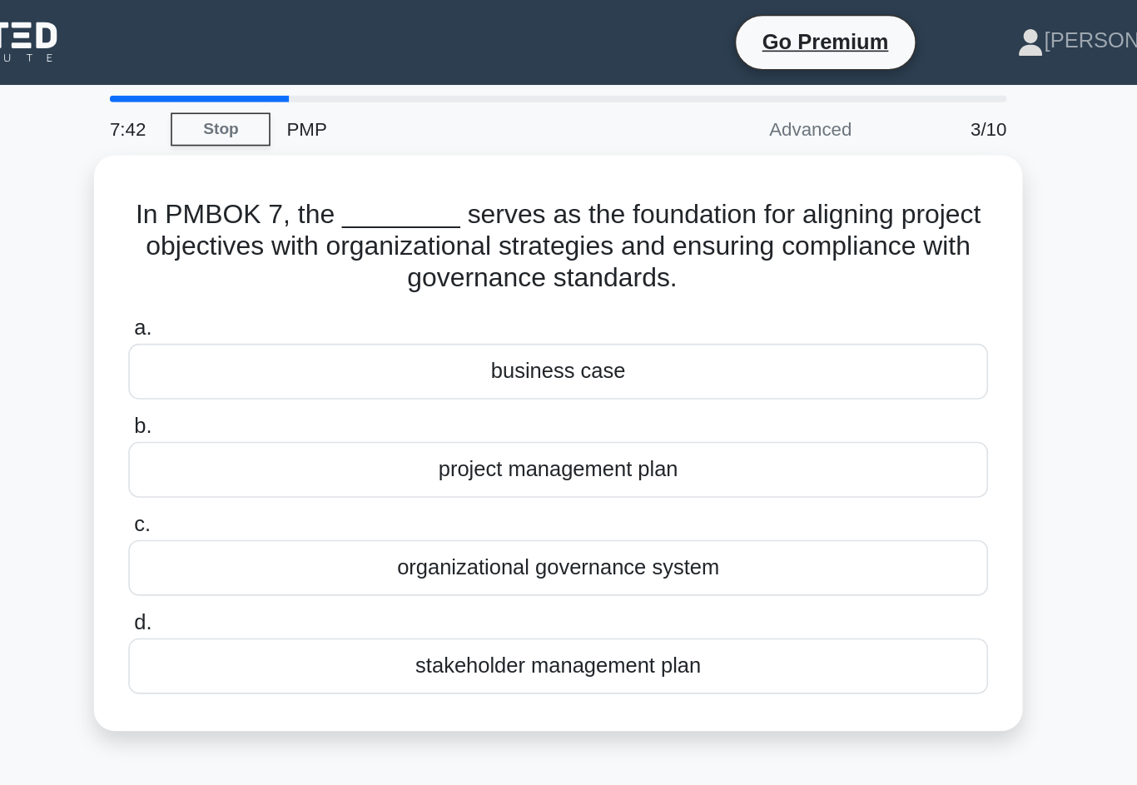
click at [564, 351] on div "organizational governance system" at bounding box center [569, 356] width 540 height 35
click at [299, 335] on input "c. organizational governance system" at bounding box center [299, 329] width 0 height 11
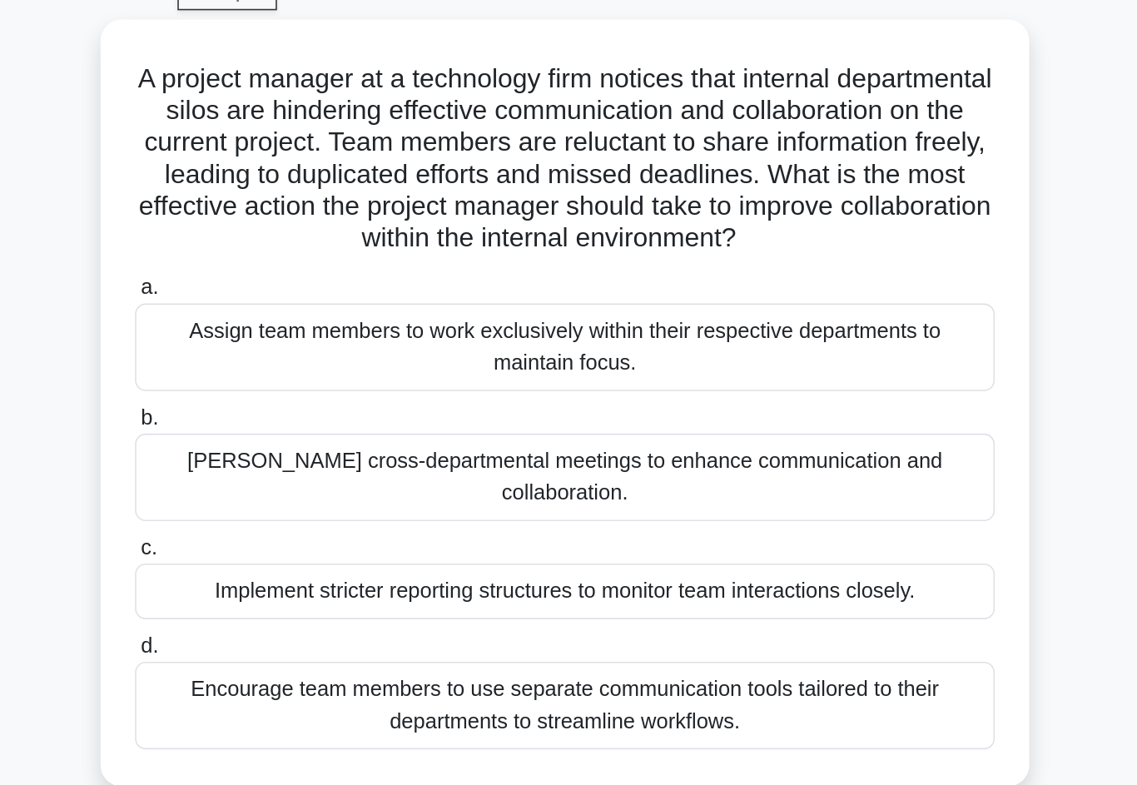
click at [299, 357] on div "Foster cross-departmental meetings to enhance communication and collaboration." at bounding box center [569, 384] width 540 height 55
click at [299, 342] on input "b. Foster cross-departmental meetings to enhance communication and collaboratio…" at bounding box center [299, 347] width 0 height 11
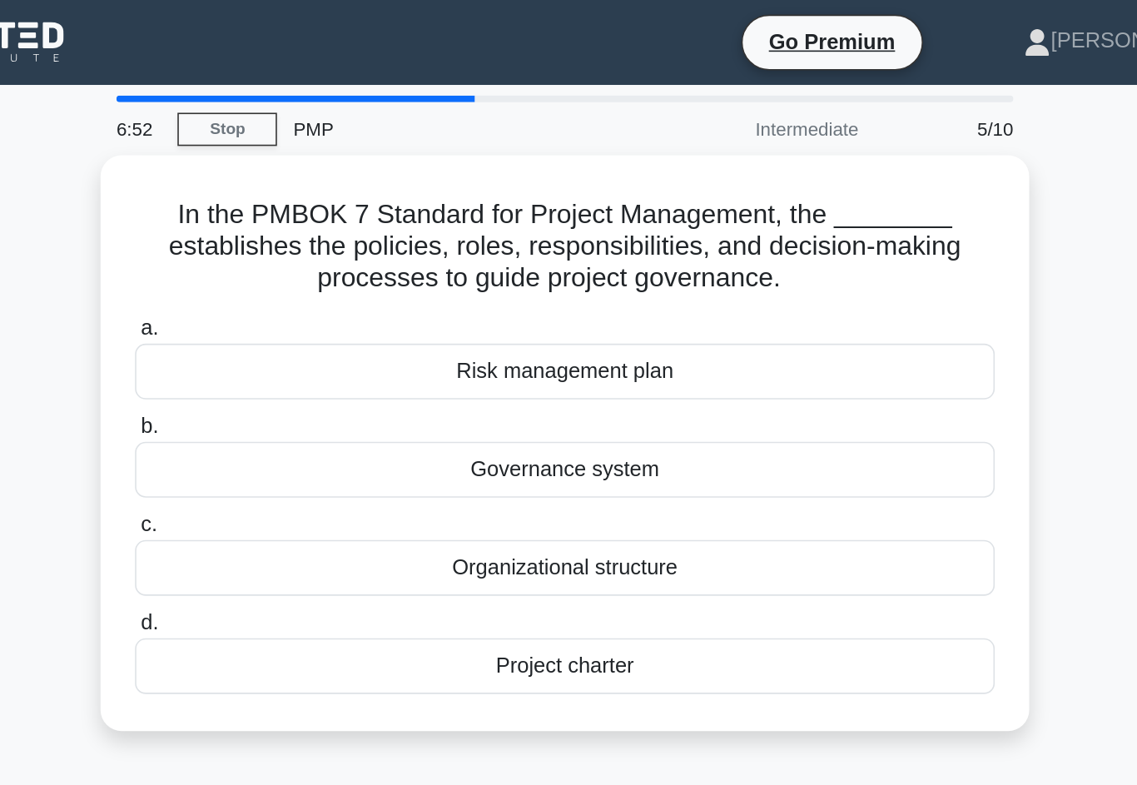
click at [299, 284] on div "Governance system" at bounding box center [569, 294] width 540 height 35
click at [299, 273] on input "b. Governance system" at bounding box center [299, 267] width 0 height 11
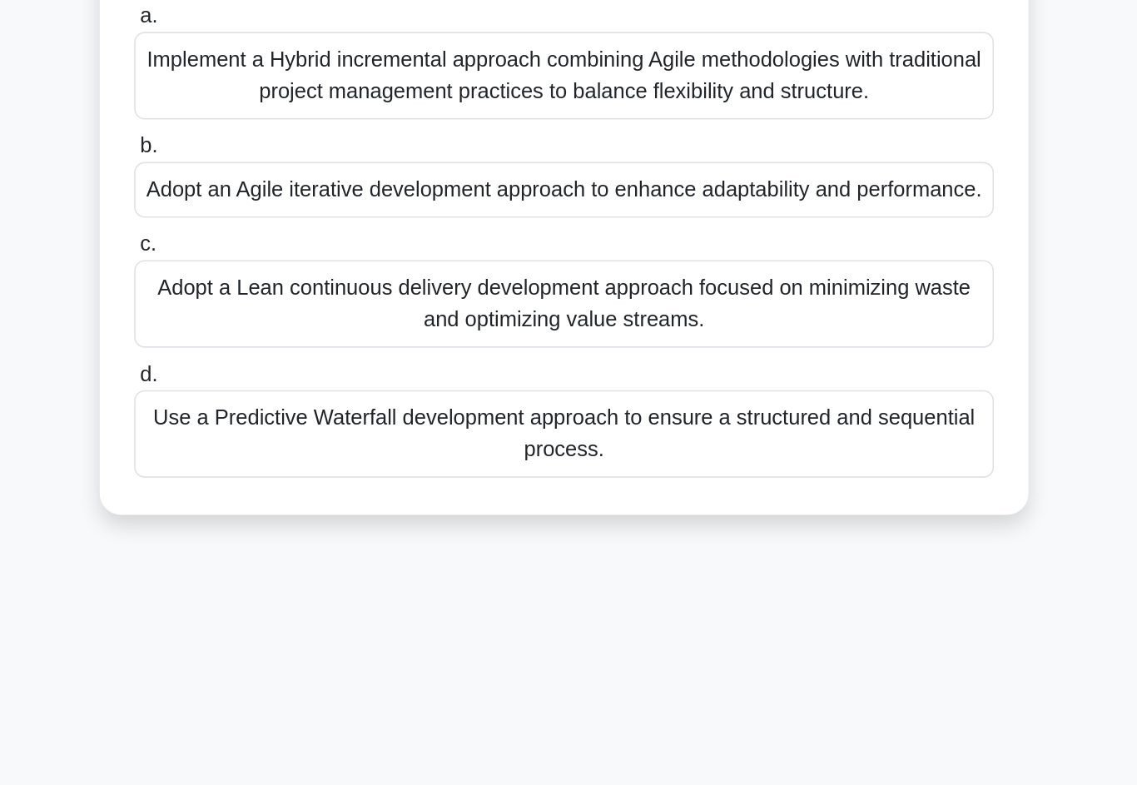
scroll to position [42, 0]
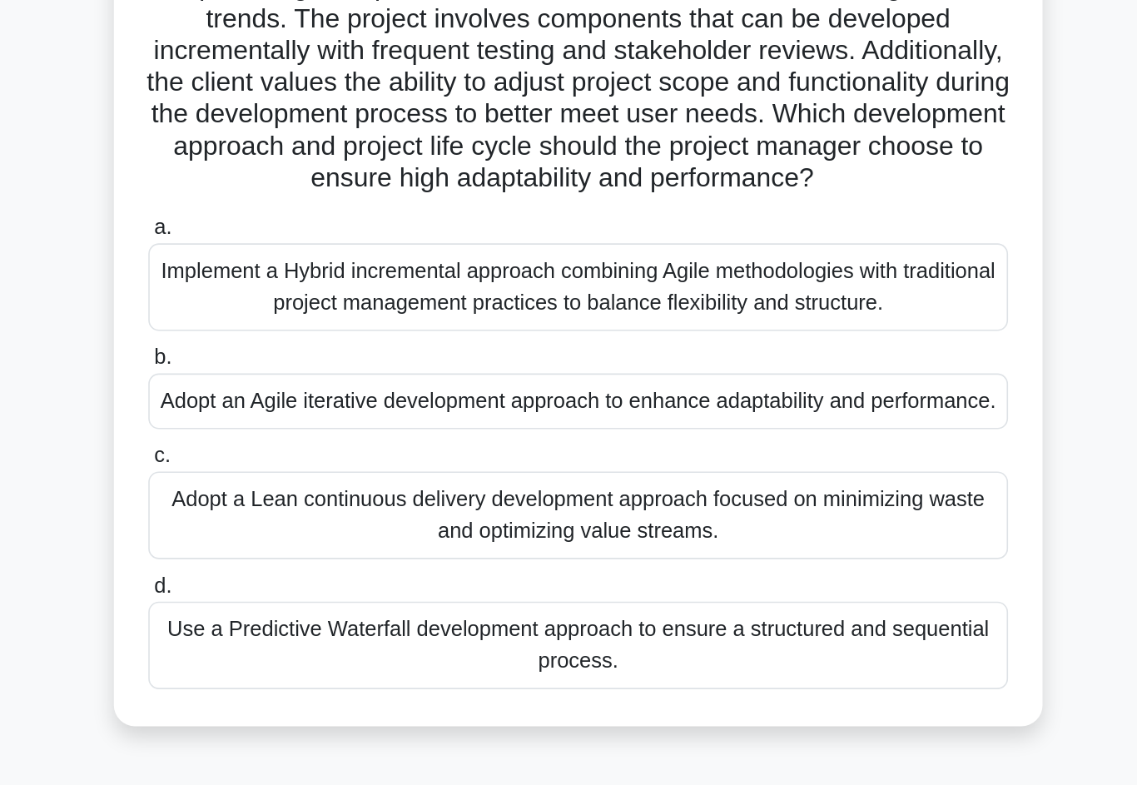
click at [299, 376] on div "Adopt an Agile iterative development approach to enhance adaptability and perfo…" at bounding box center [569, 393] width 540 height 35
click at [299, 361] on input "b. Adopt an Agile iterative development approach to enhance adaptability and pe…" at bounding box center [299, 366] width 0 height 11
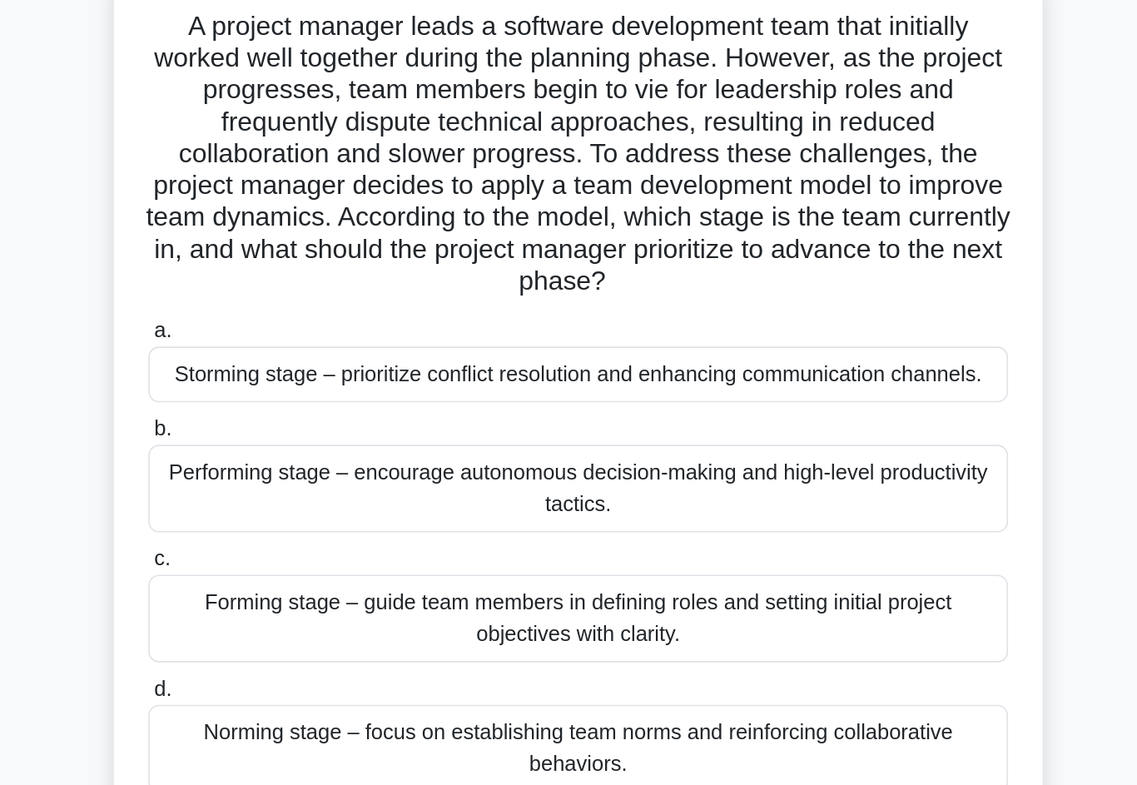
scroll to position [0, 0]
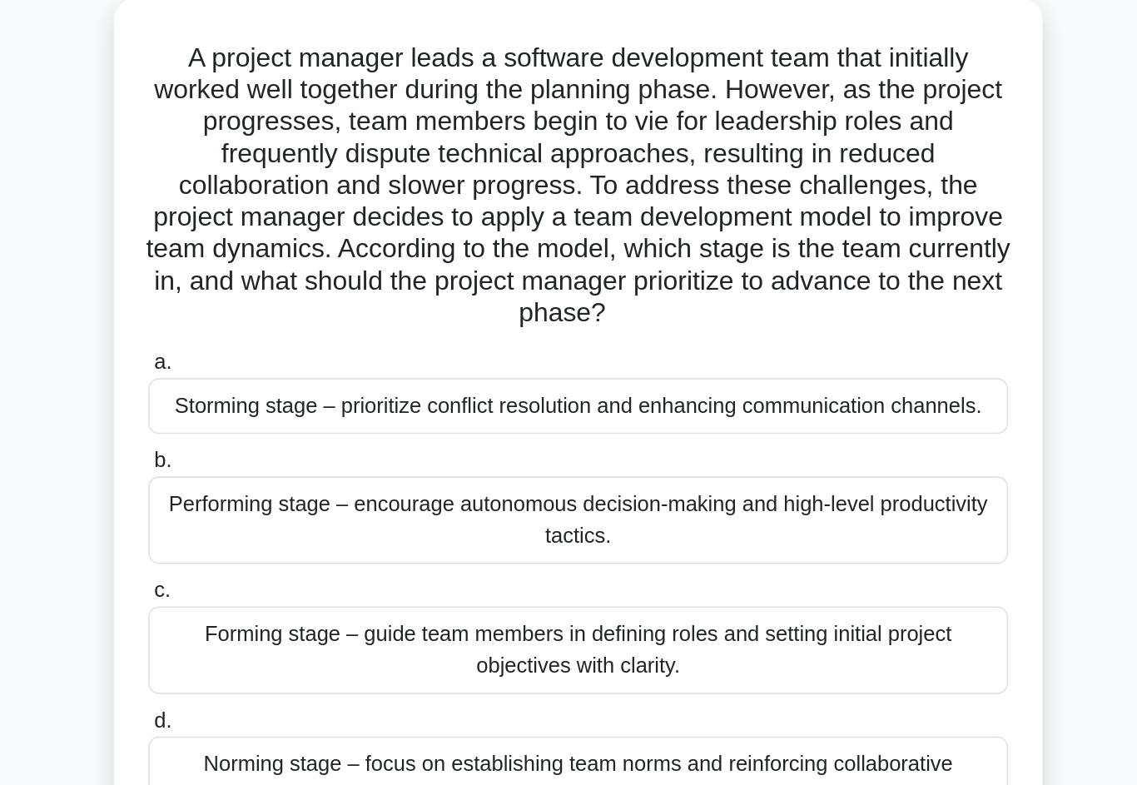
click at [299, 397] on div "Performing stage – encourage autonomous decision-making and high-level producti…" at bounding box center [569, 424] width 540 height 55
click at [299, 382] on input "b. Performing stage – encourage autonomous decision-making and high-level produ…" at bounding box center [299, 387] width 0 height 11
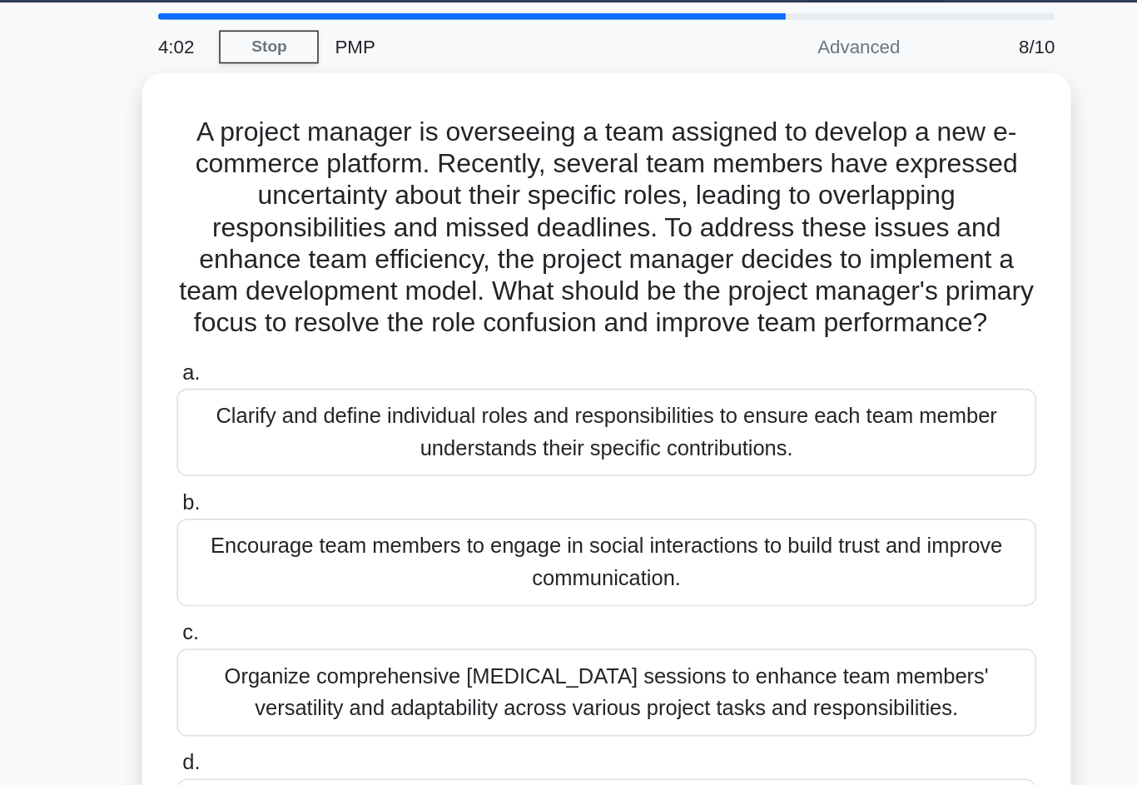
scroll to position [52, 0]
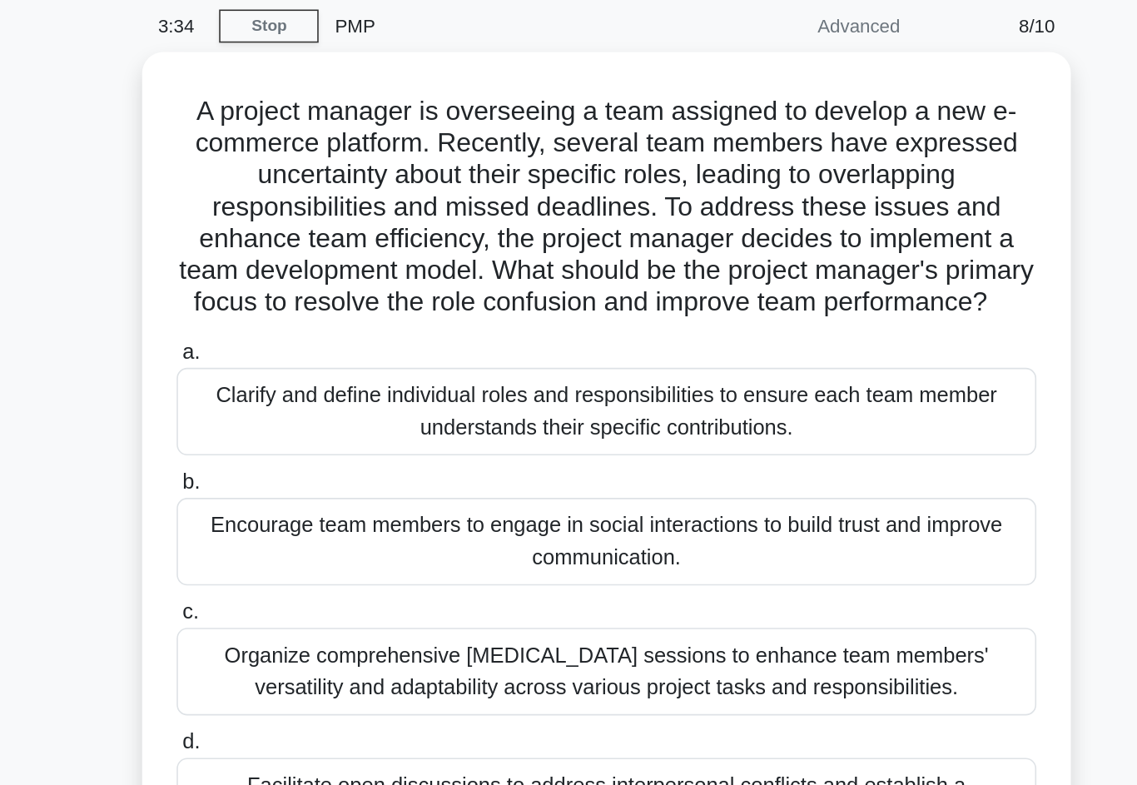
click at [299, 281] on div "Clarify and define individual roles and responsibilities to ensure each team me…" at bounding box center [569, 271] width 540 height 55
click at [299, 240] on input "a. Clarify and define individual roles and responsibilities to ensure each team…" at bounding box center [299, 234] width 0 height 11
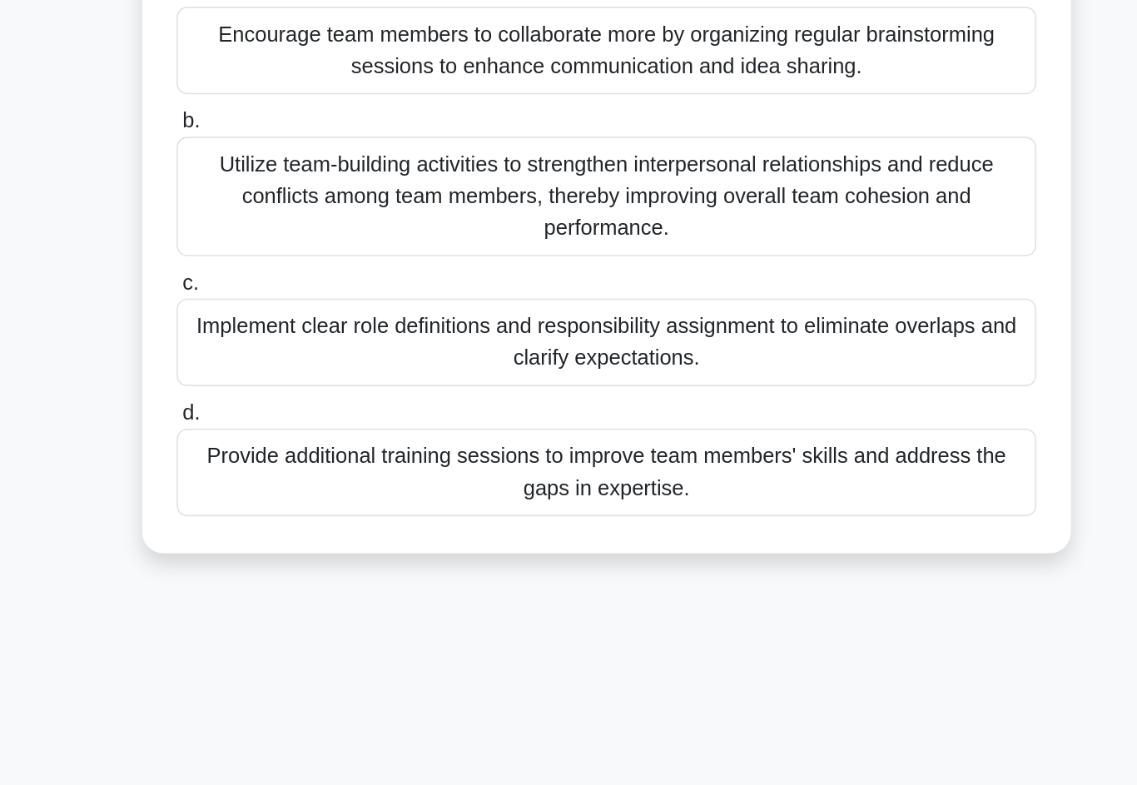
scroll to position [37, 0]
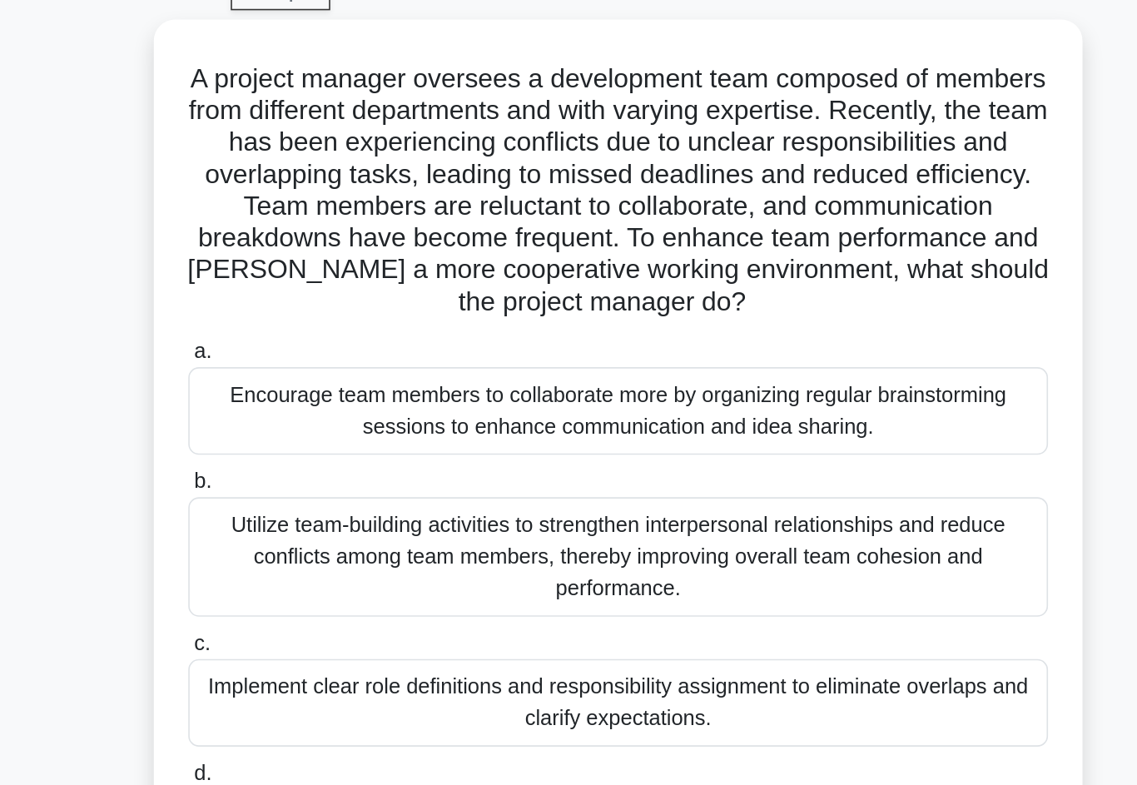
click at [299, 360] on div "Utilize team-building activities to strengthen interpersonal relationships and …" at bounding box center [569, 397] width 540 height 75
click at [299, 345] on input "b. Utilize team-building activities to strengthen interpersonal relationships a…" at bounding box center [299, 350] width 0 height 11
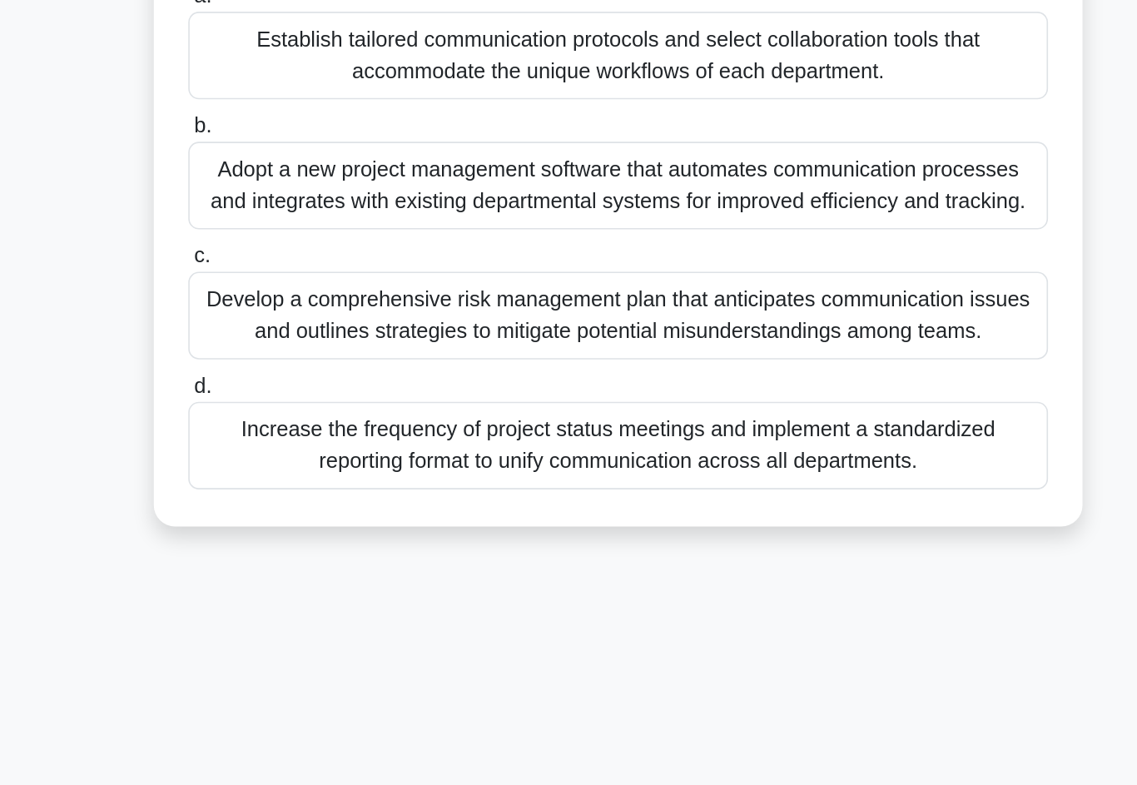
scroll to position [114, 0]
click at [94, 392] on div "A project manager is leading the development of a new healthcare management sys…" at bounding box center [568, 303] width 949 height 641
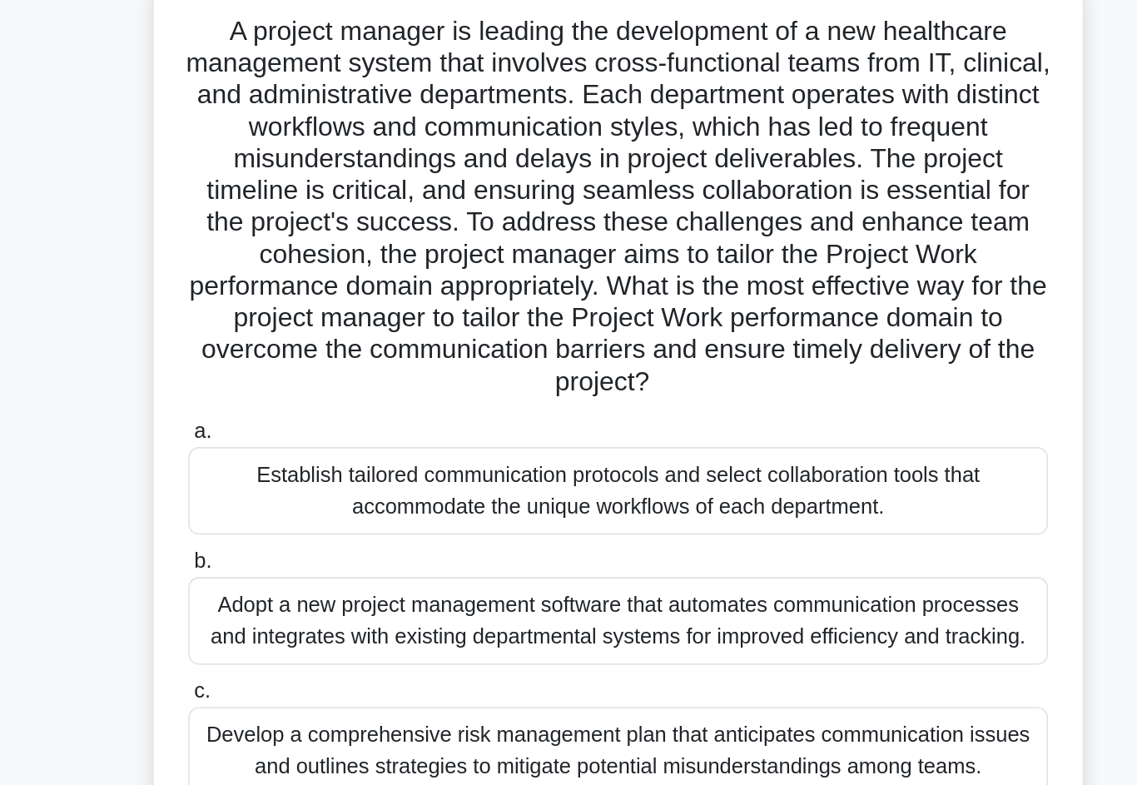
scroll to position [106, 0]
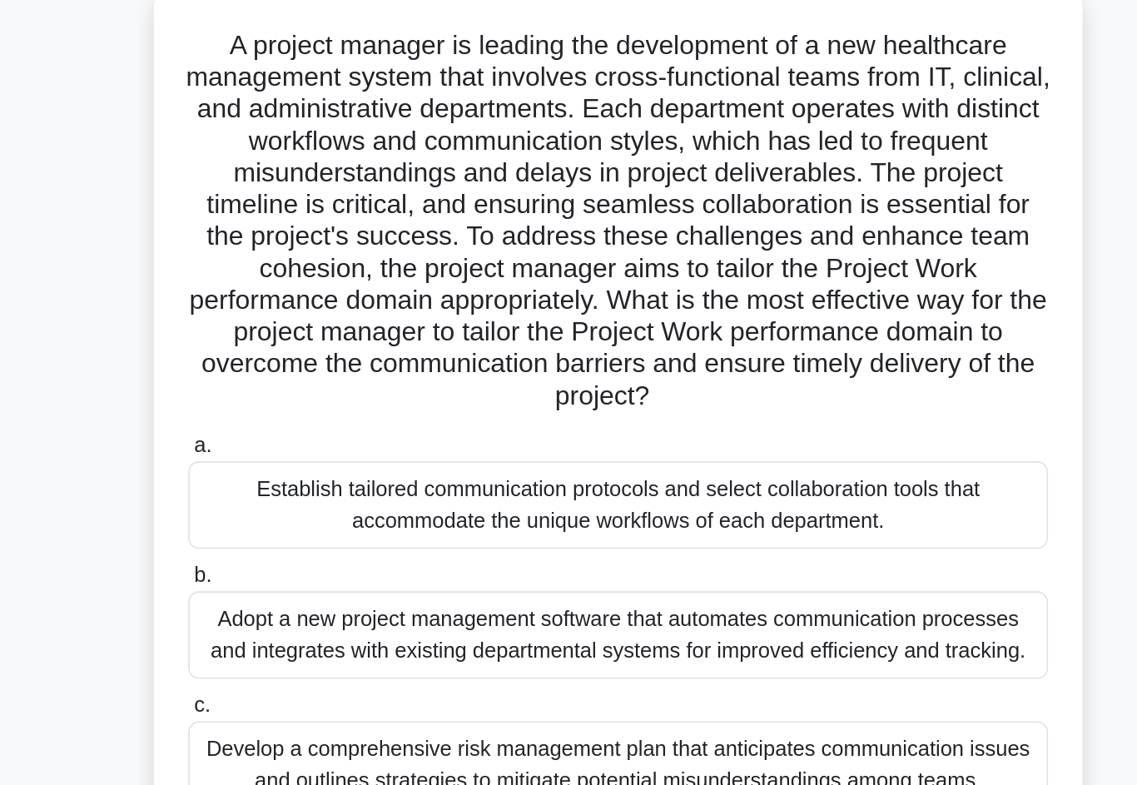
click at [299, 345] on div "Establish tailored communication protocols and select collaboration tools that …" at bounding box center [569, 317] width 540 height 55
click at [299, 286] on input "a. Establish tailored communication protocols and select collaboration tools th…" at bounding box center [299, 280] width 0 height 11
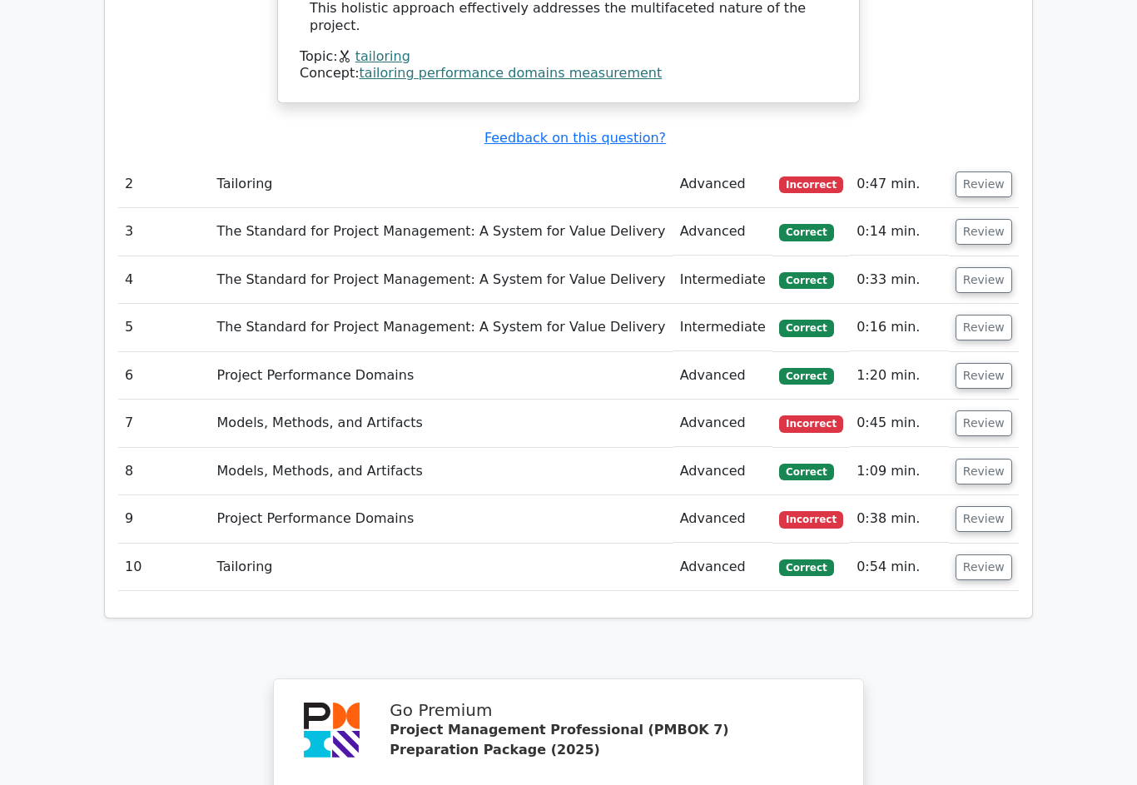
scroll to position [2199, 0]
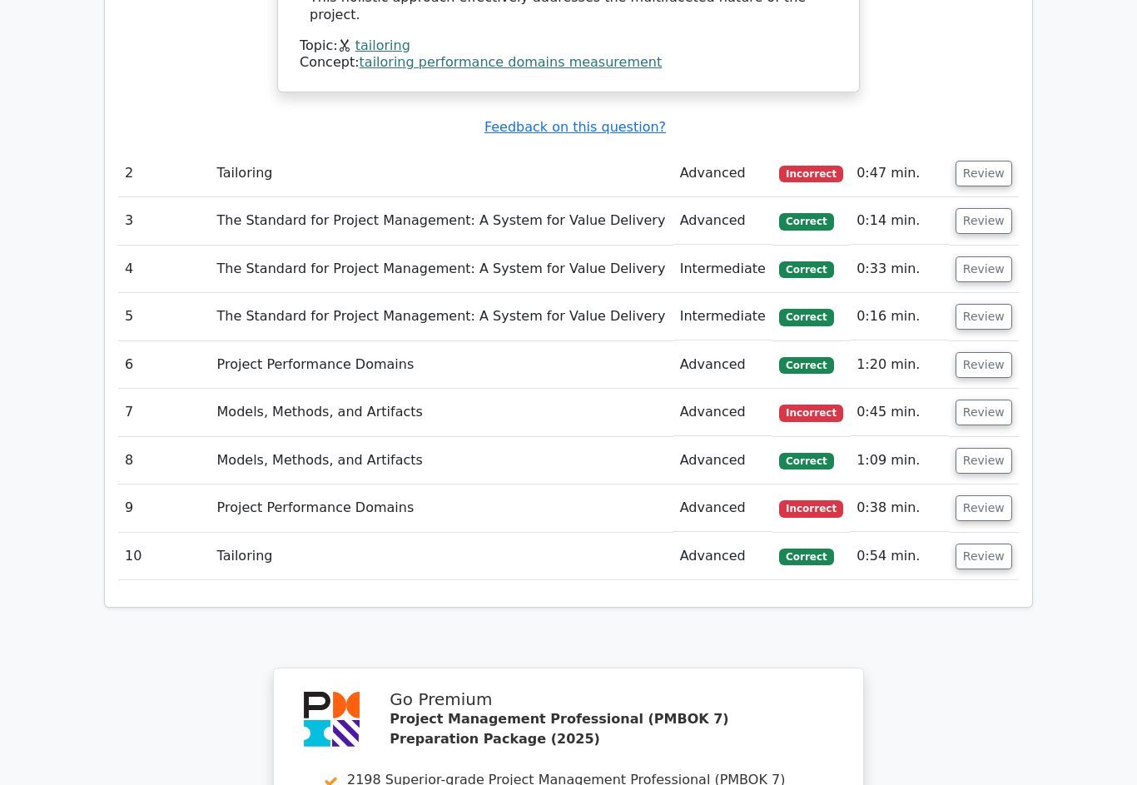
click at [983, 495] on button "Review" at bounding box center [984, 508] width 57 height 26
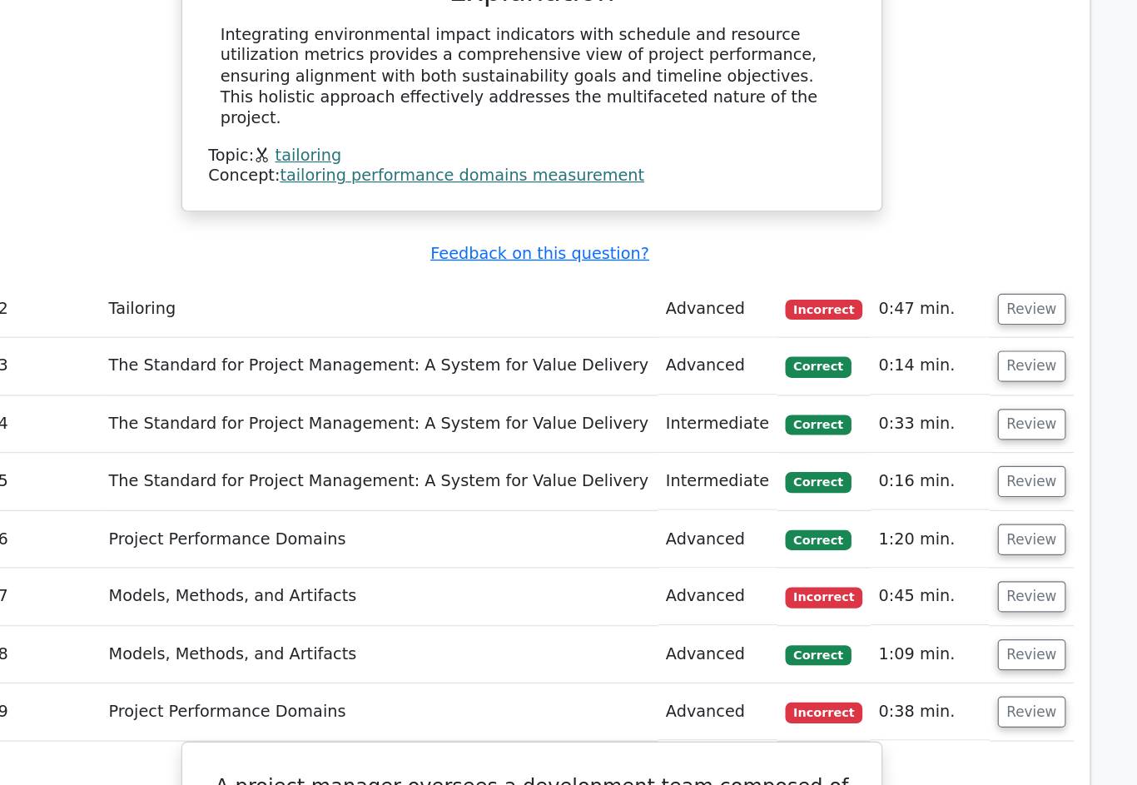
scroll to position [2106, 0]
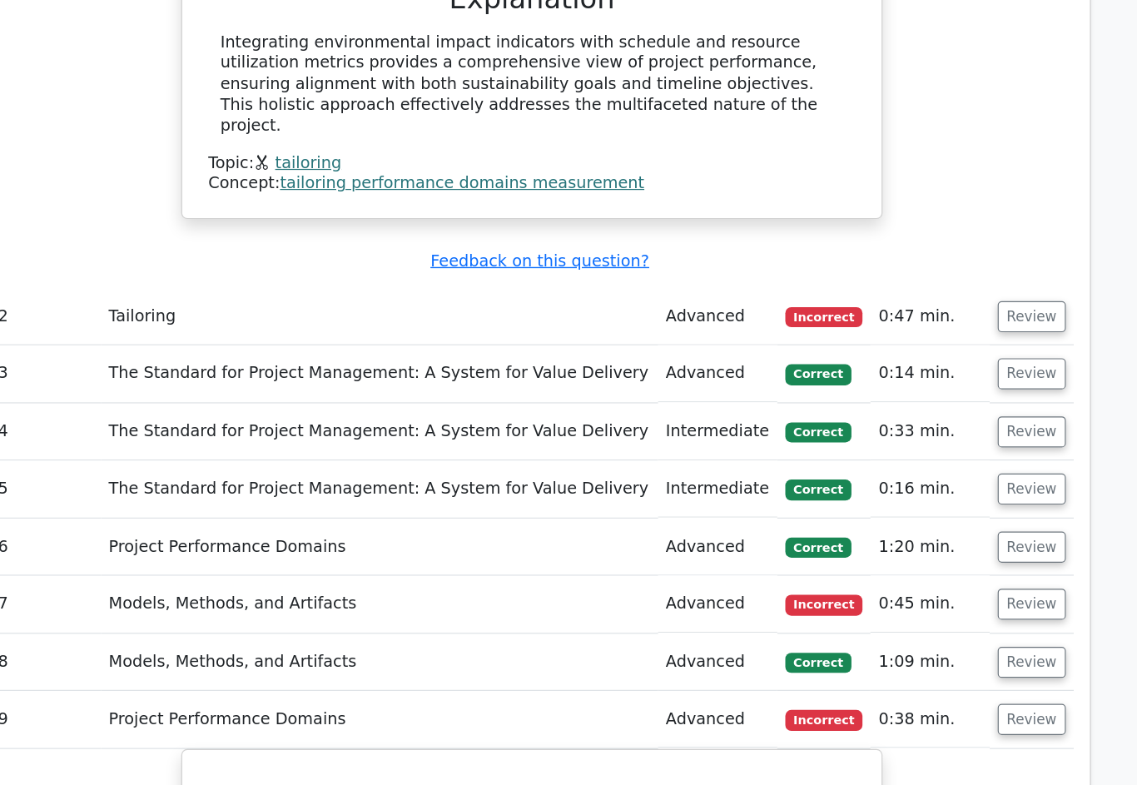
click at [956, 541] on button "Review" at bounding box center [984, 554] width 57 height 26
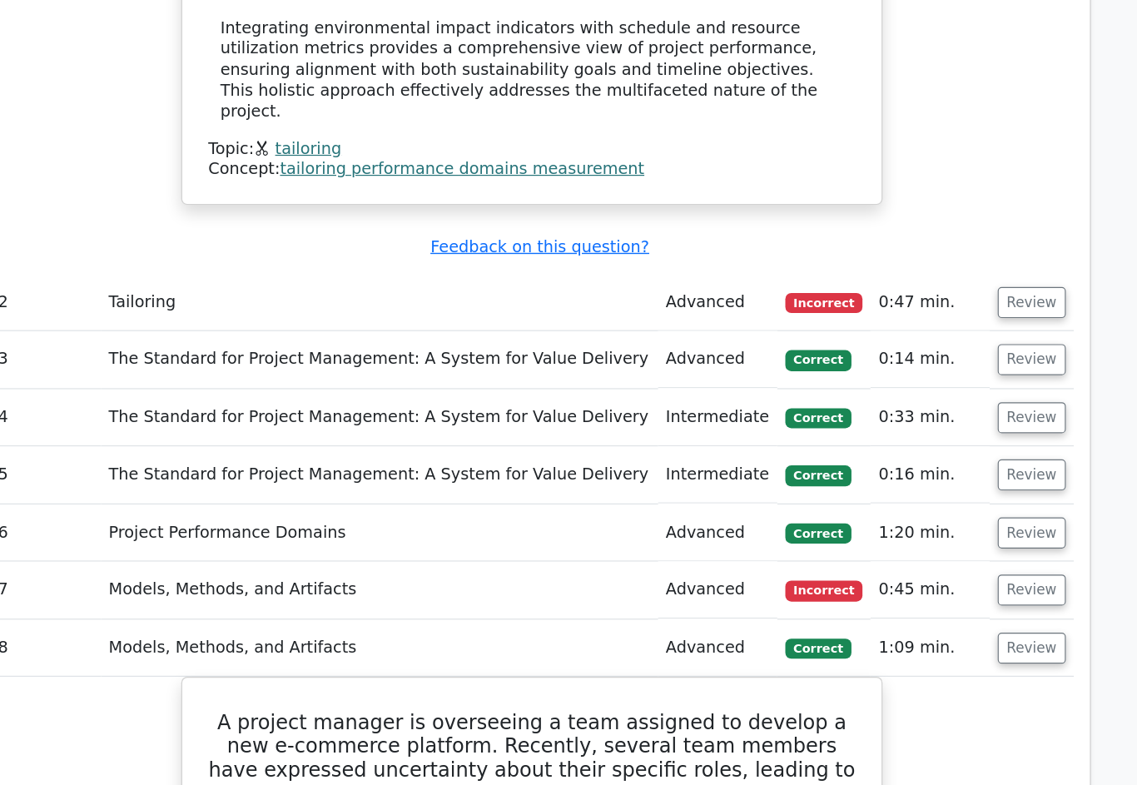
scroll to position [2090, 0]
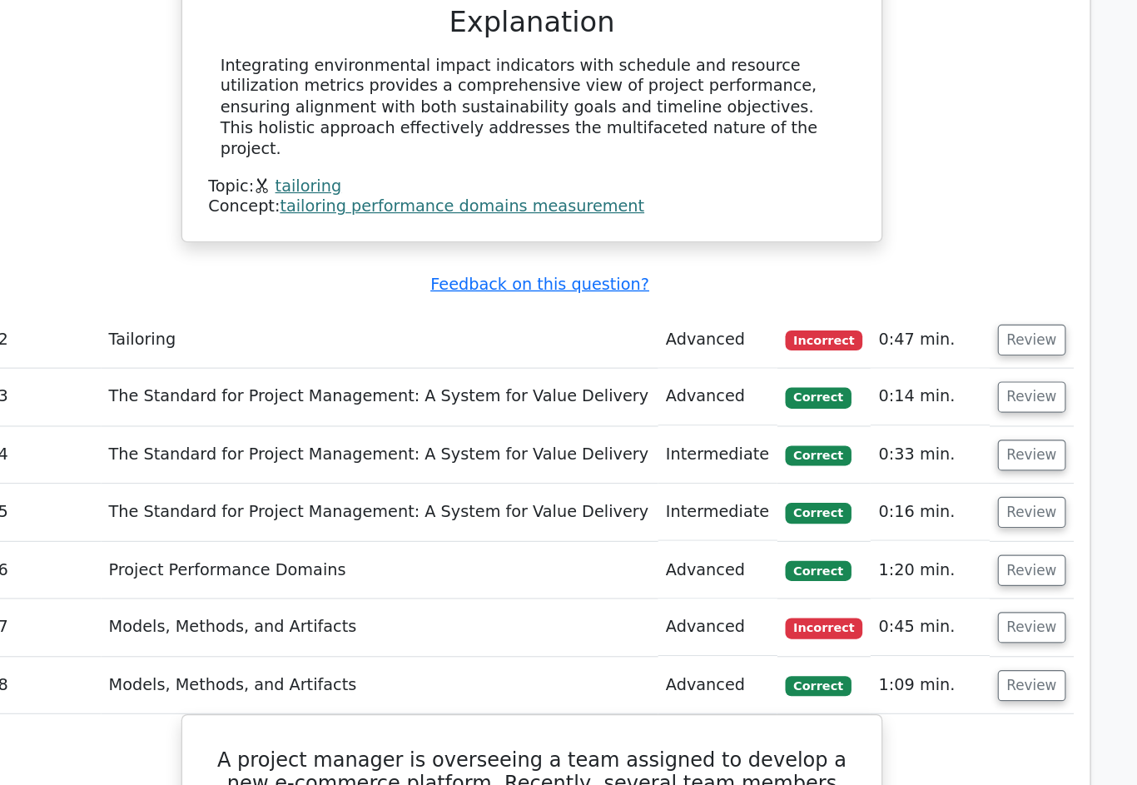
click at [956, 557] on button "Review" at bounding box center [984, 570] width 57 height 26
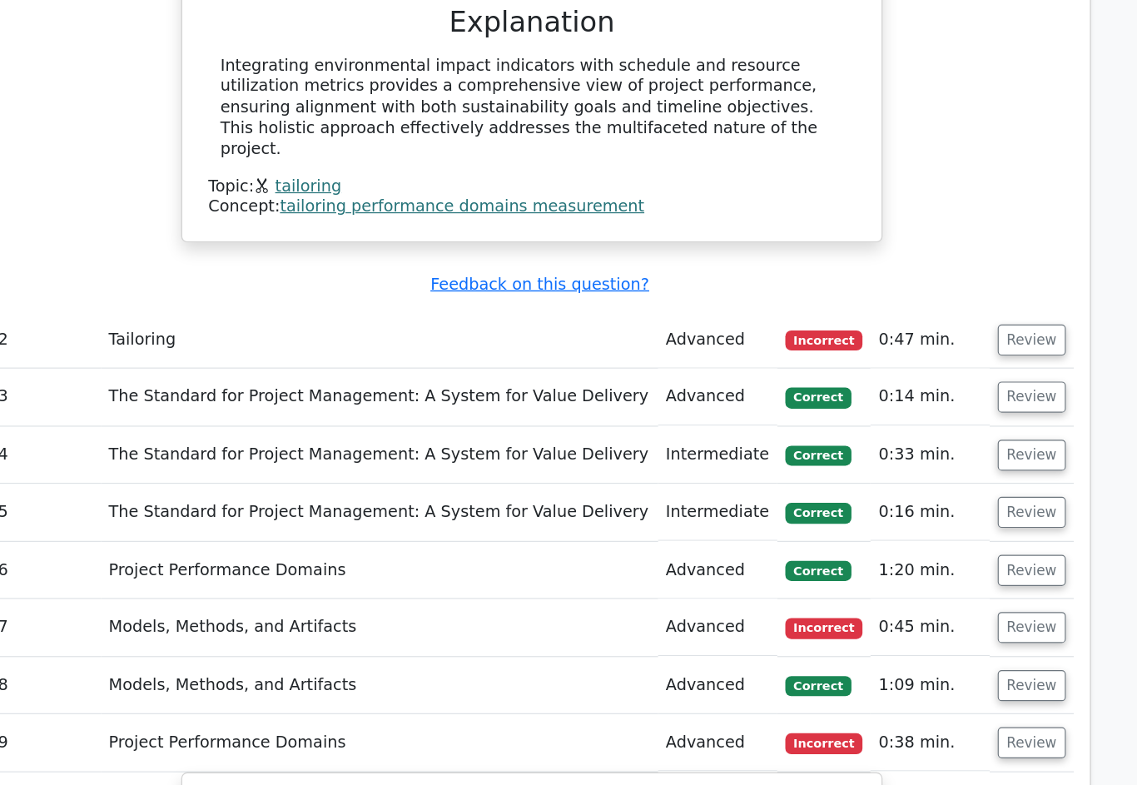
click at [956, 509] on button "Review" at bounding box center [984, 522] width 57 height 26
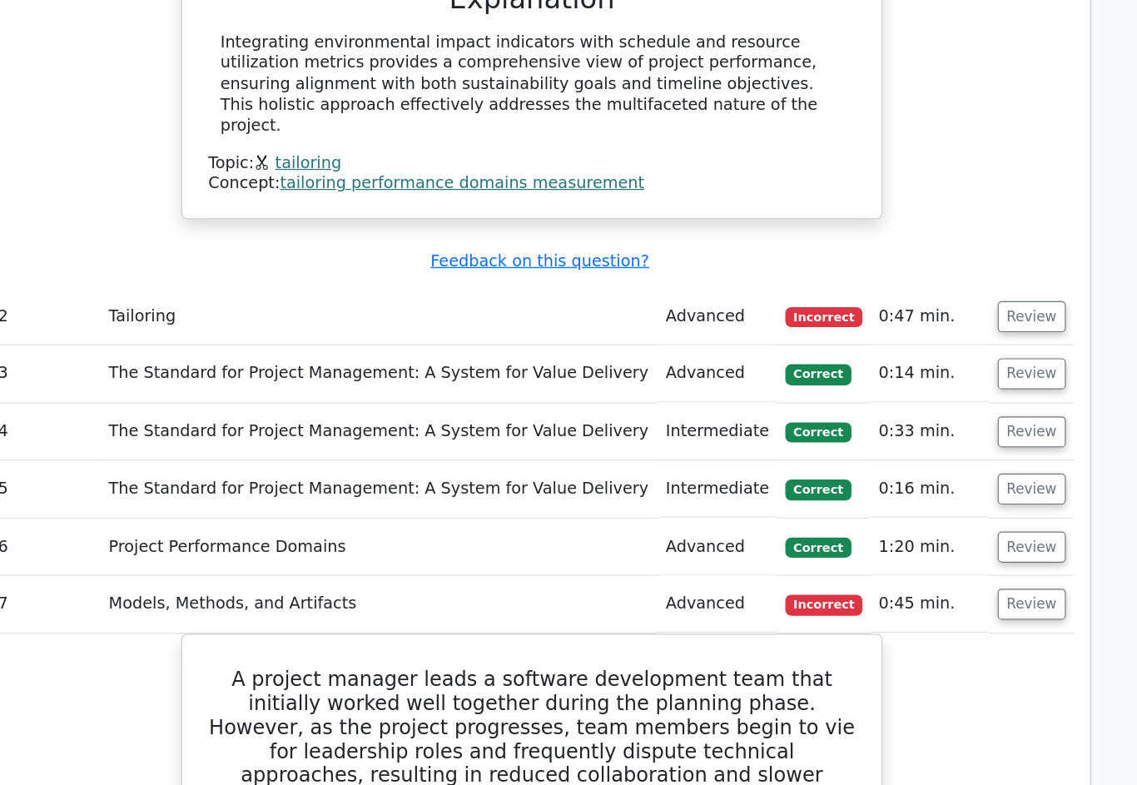
scroll to position [2043, 0]
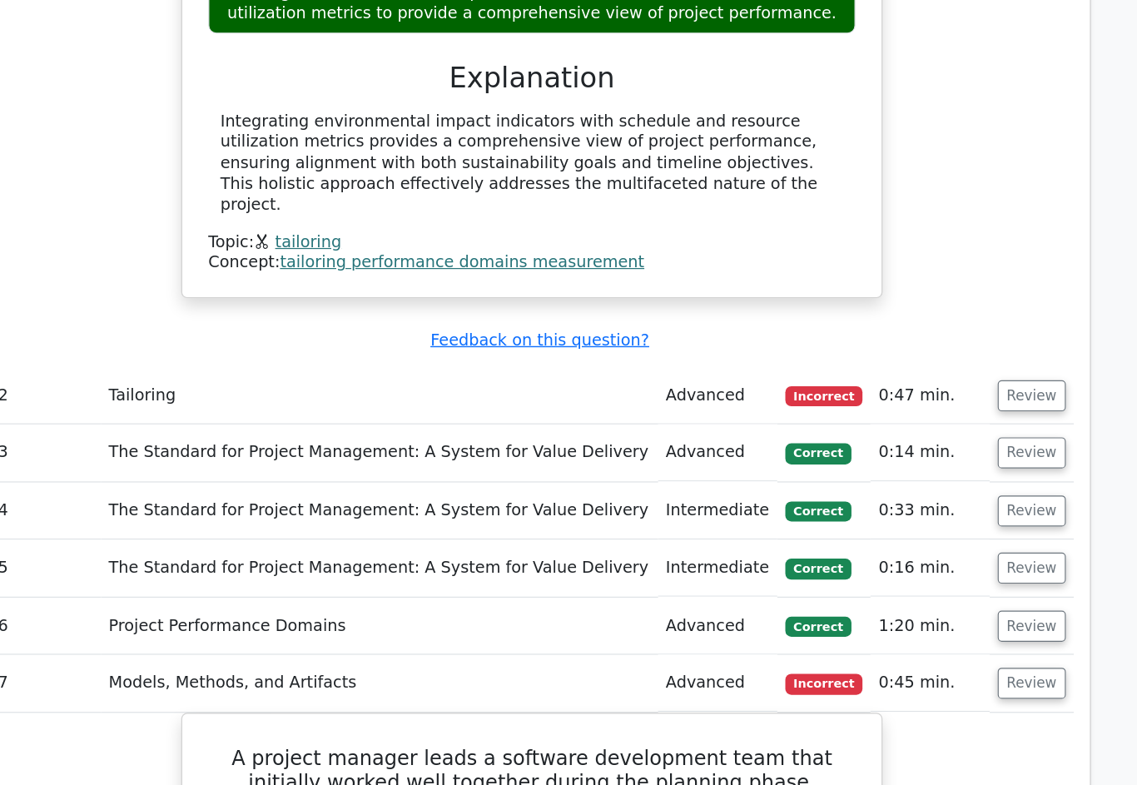
click at [956, 555] on button "Review" at bounding box center [984, 568] width 57 height 26
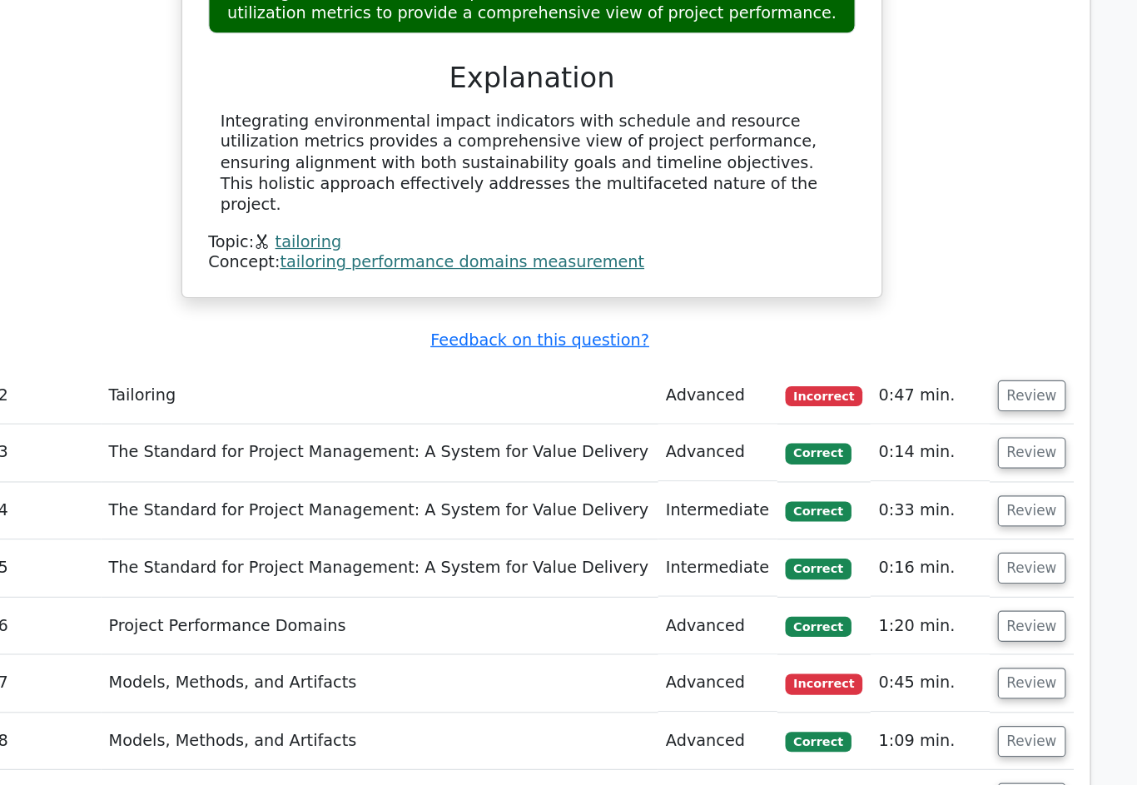
click at [956, 508] on button "Review" at bounding box center [984, 521] width 57 height 26
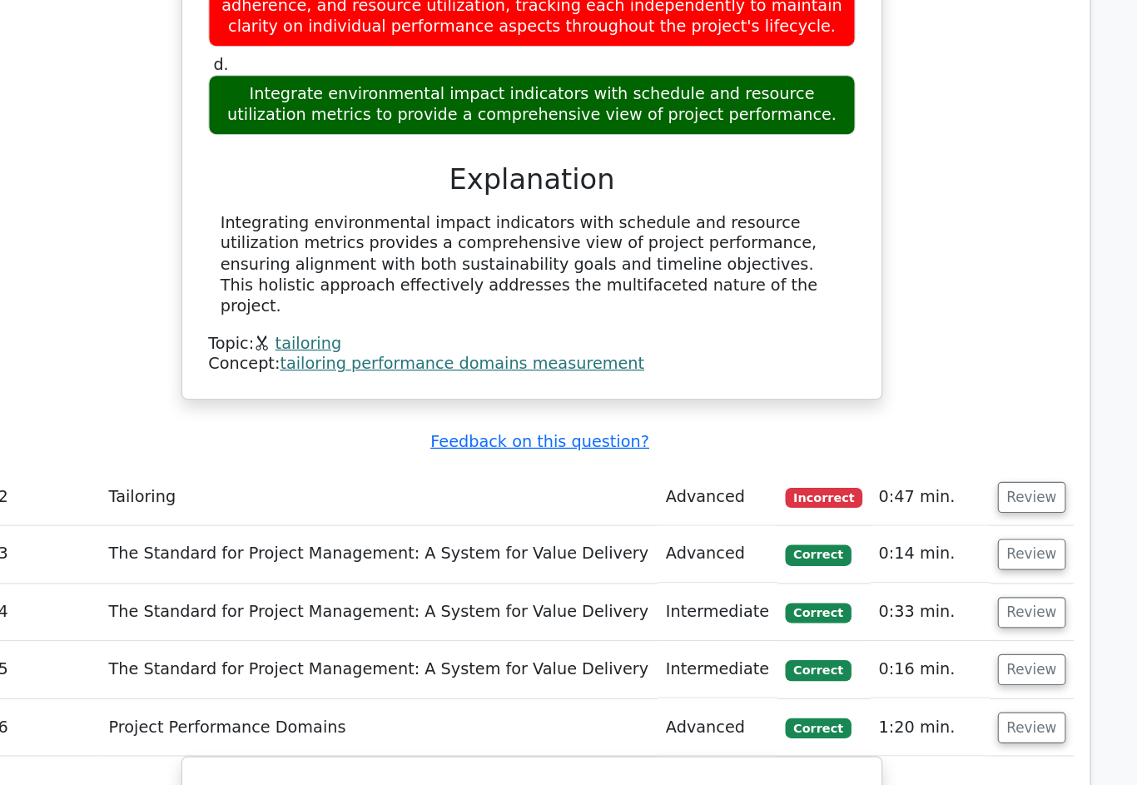
scroll to position [1951, 0]
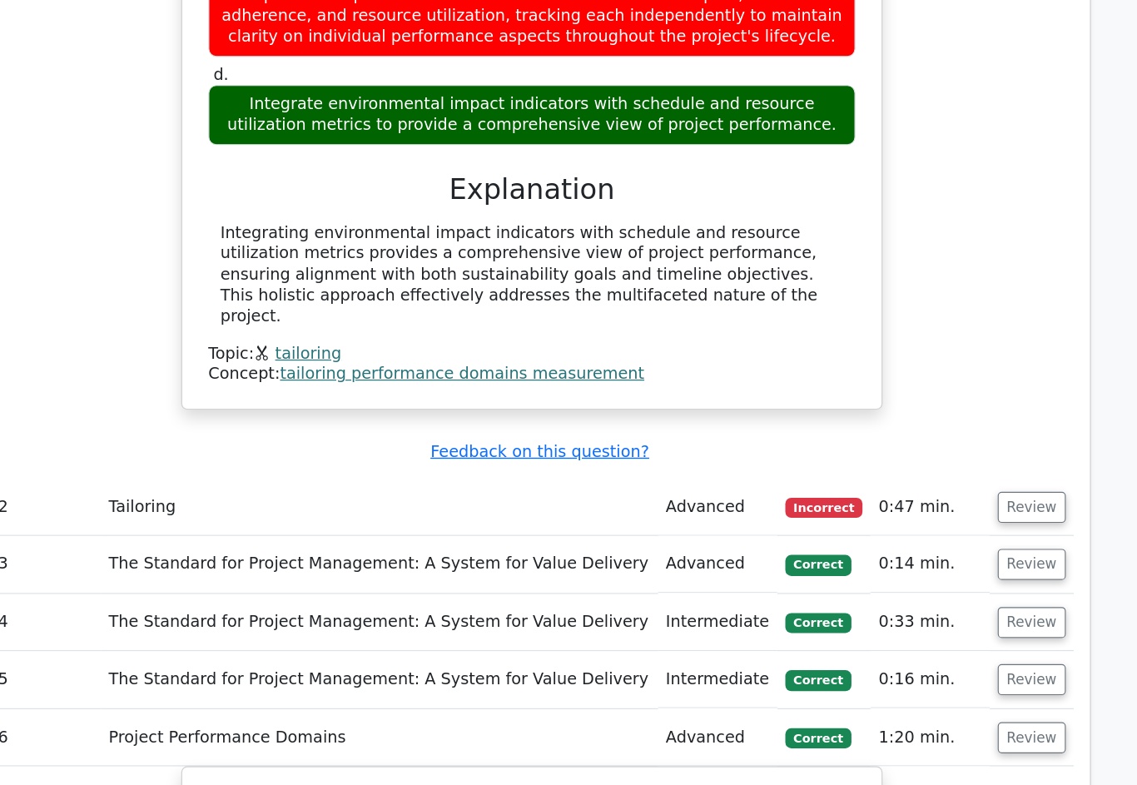
click at [956, 600] on button "Review" at bounding box center [984, 613] width 57 height 26
click at [956, 552] on button "Review" at bounding box center [984, 565] width 57 height 26
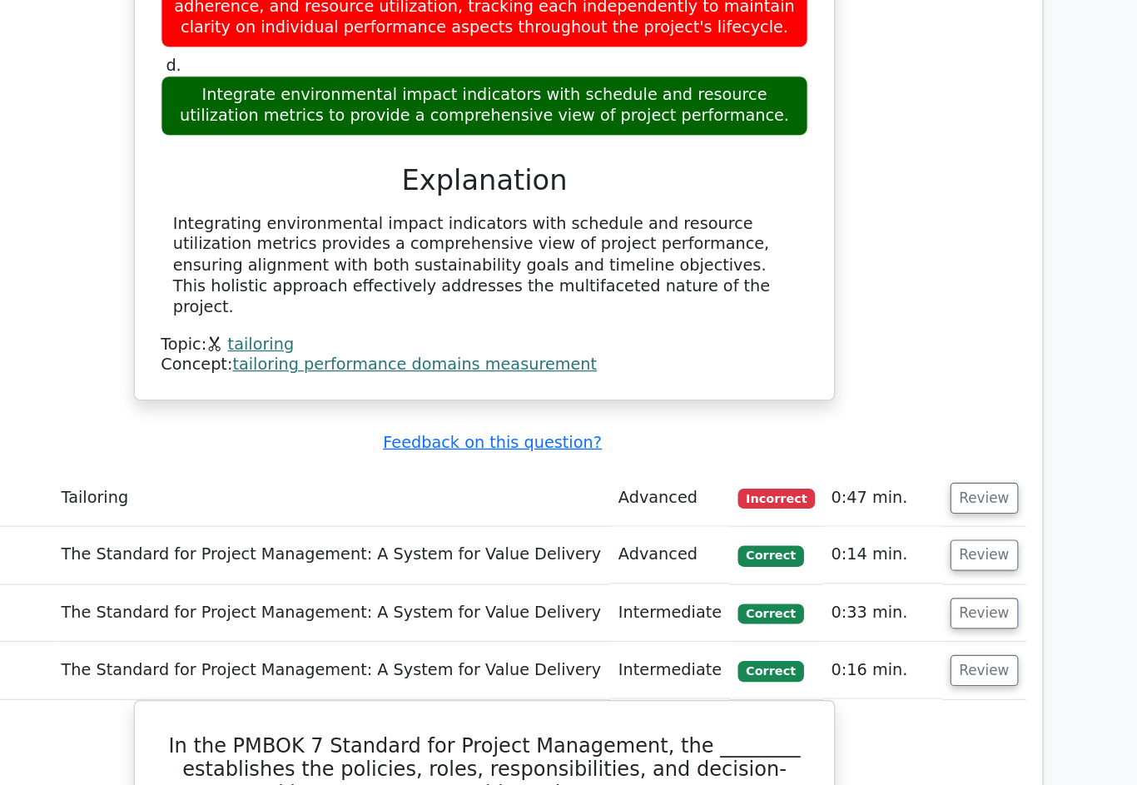
scroll to position [1930, 0]
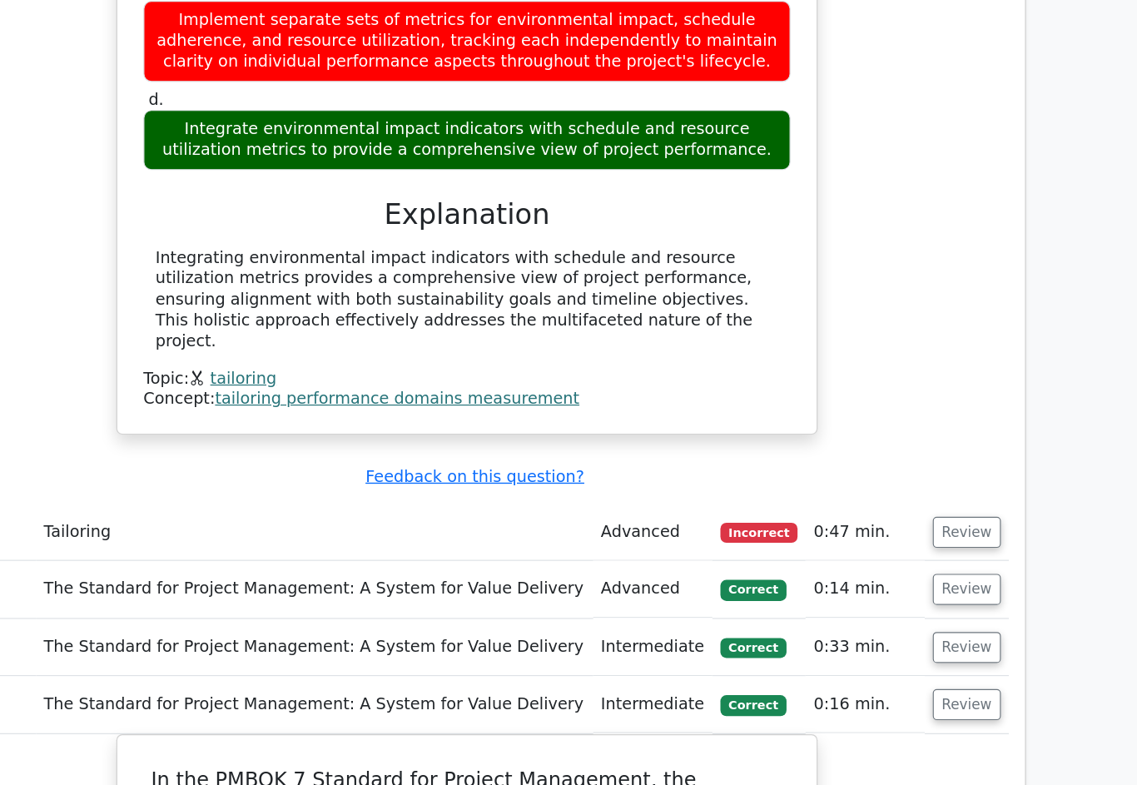
click at [956, 573] on button "Review" at bounding box center [984, 586] width 57 height 26
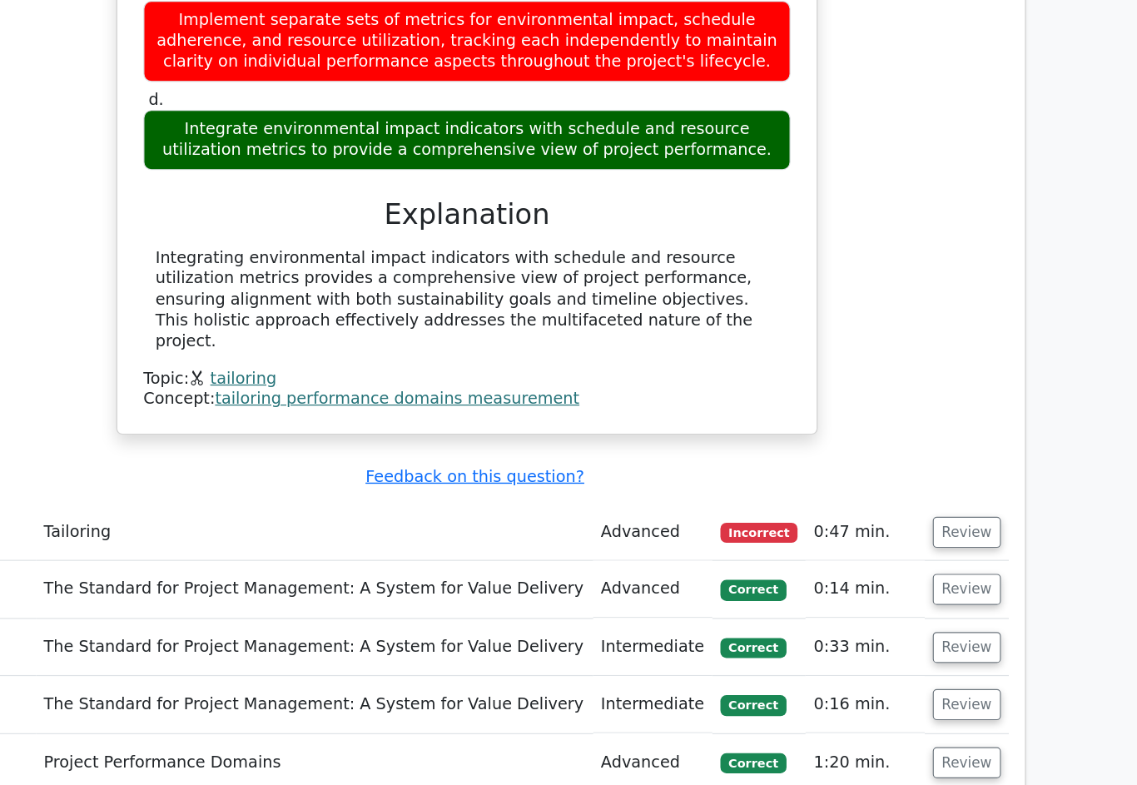
click at [956, 525] on button "Review" at bounding box center [984, 538] width 57 height 26
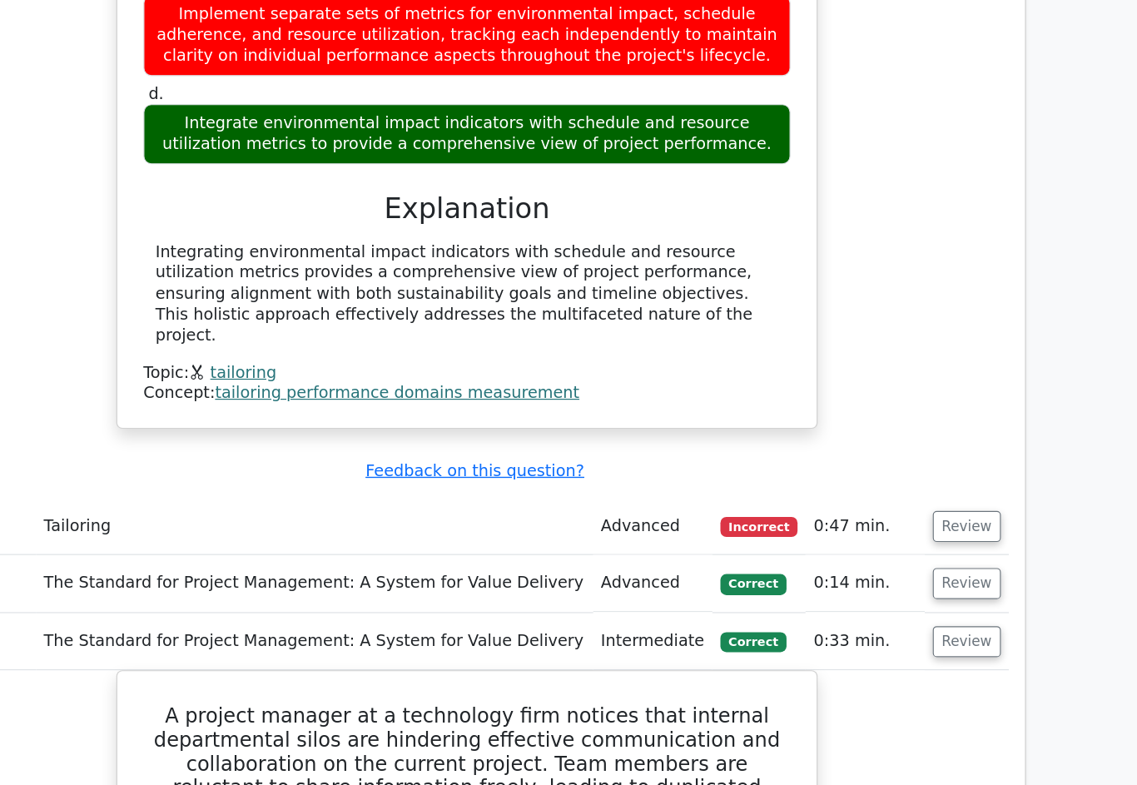
click at [956, 520] on button "Review" at bounding box center [984, 533] width 57 height 26
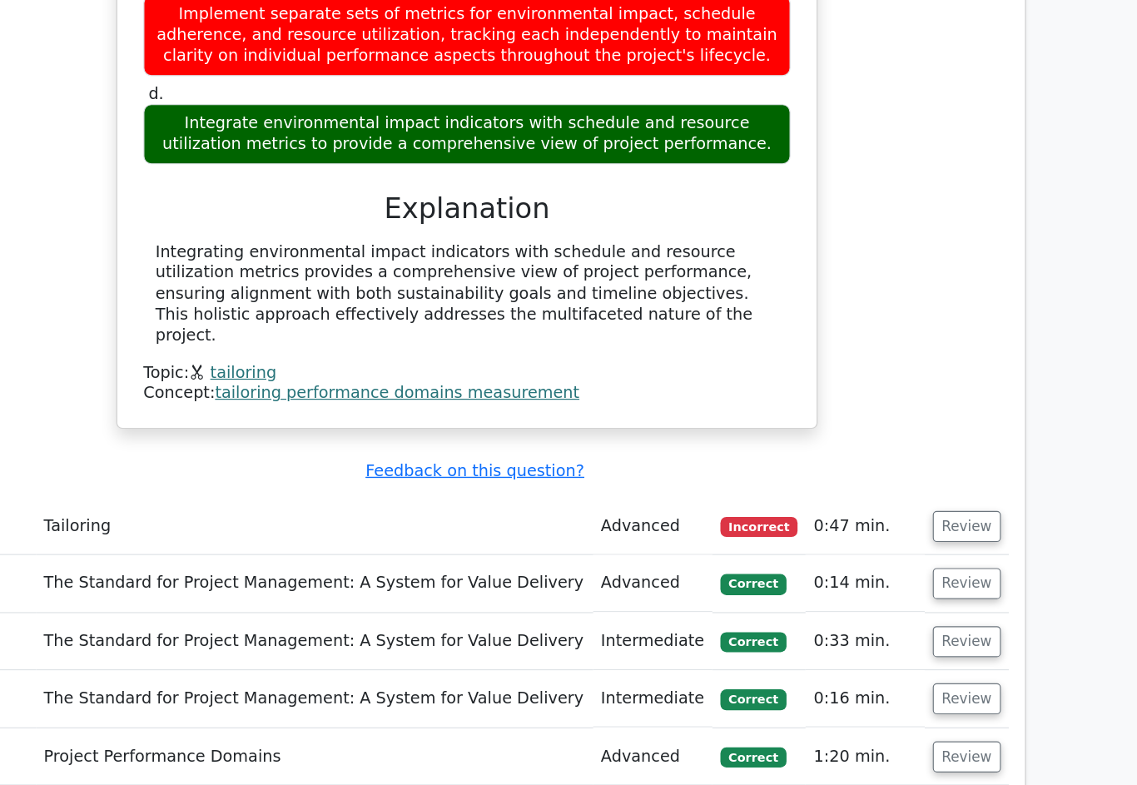
click at [956, 472] on button "Review" at bounding box center [984, 485] width 57 height 26
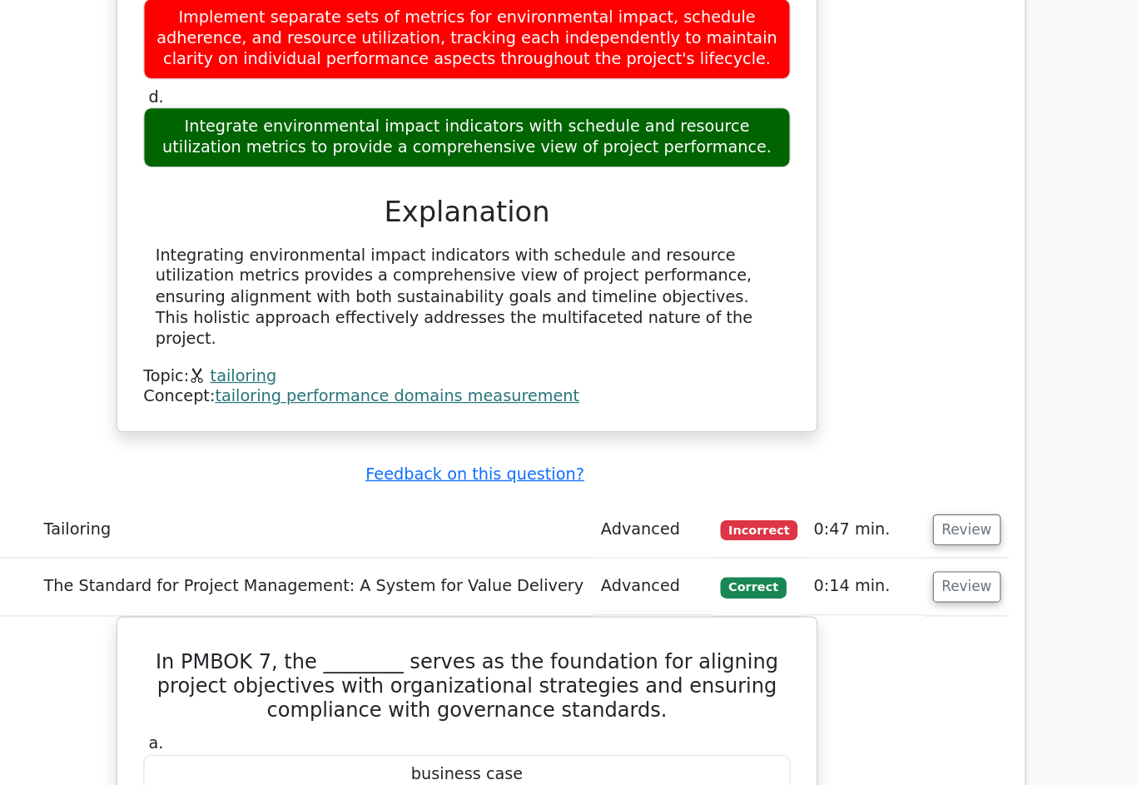
scroll to position [1894, 0]
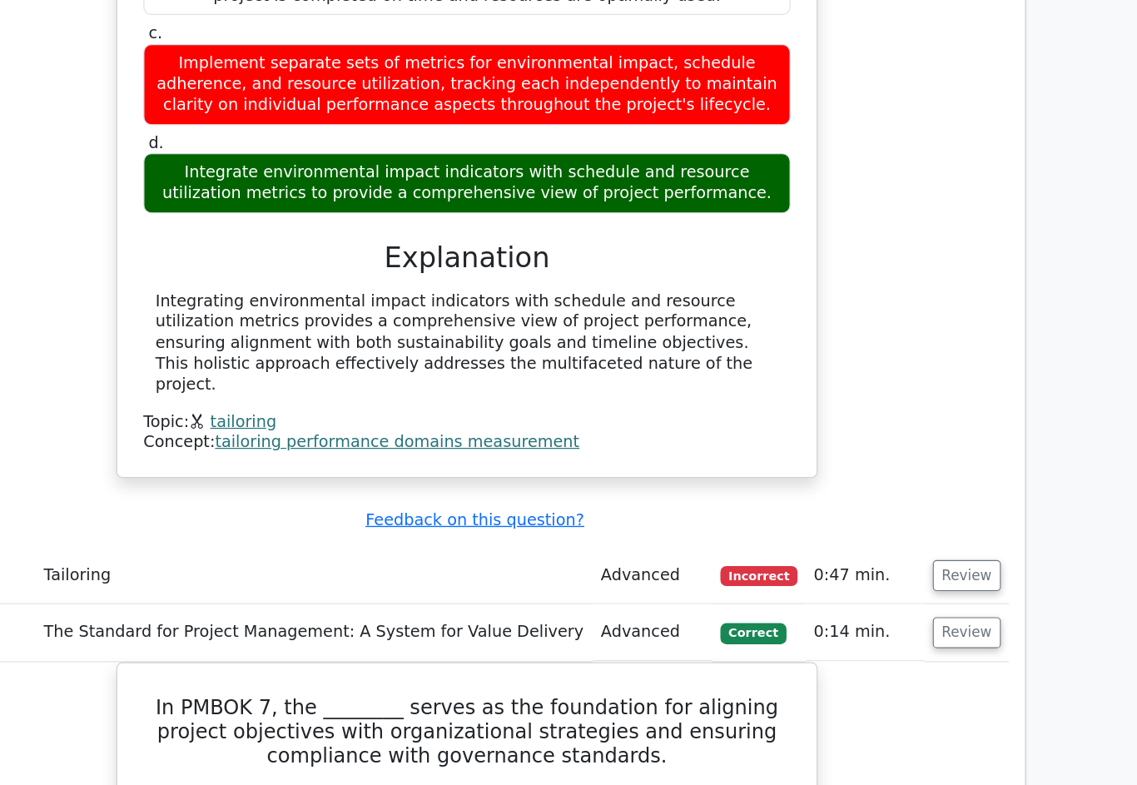
click at [956, 513] on button "Review" at bounding box center [984, 526] width 57 height 26
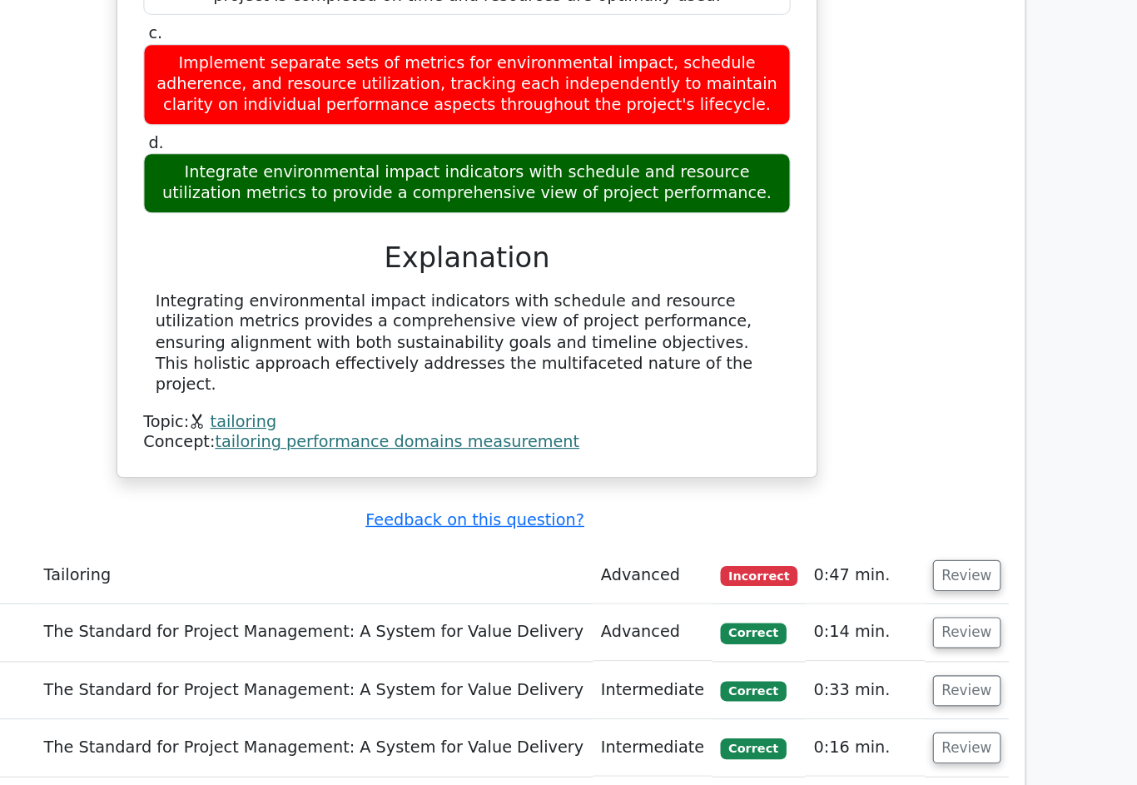
click at [956, 465] on button "Review" at bounding box center [984, 478] width 57 height 26
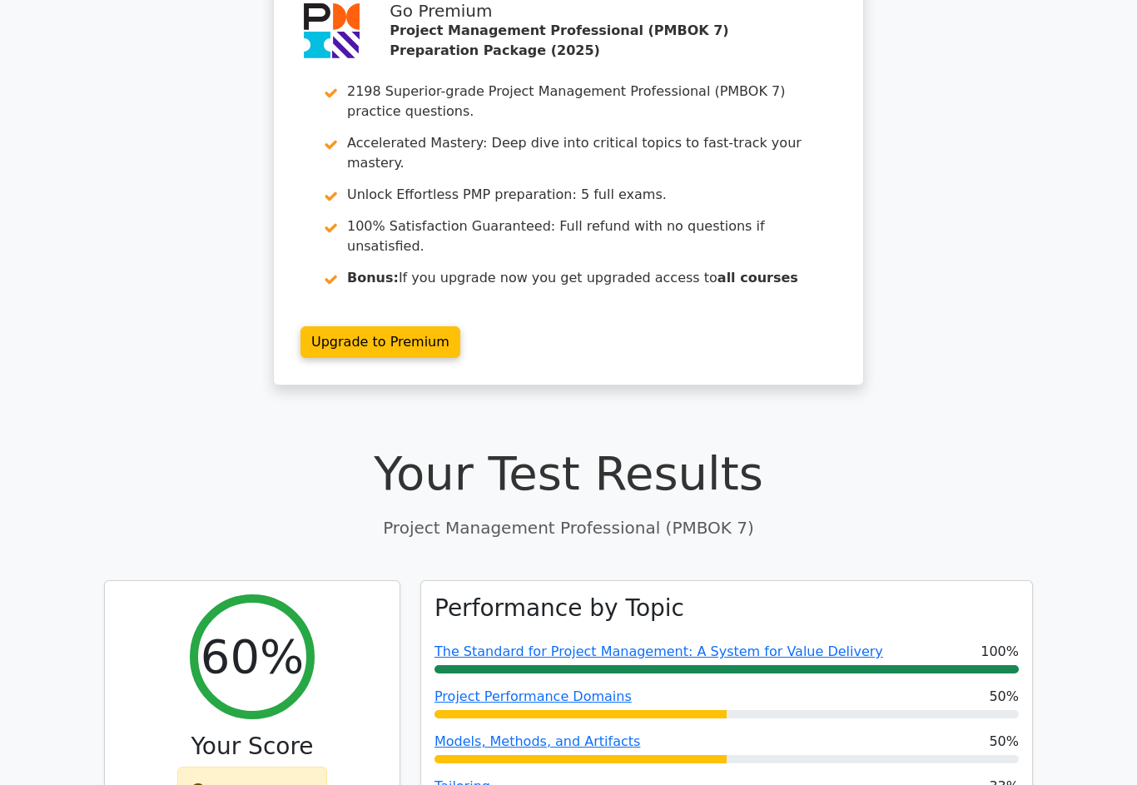
scroll to position [0, 0]
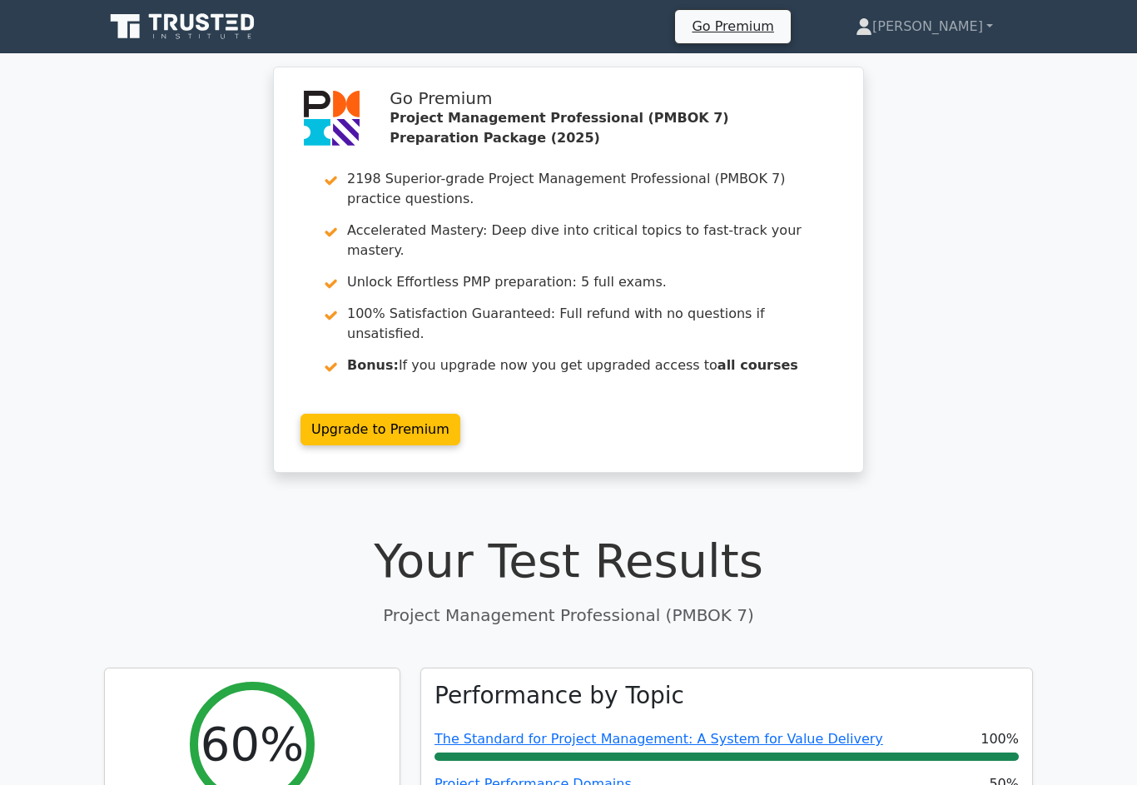
click at [928, 23] on link "[PERSON_NAME]" at bounding box center [924, 26] width 217 height 33
click at [906, 77] on link "Profile" at bounding box center [883, 65] width 132 height 27
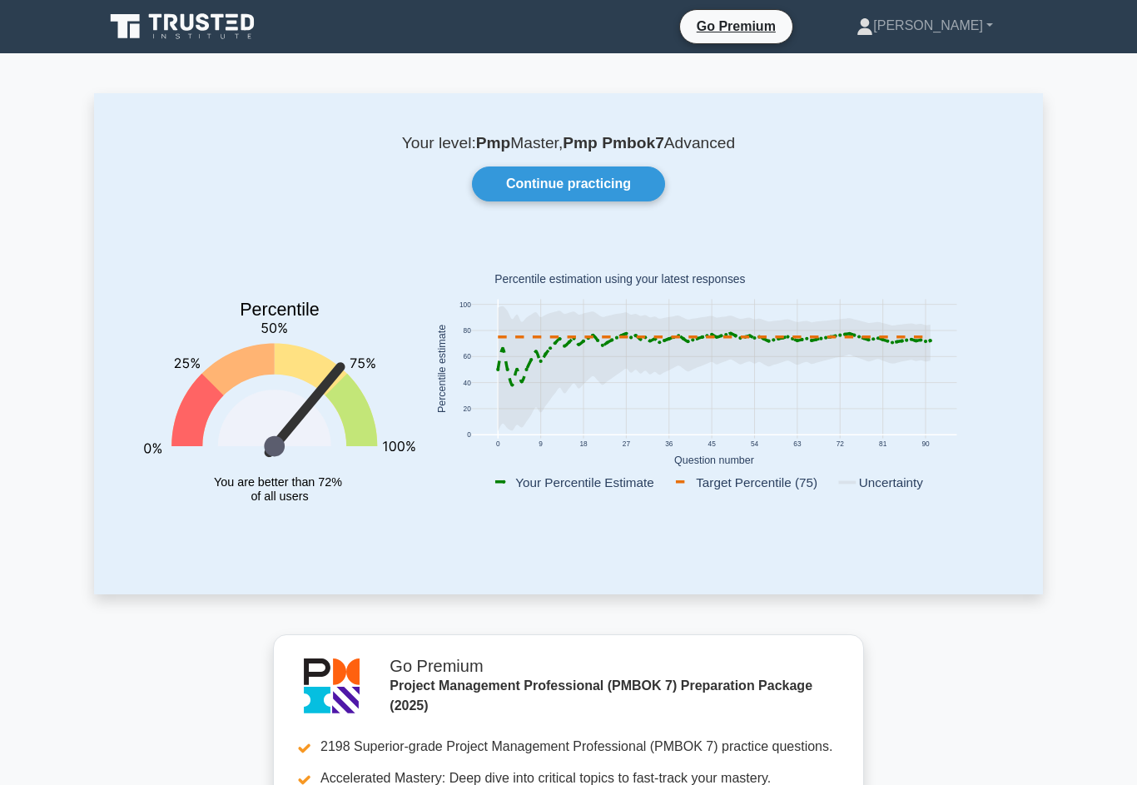
click at [934, 37] on link "[PERSON_NAME]" at bounding box center [925, 25] width 217 height 33
click at [909, 78] on link "Settings" at bounding box center [884, 91] width 132 height 27
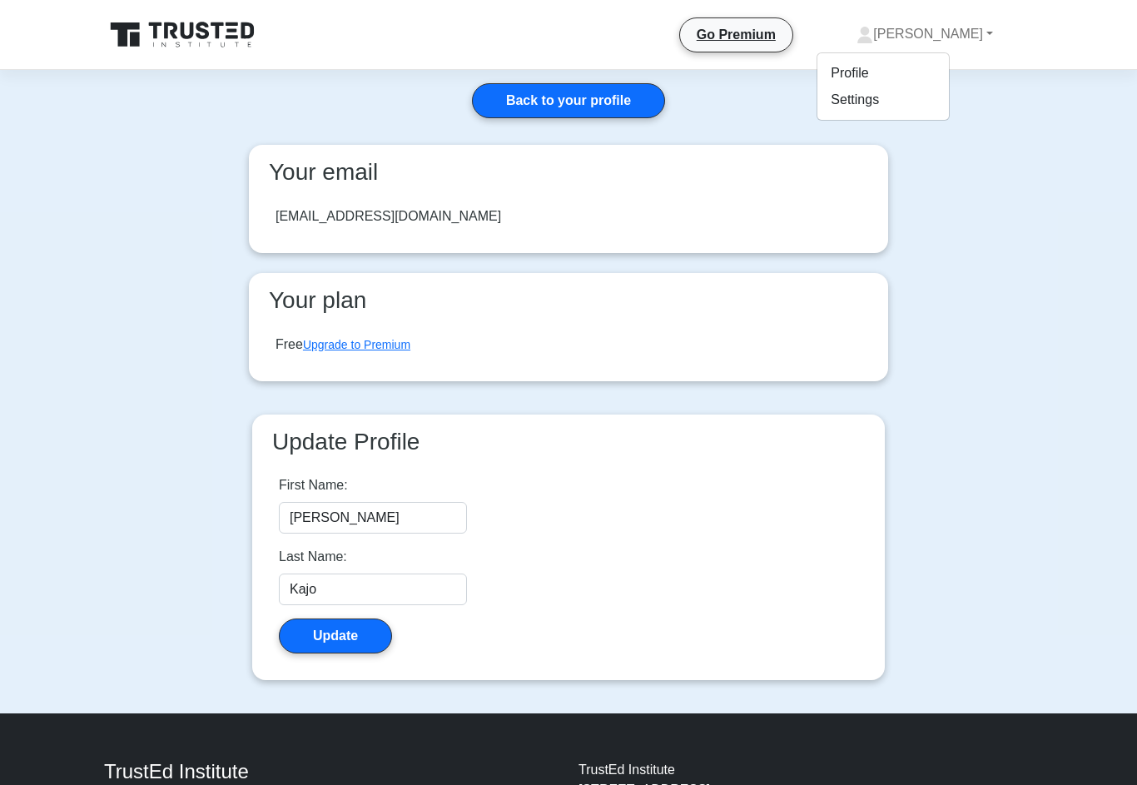
click at [946, 76] on link "Profile" at bounding box center [884, 73] width 132 height 27
